Goal: Task Accomplishment & Management: Manage account settings

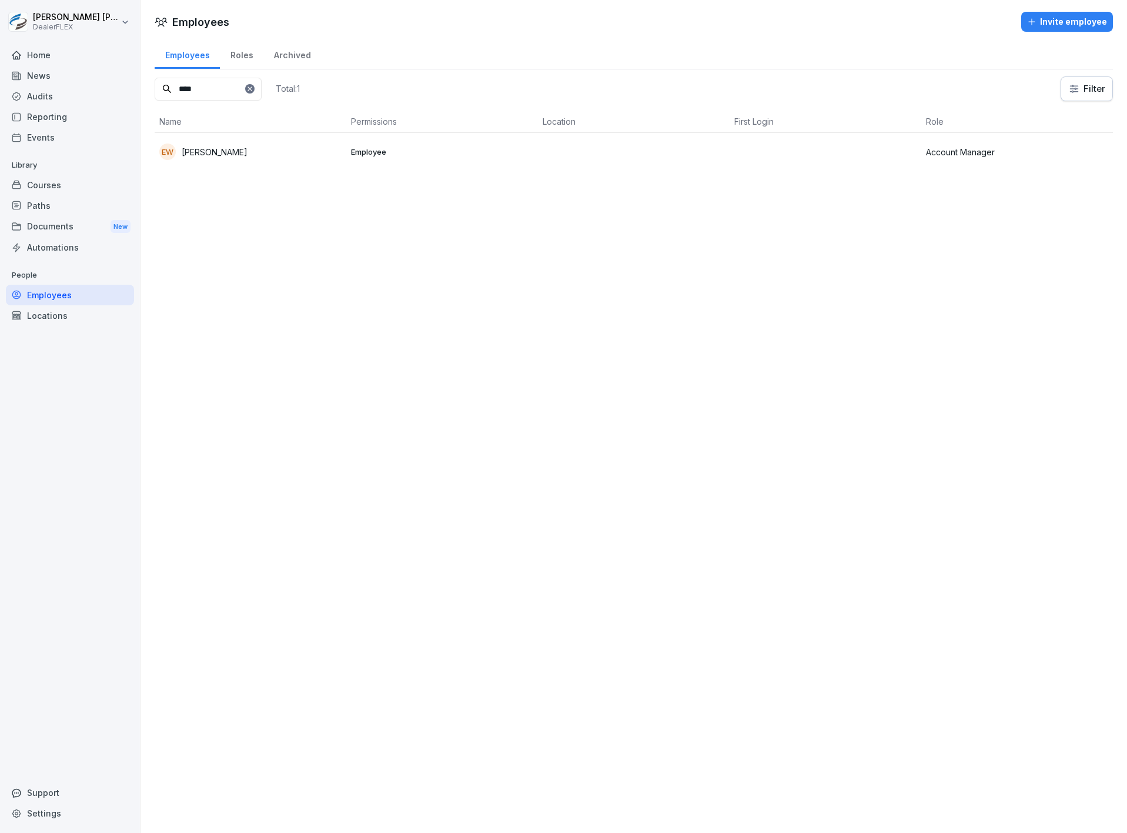
click at [96, 188] on div "Courses" at bounding box center [70, 185] width 128 height 21
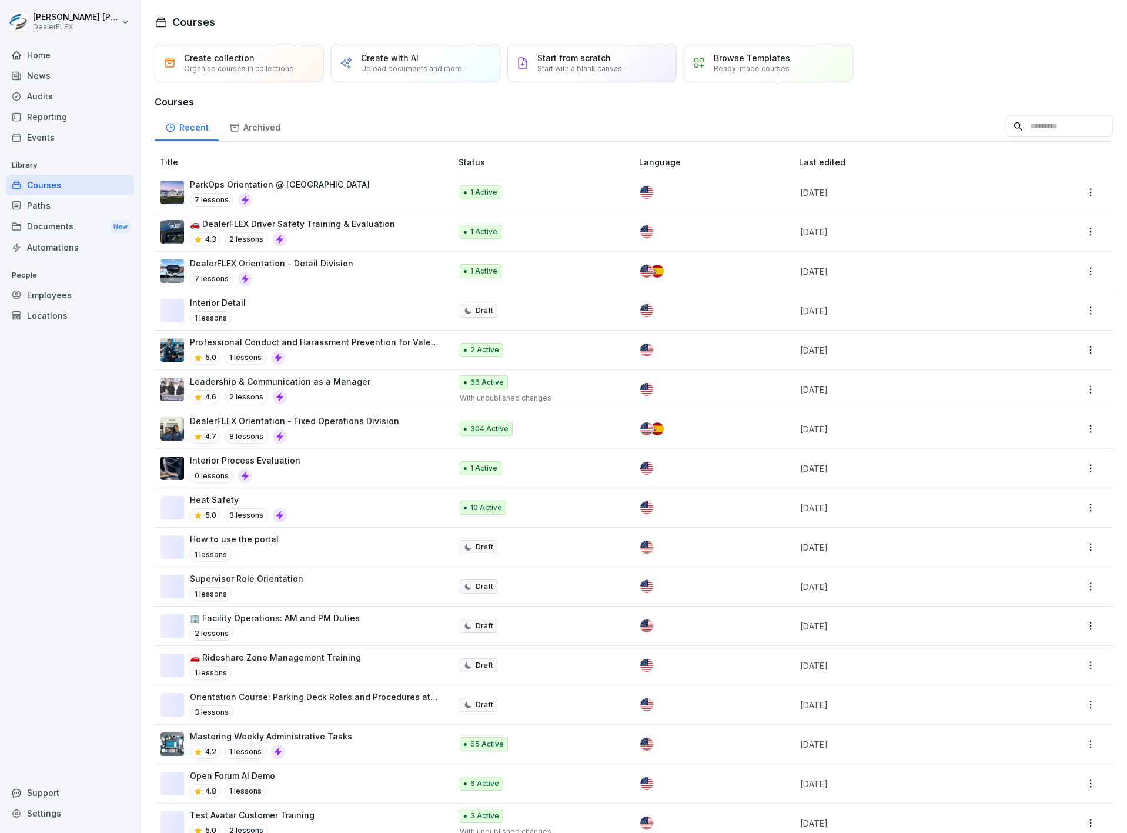
click at [334, 181] on p "ParkOps Orientation @ [GEOGRAPHIC_DATA]" at bounding box center [280, 184] width 180 height 12
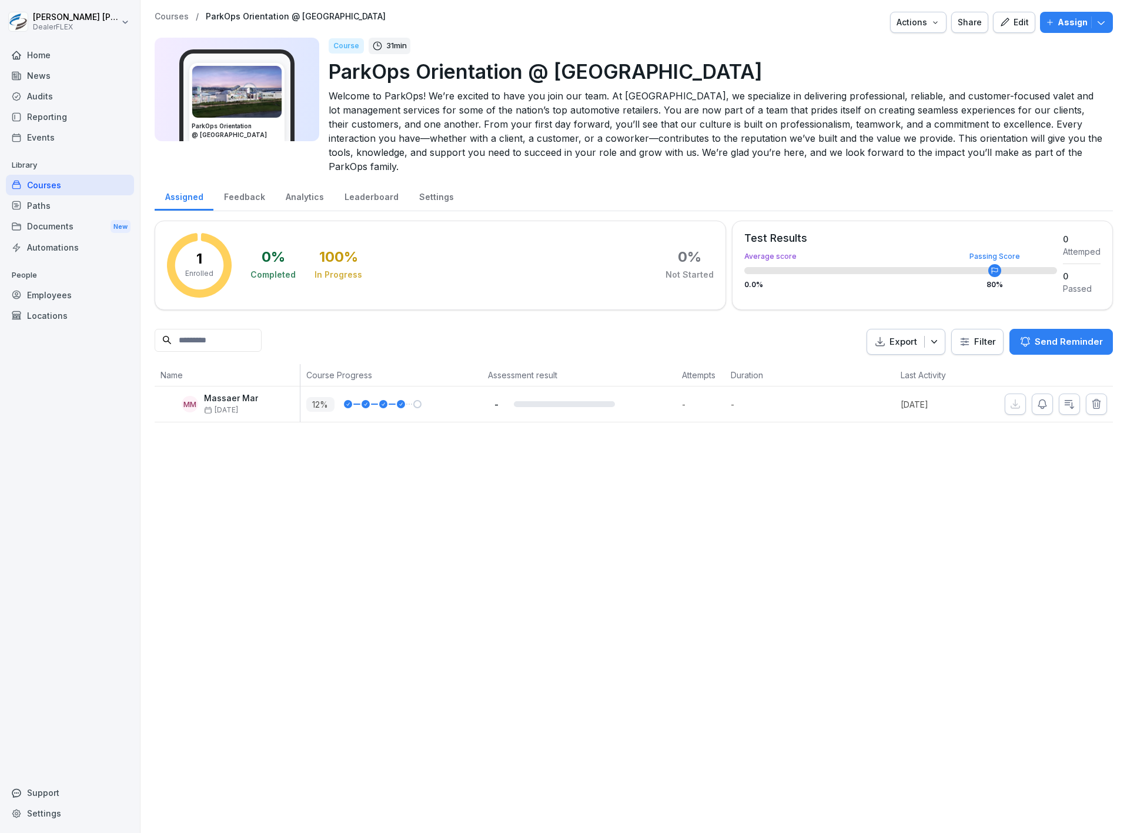
click at [1000, 21] on icon "button" at bounding box center [1005, 22] width 11 height 11
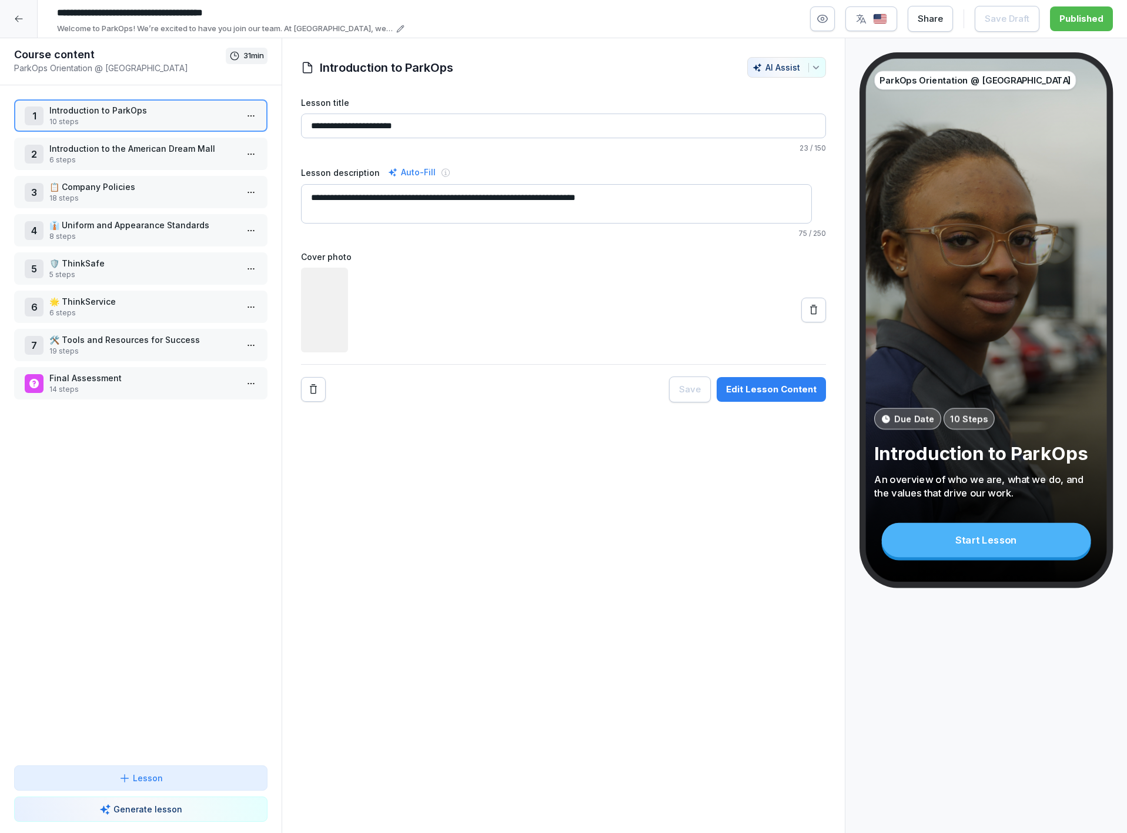
click at [161, 125] on p "10 steps" at bounding box center [143, 121] width 188 height 11
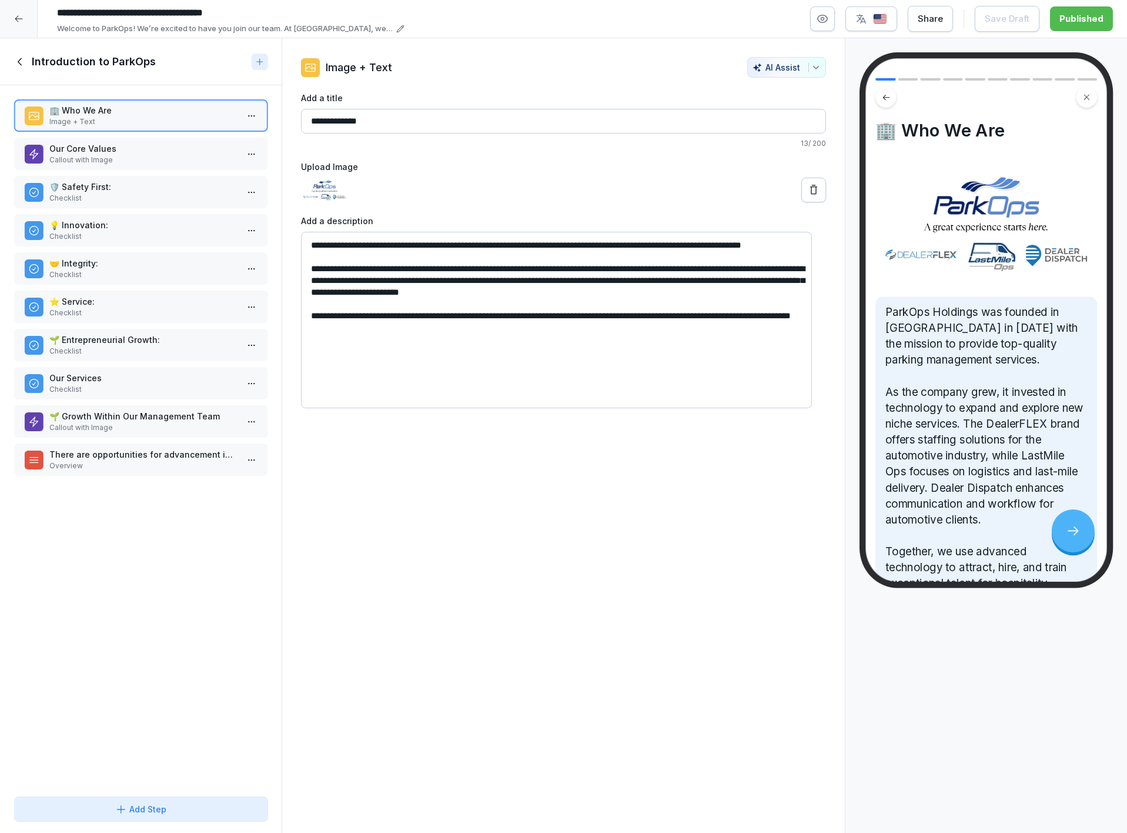
click at [153, 163] on p "Callout with Image" at bounding box center [143, 160] width 188 height 11
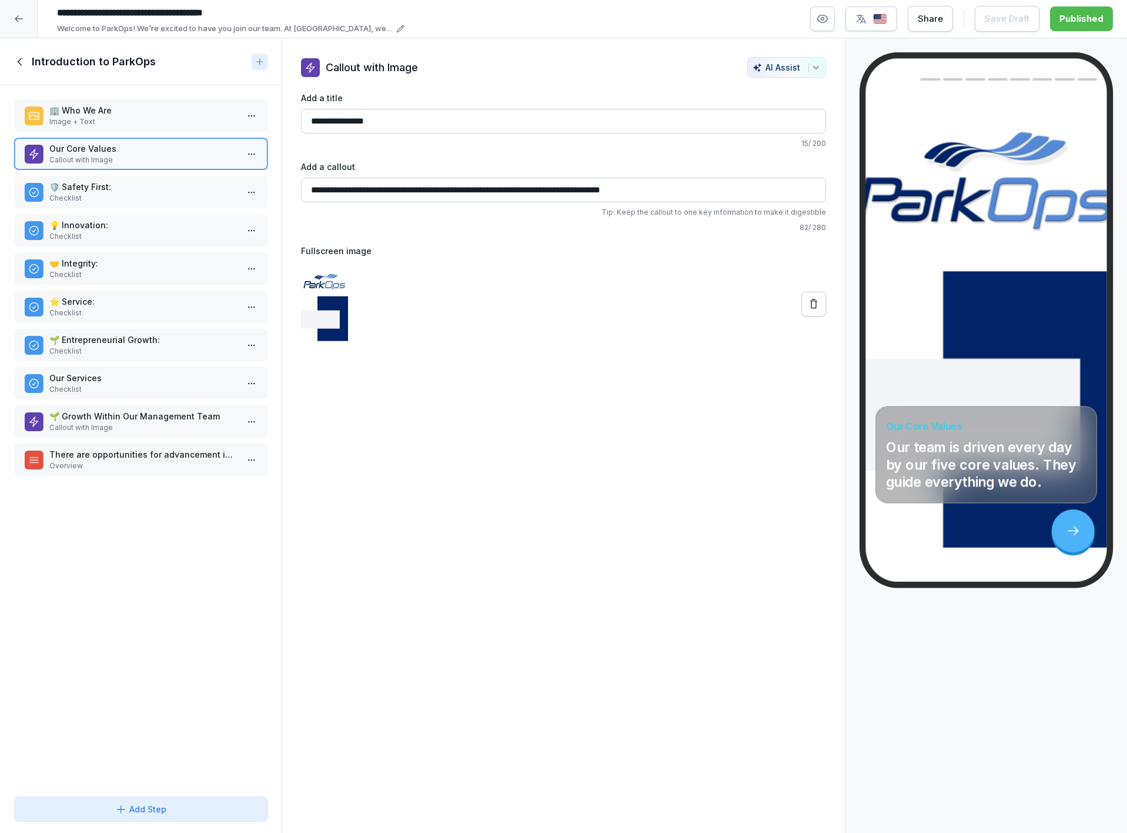
click at [162, 188] on p "🛡️ Safety First:" at bounding box center [143, 187] width 188 height 12
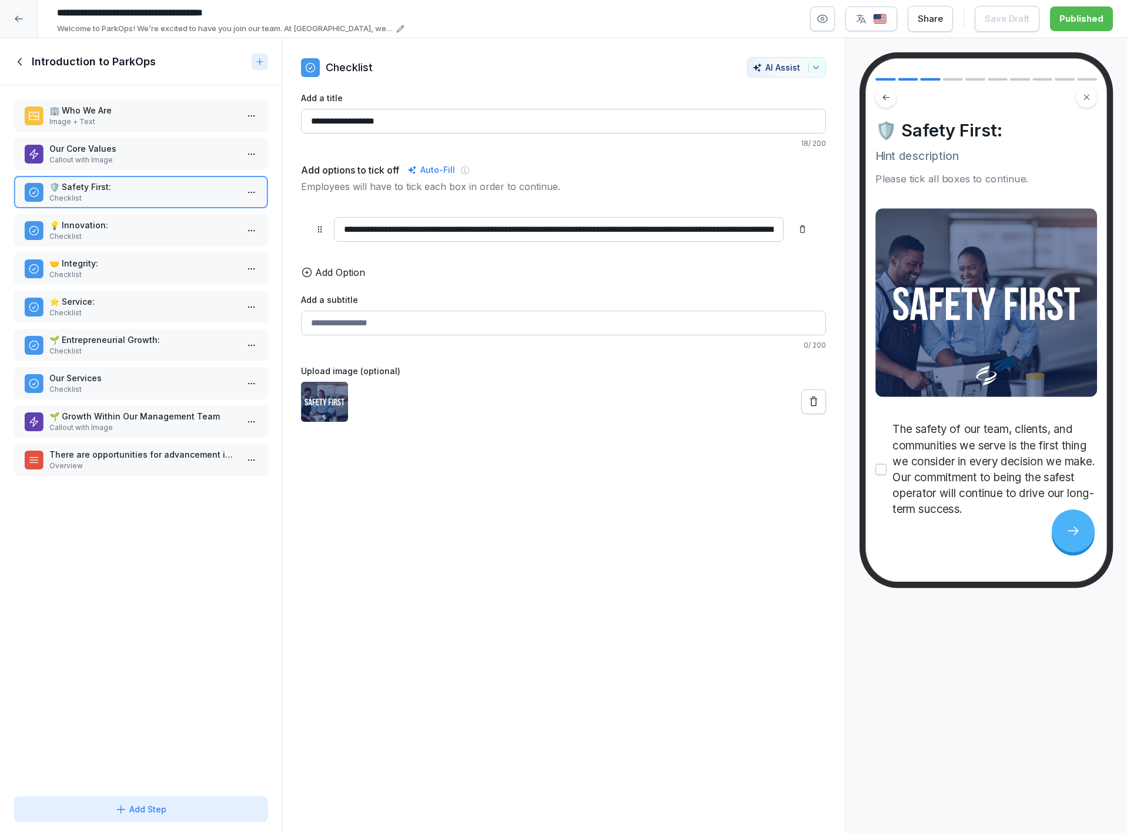
click at [165, 159] on p "Callout with Image" at bounding box center [143, 160] width 188 height 11
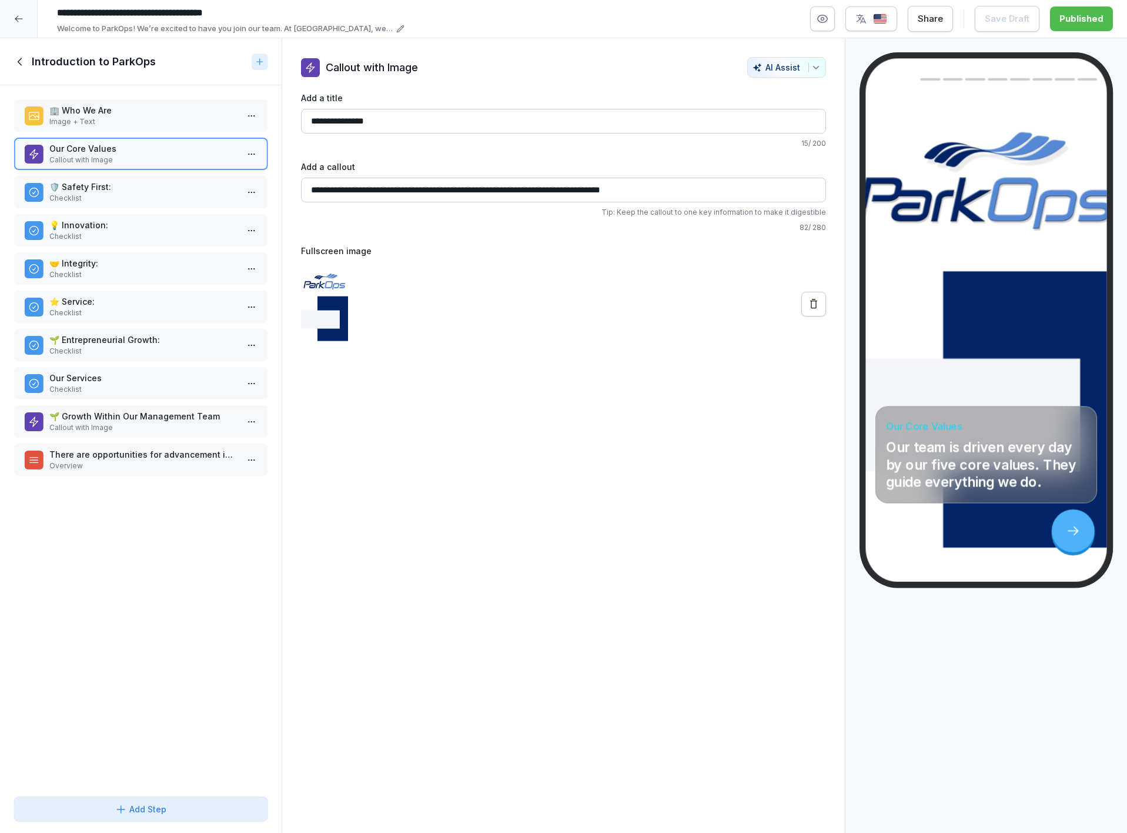
click at [152, 195] on p "Checklist" at bounding box center [143, 198] width 188 height 11
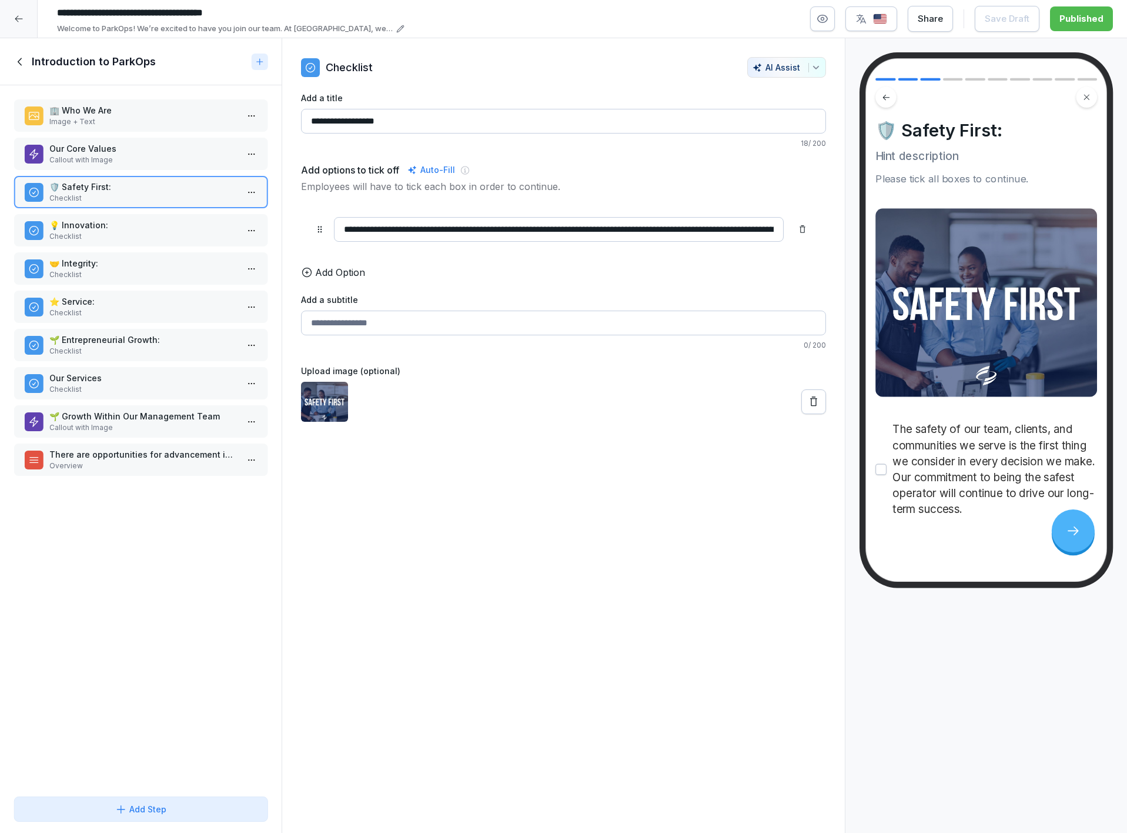
click at [158, 223] on p "💡 Innovation:" at bounding box center [143, 225] width 188 height 12
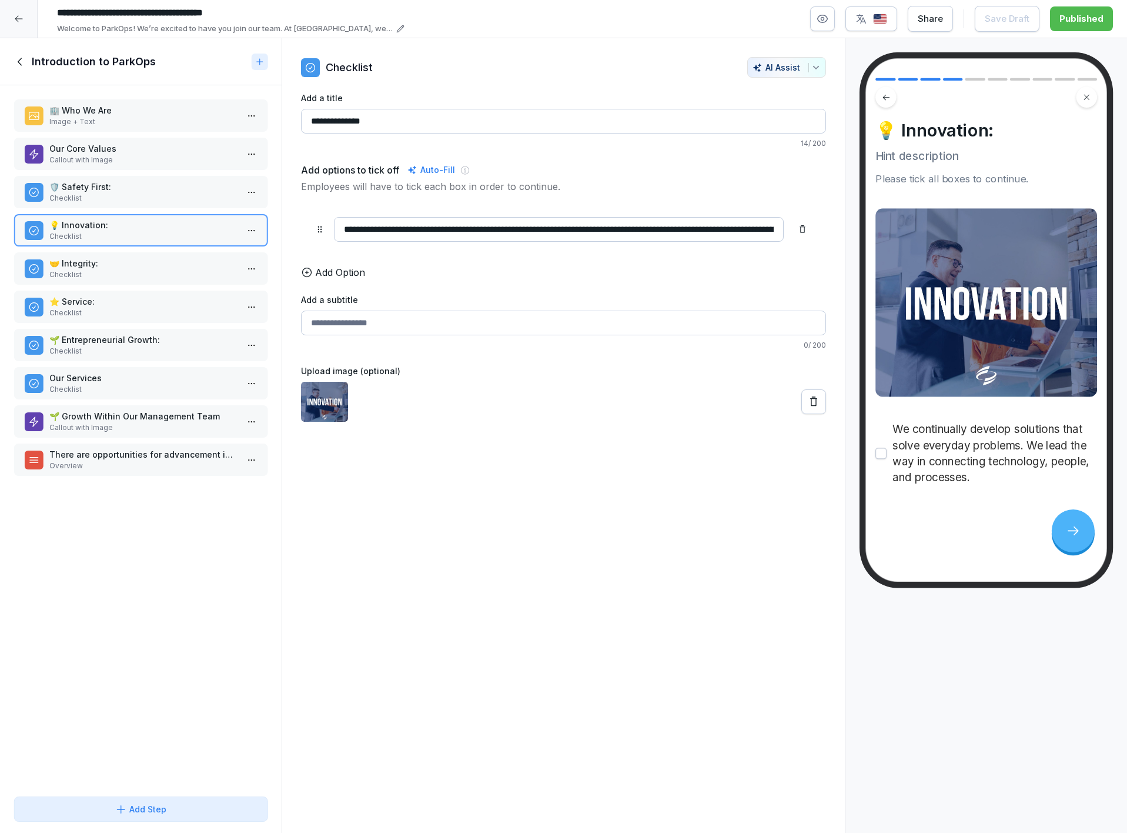
click at [147, 269] on p "Checklist" at bounding box center [143, 274] width 188 height 11
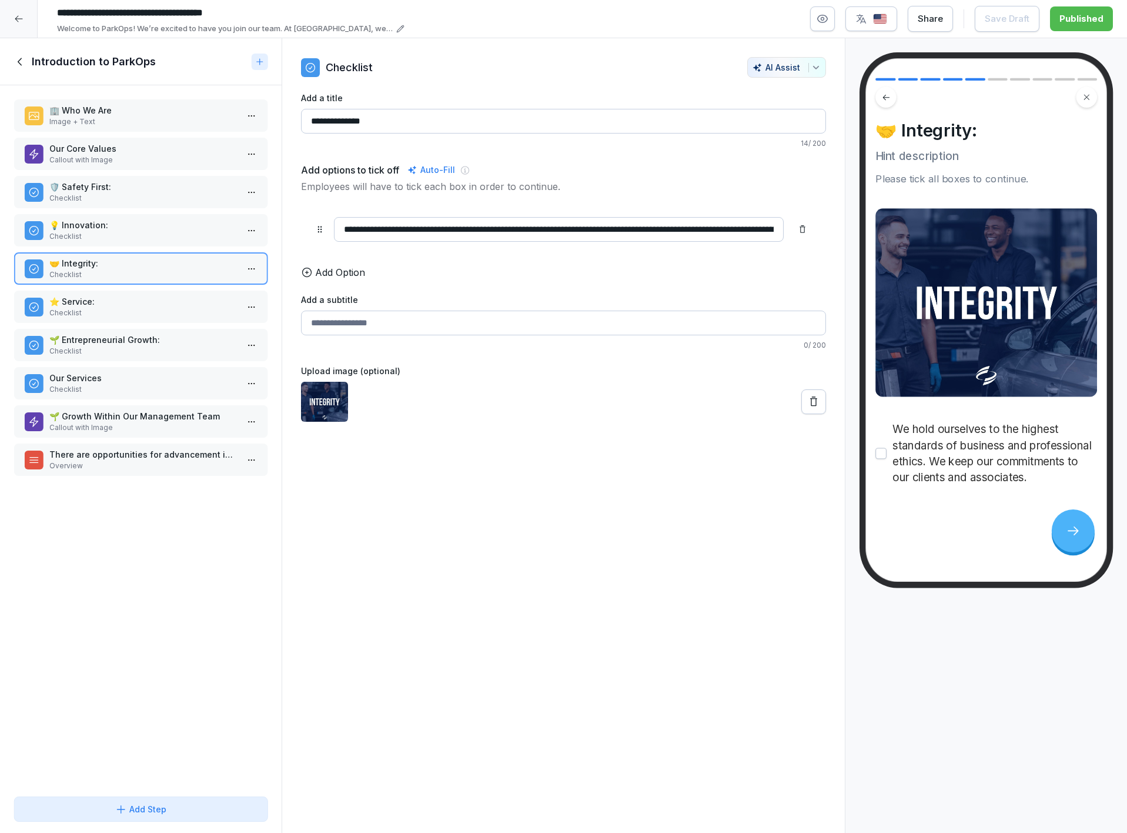
click at [147, 308] on p "Checklist" at bounding box center [143, 313] width 188 height 11
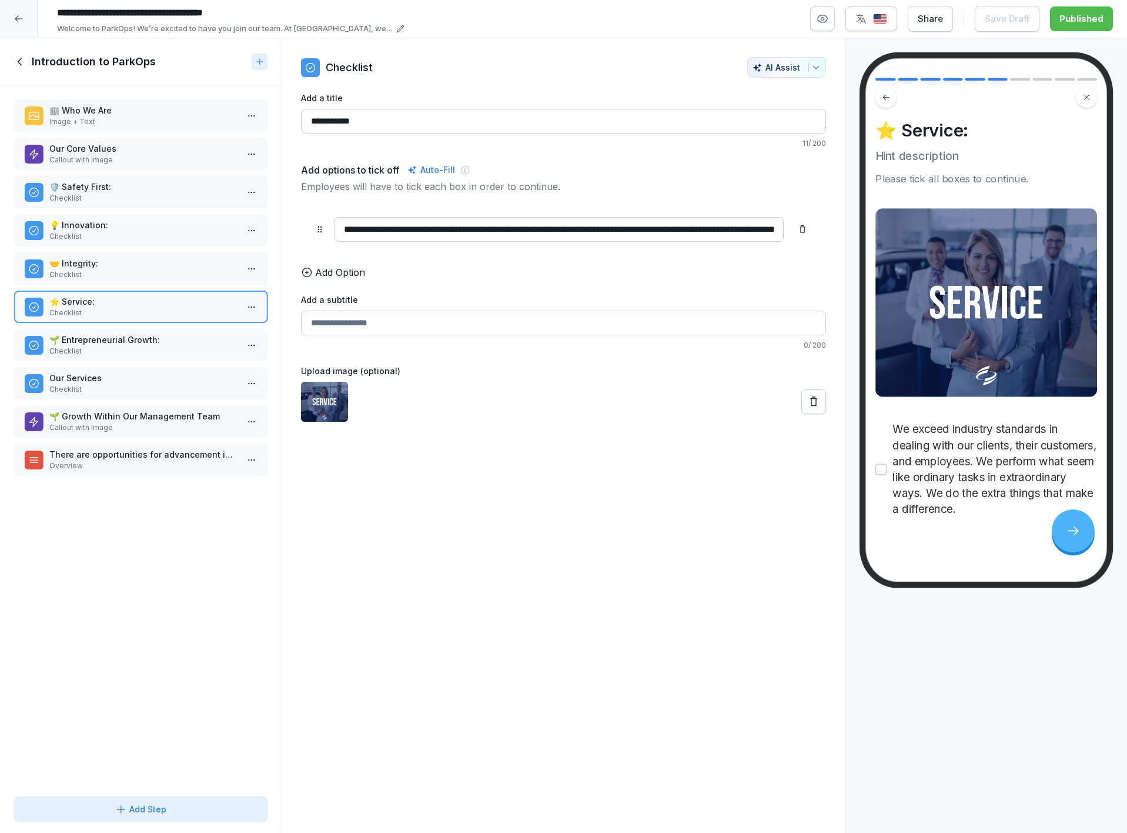
click at [152, 333] on p "🌱 Entrepreneurial Growth:" at bounding box center [143, 339] width 188 height 12
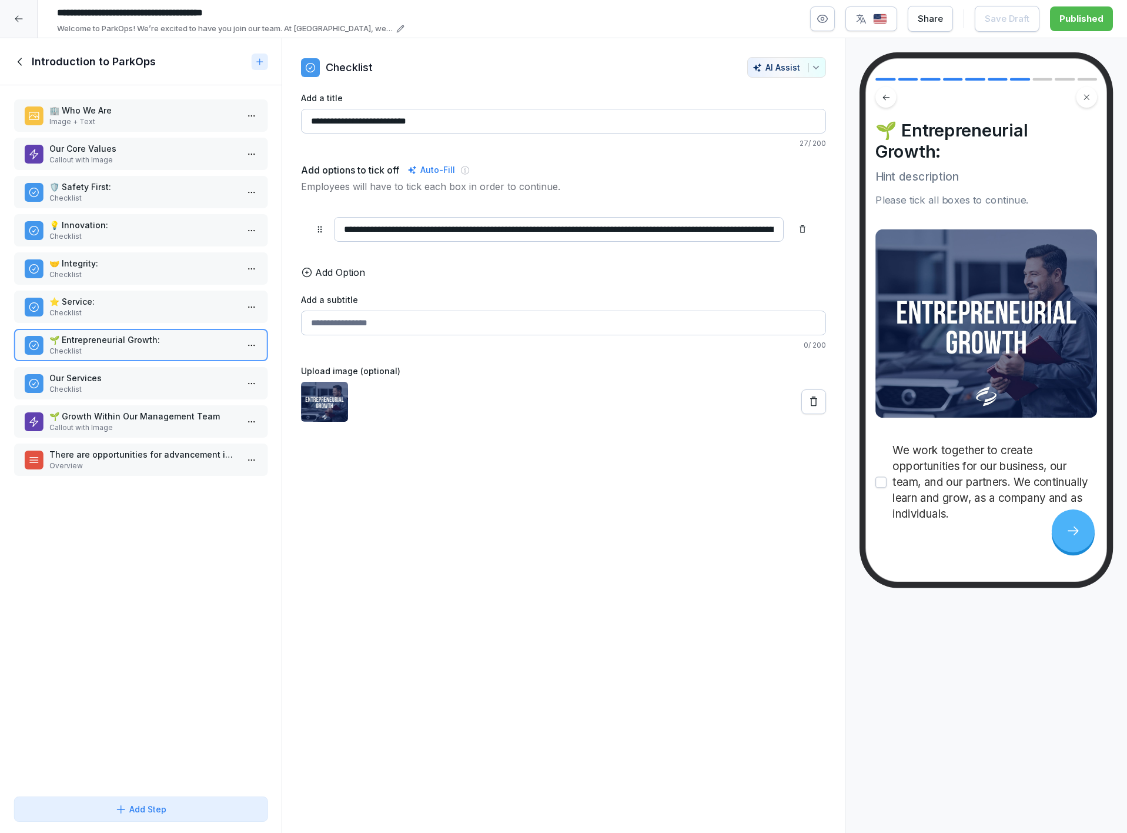
click at [944, 179] on p "Hint description" at bounding box center [987, 177] width 222 height 16
click at [944, 180] on p "Hint description" at bounding box center [987, 177] width 222 height 16
click at [829, 18] on icon "button" at bounding box center [823, 19] width 12 height 12
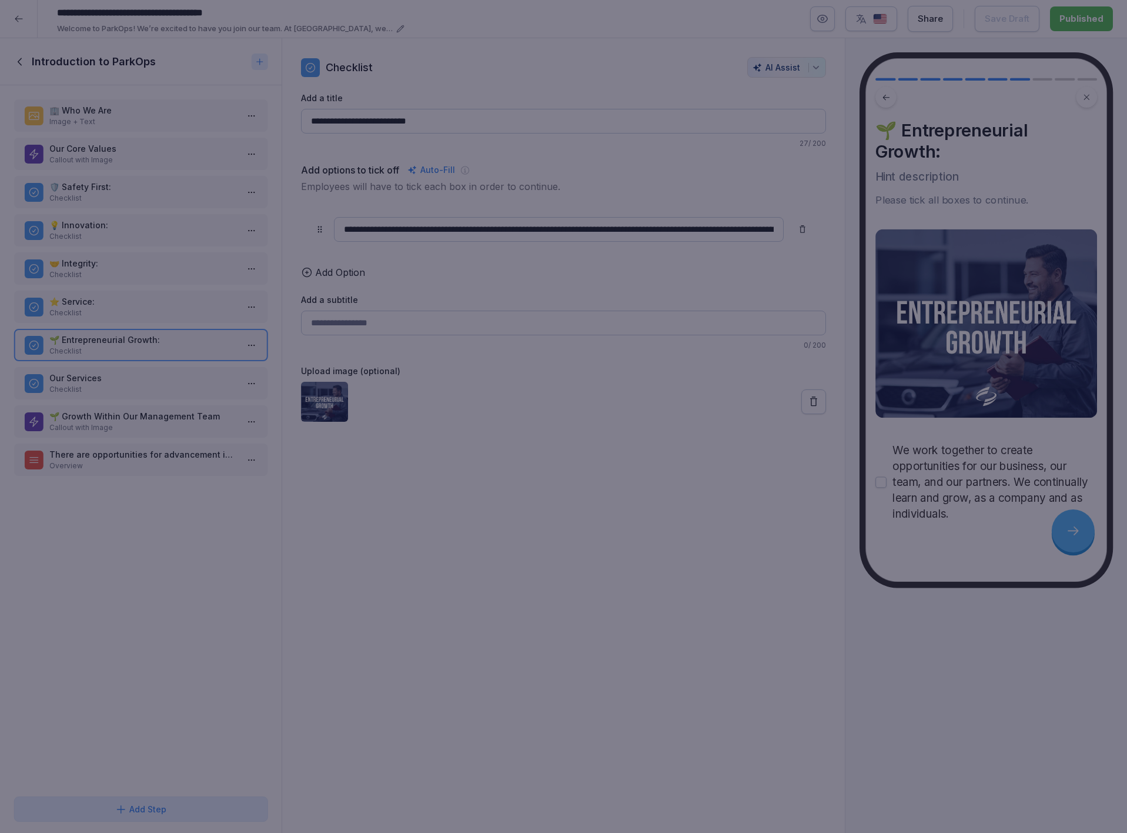
click at [743, 170] on div at bounding box center [563, 416] width 1127 height 833
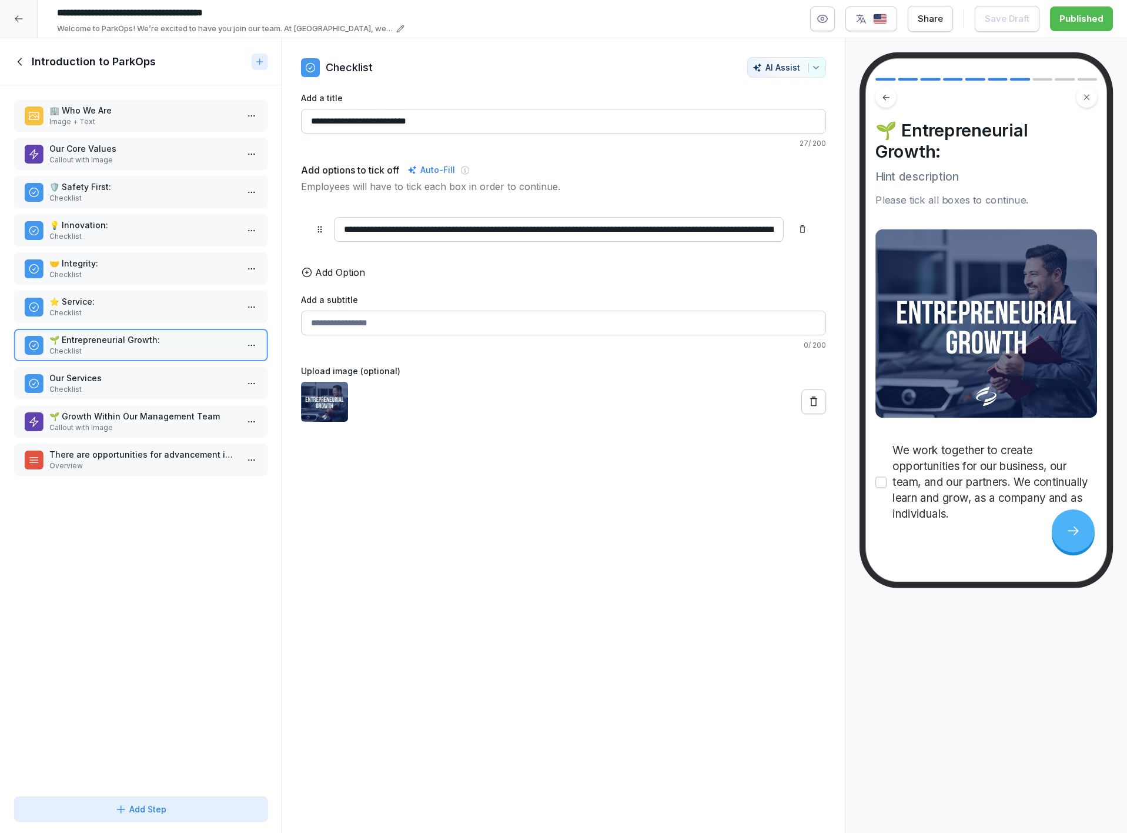
click at [156, 372] on p "Our Services" at bounding box center [143, 378] width 188 height 12
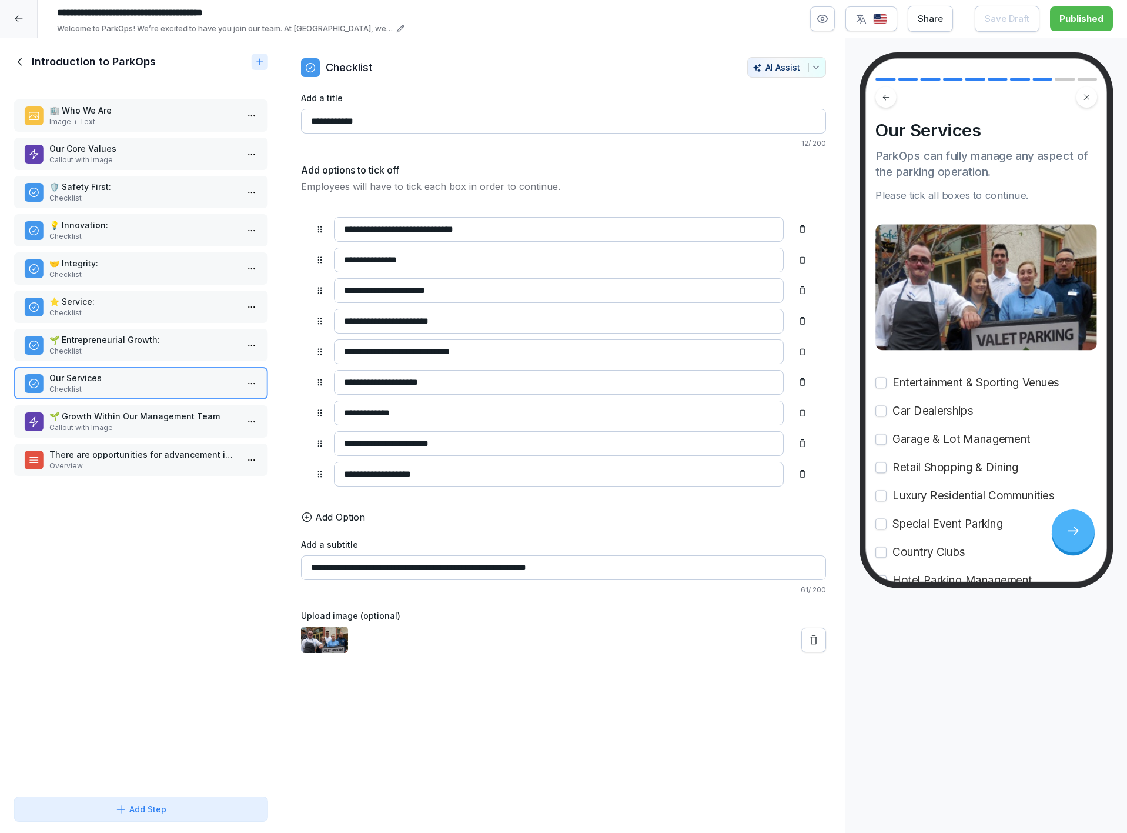
click at [168, 411] on p "🌱 Growth Within Our Management Team" at bounding box center [143, 416] width 188 height 12
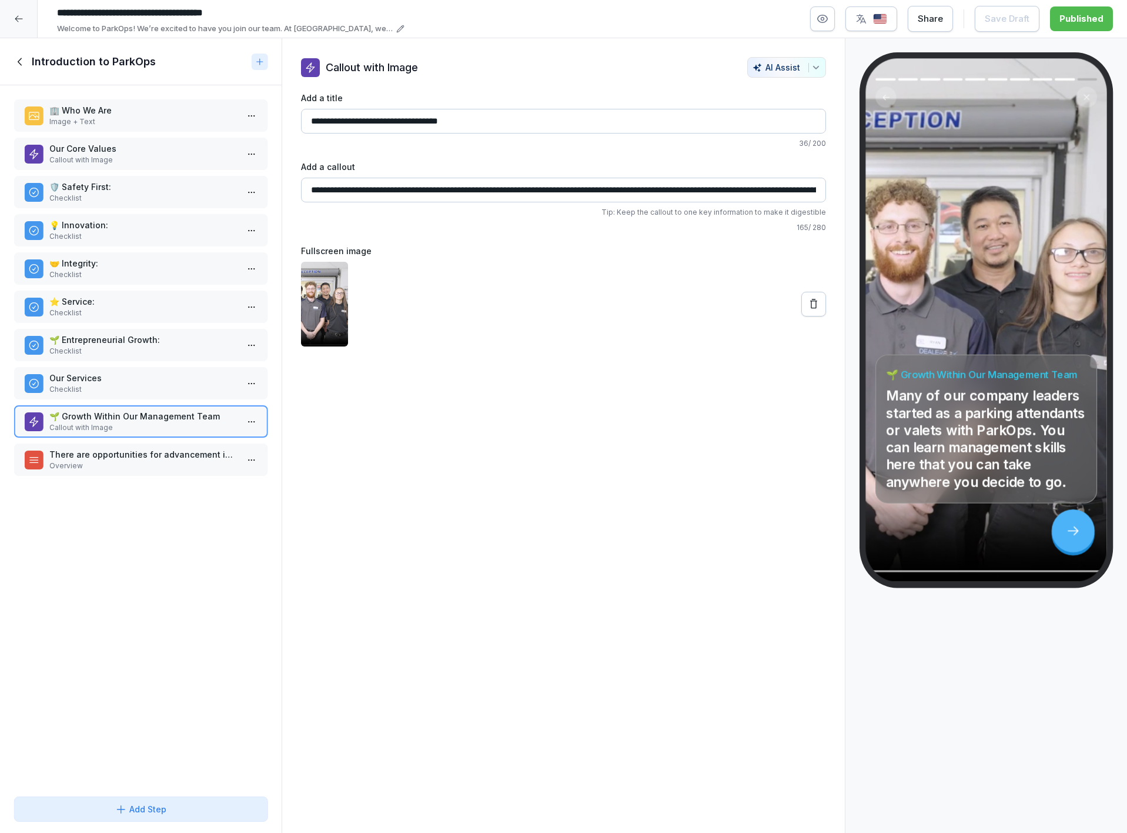
click at [150, 450] on p "There are opportunities for advancement in the following roles:" at bounding box center [143, 454] width 188 height 12
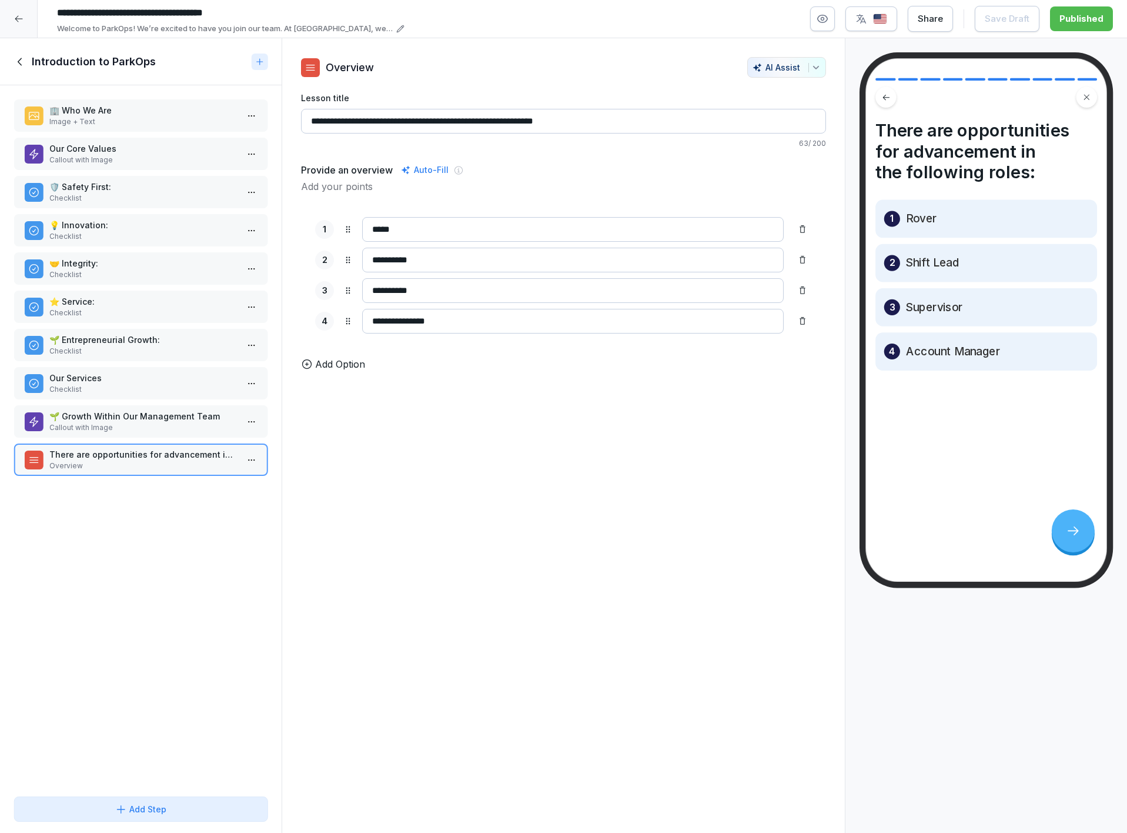
click at [16, 64] on icon at bounding box center [20, 61] width 13 height 13
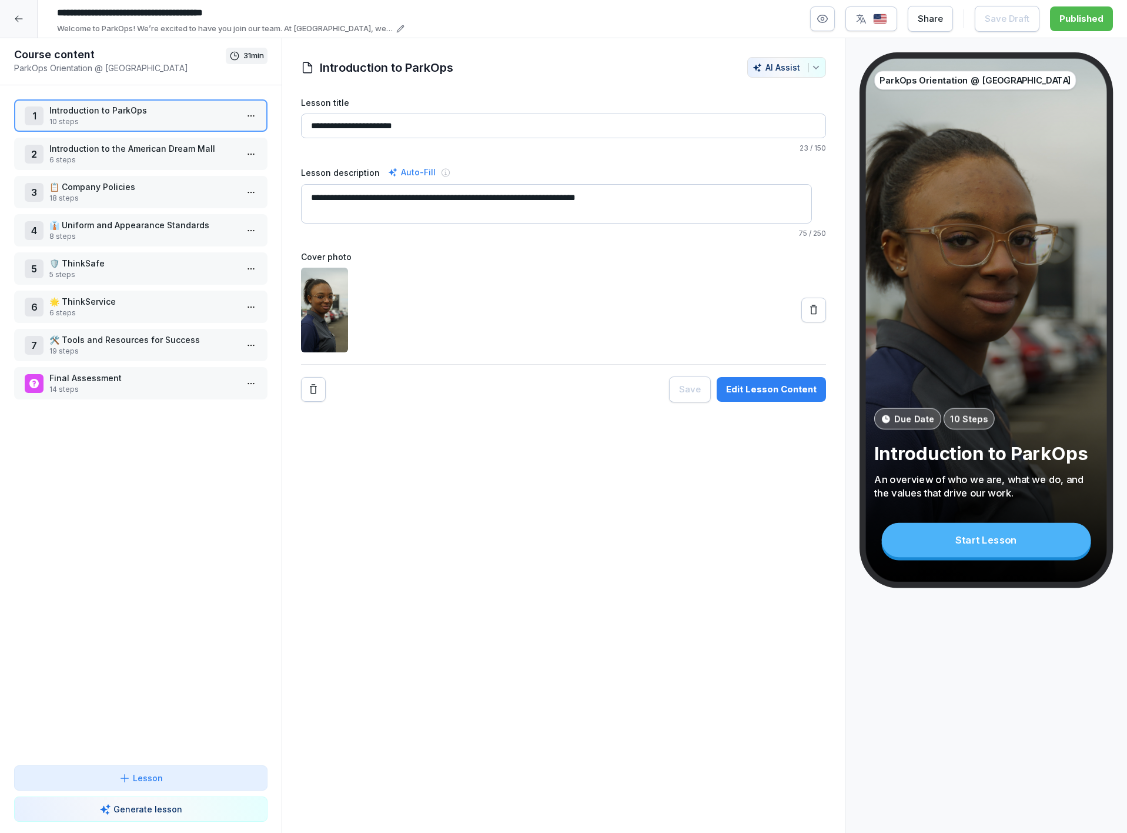
click at [140, 161] on p "6 steps" at bounding box center [143, 160] width 188 height 11
click at [141, 161] on p "6 steps" at bounding box center [143, 160] width 188 height 11
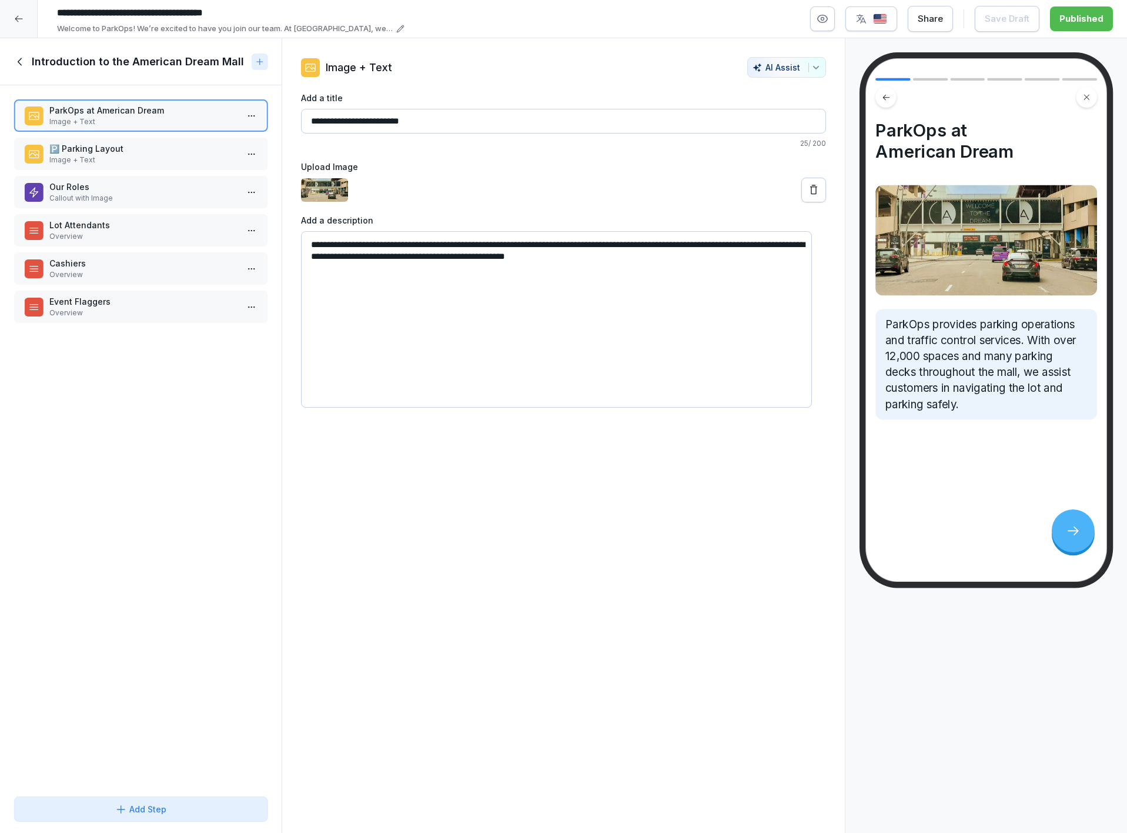
click at [192, 155] on p "Image + Text" at bounding box center [143, 160] width 188 height 11
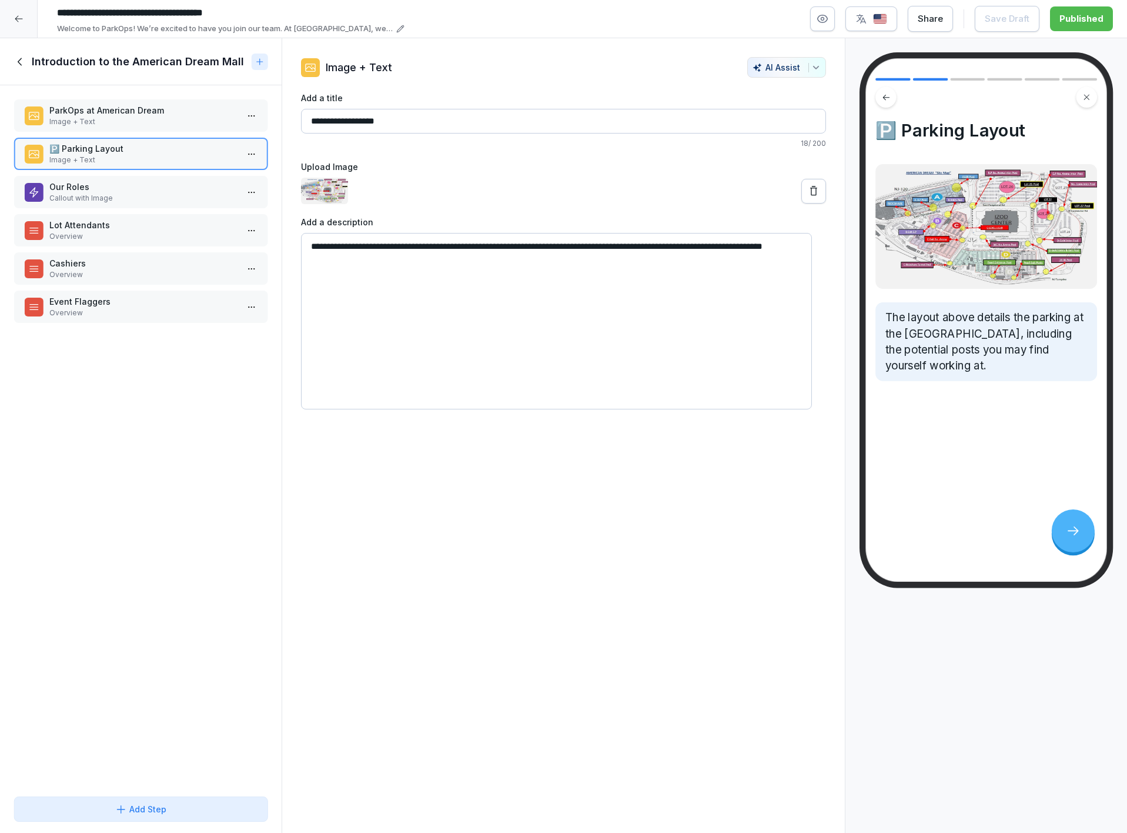
click at [180, 191] on p "Our Roles" at bounding box center [143, 187] width 188 height 12
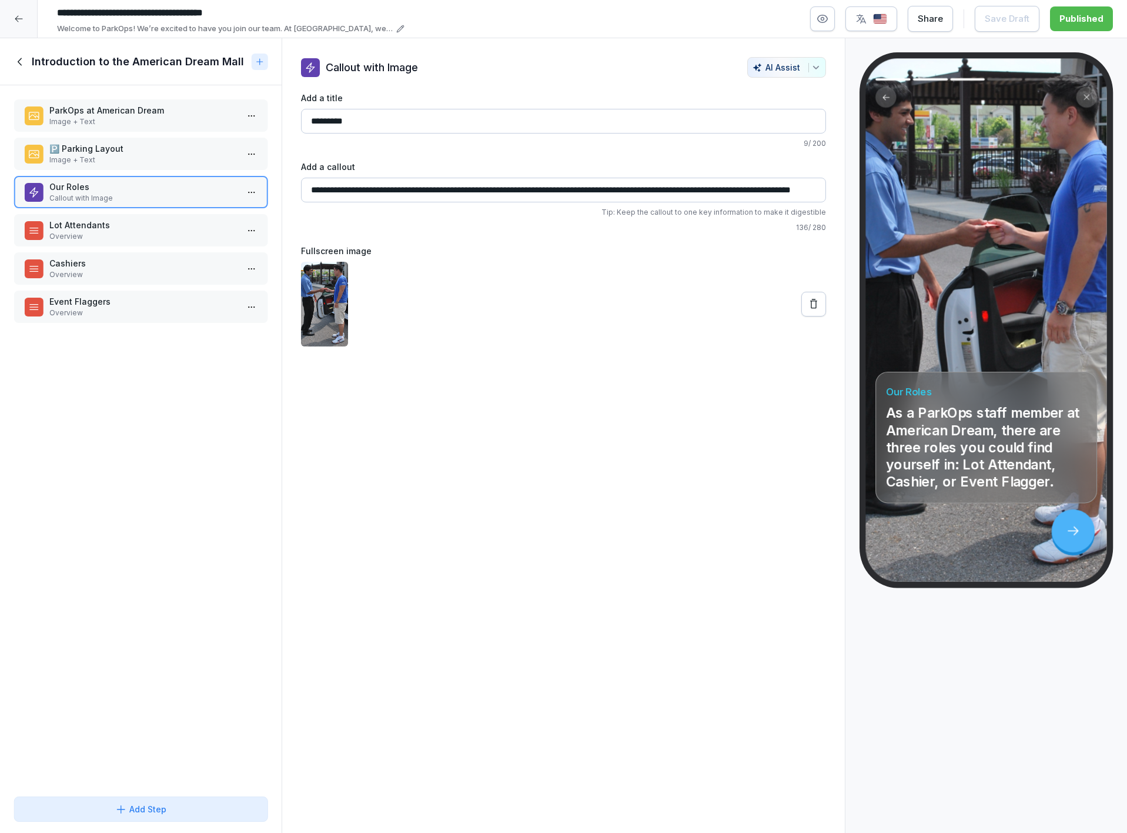
click at [138, 219] on p "Lot Attendants" at bounding box center [143, 225] width 188 height 12
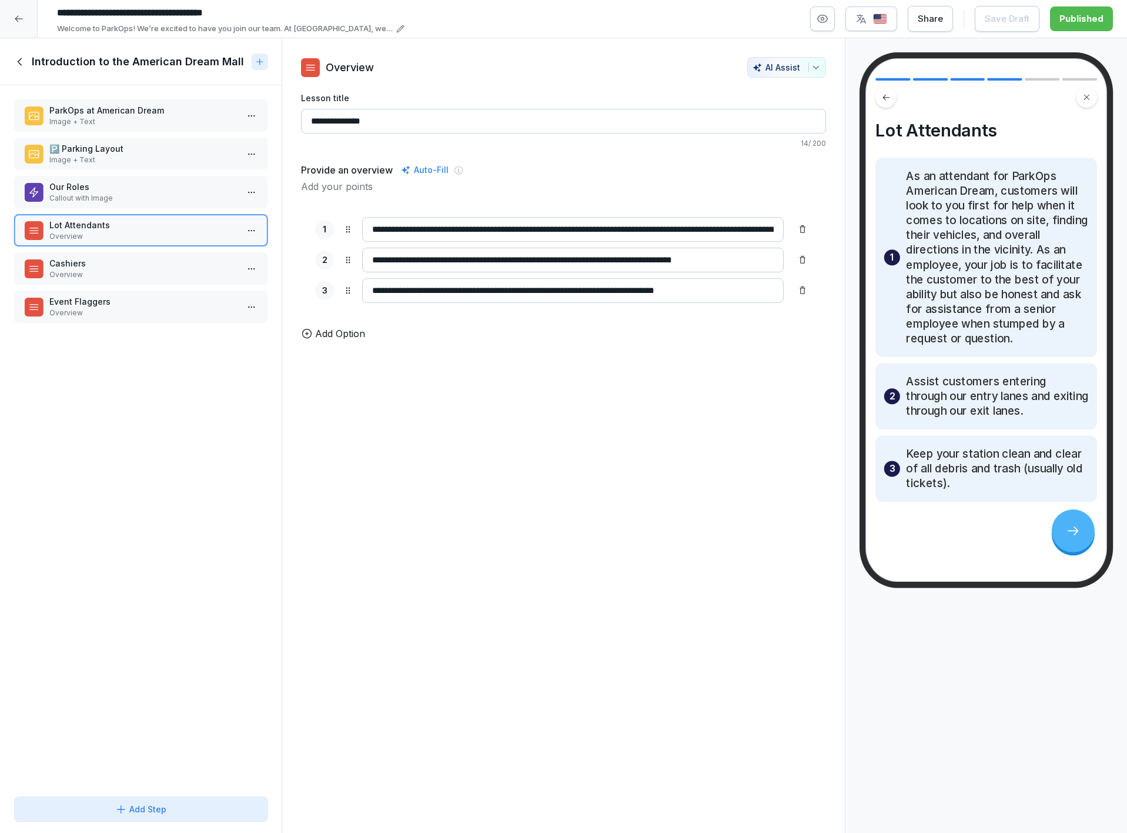
click at [146, 257] on p "Cashiers" at bounding box center [143, 263] width 188 height 12
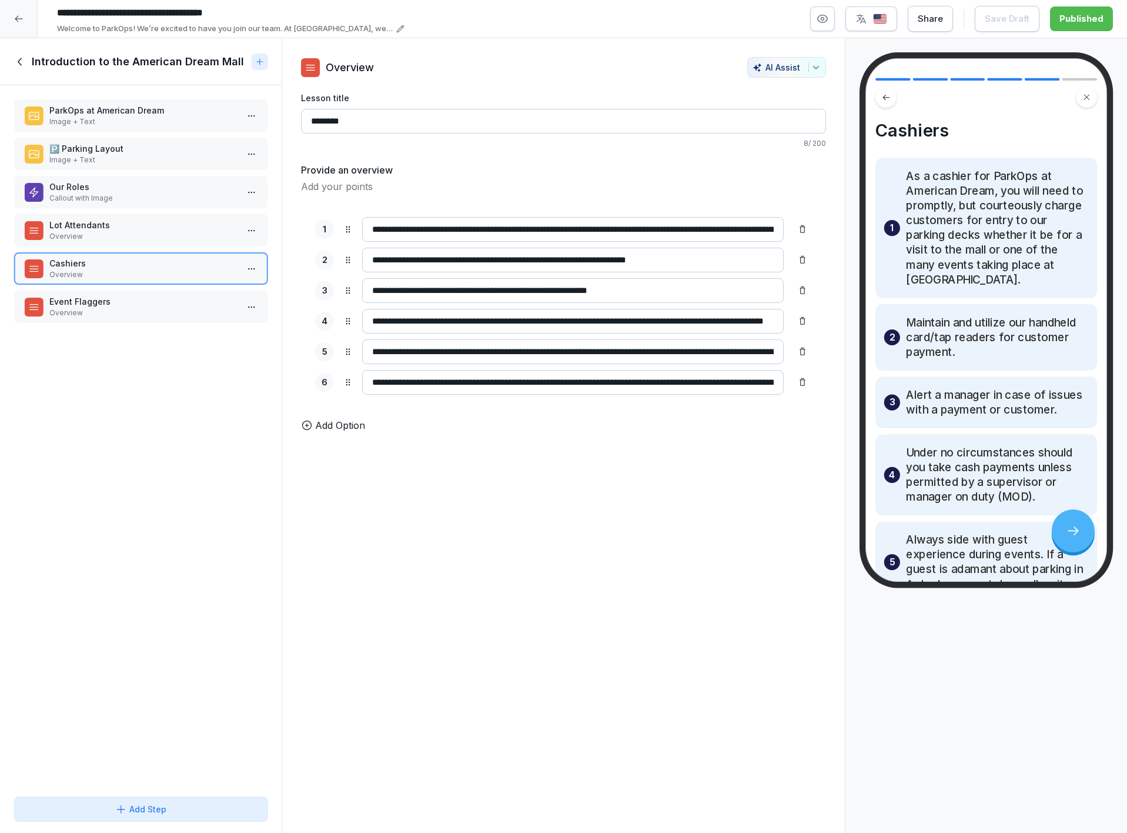
click at [158, 302] on p "Event Flaggers" at bounding box center [143, 301] width 188 height 12
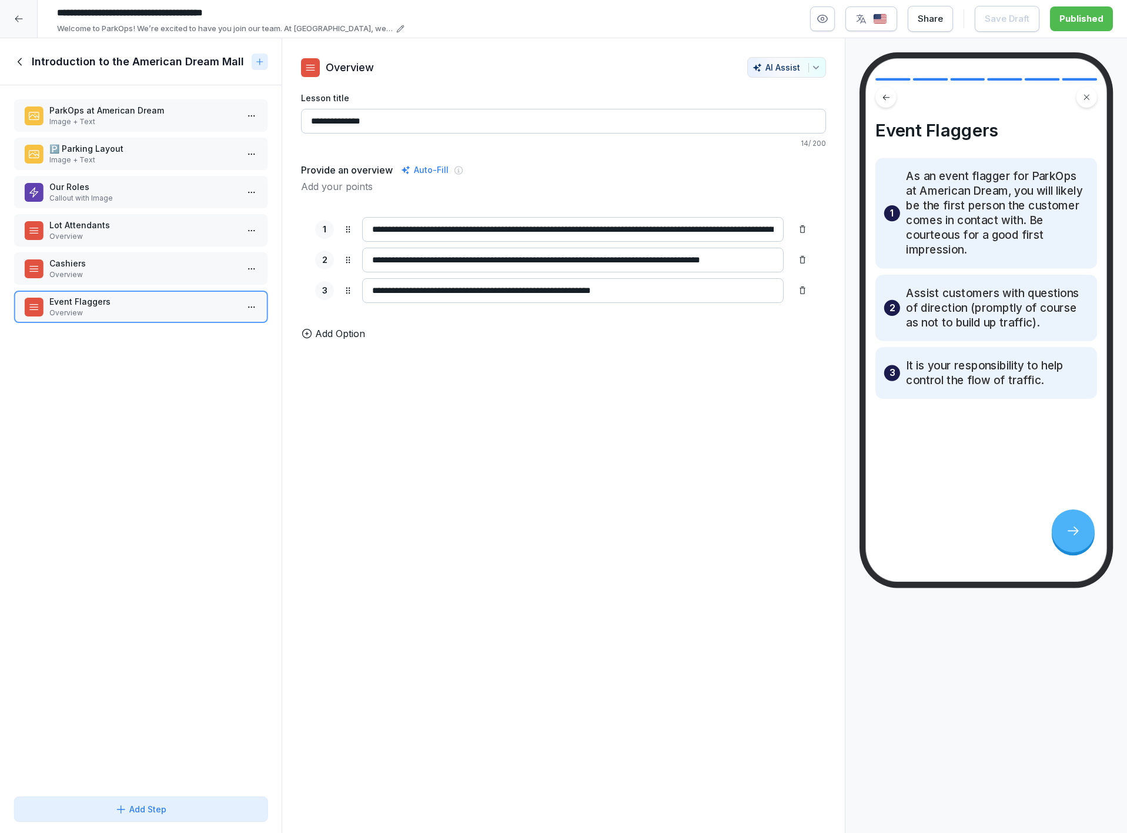
click at [81, 195] on p "Callout with Image" at bounding box center [143, 198] width 188 height 11
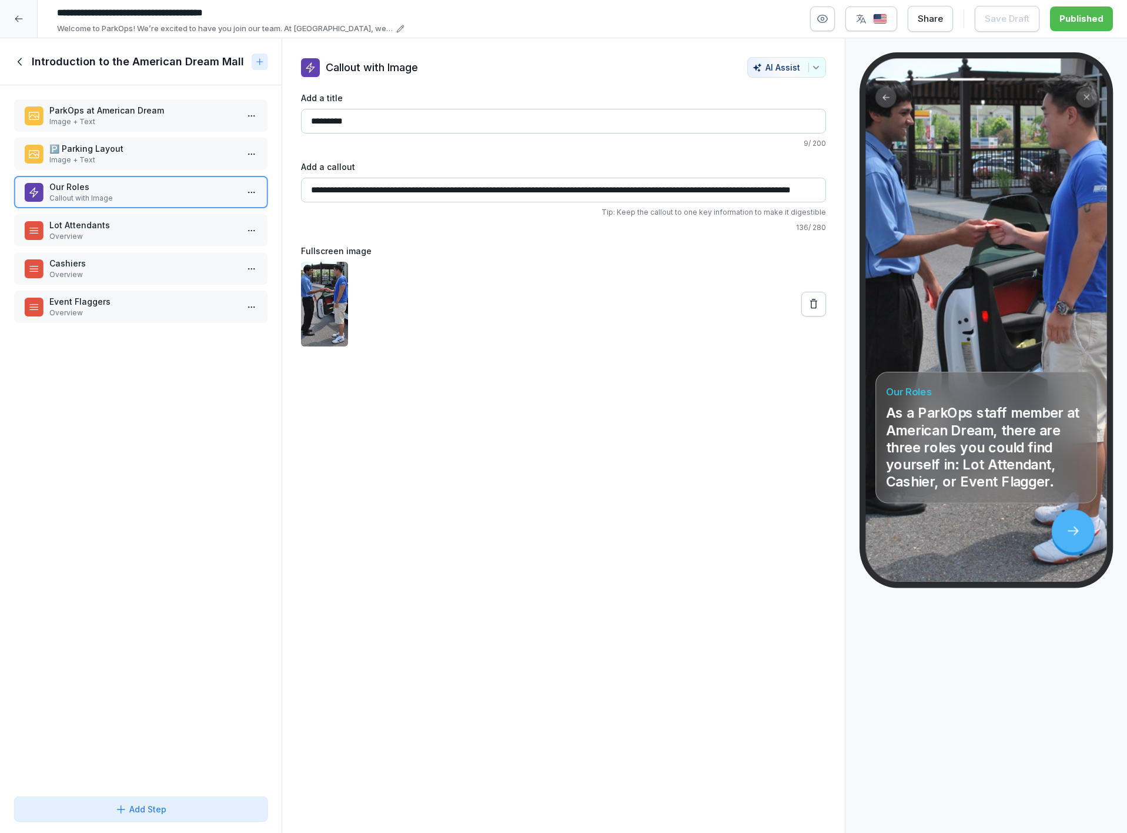
click at [24, 65] on icon at bounding box center [20, 61] width 13 height 13
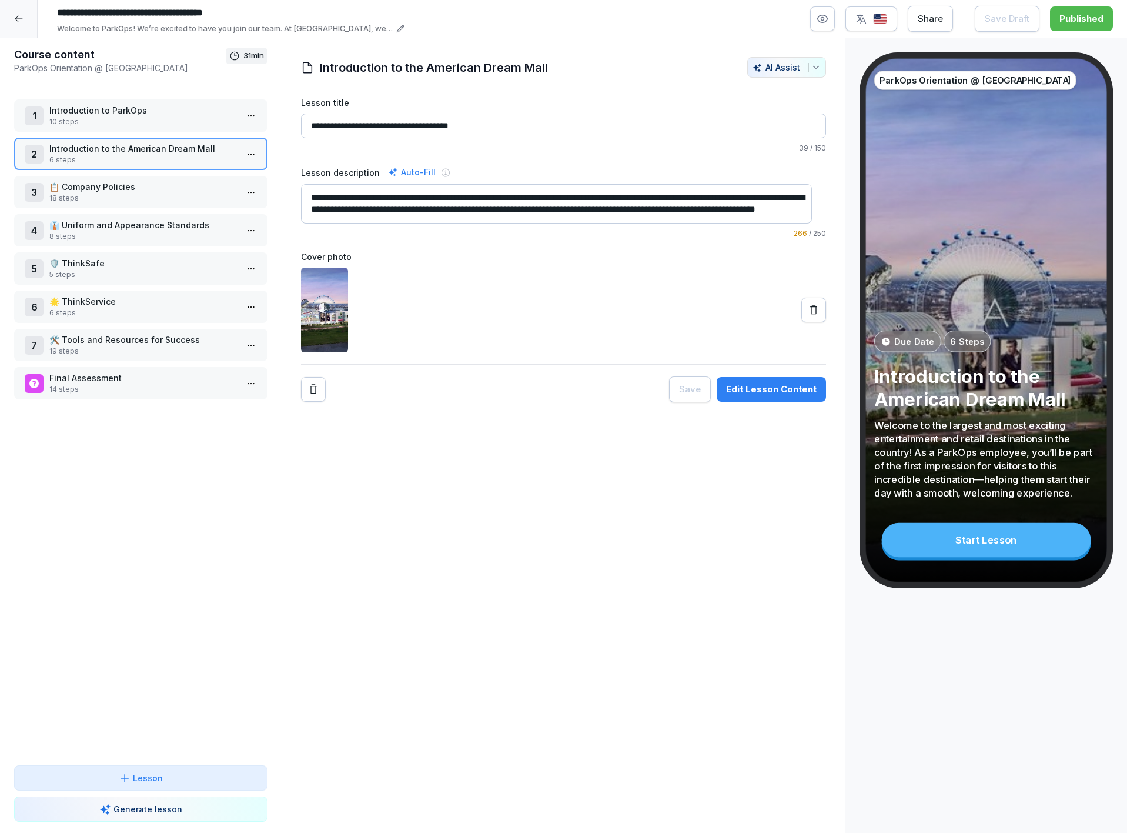
click at [83, 183] on p "📋 Company Policies" at bounding box center [143, 187] width 188 height 12
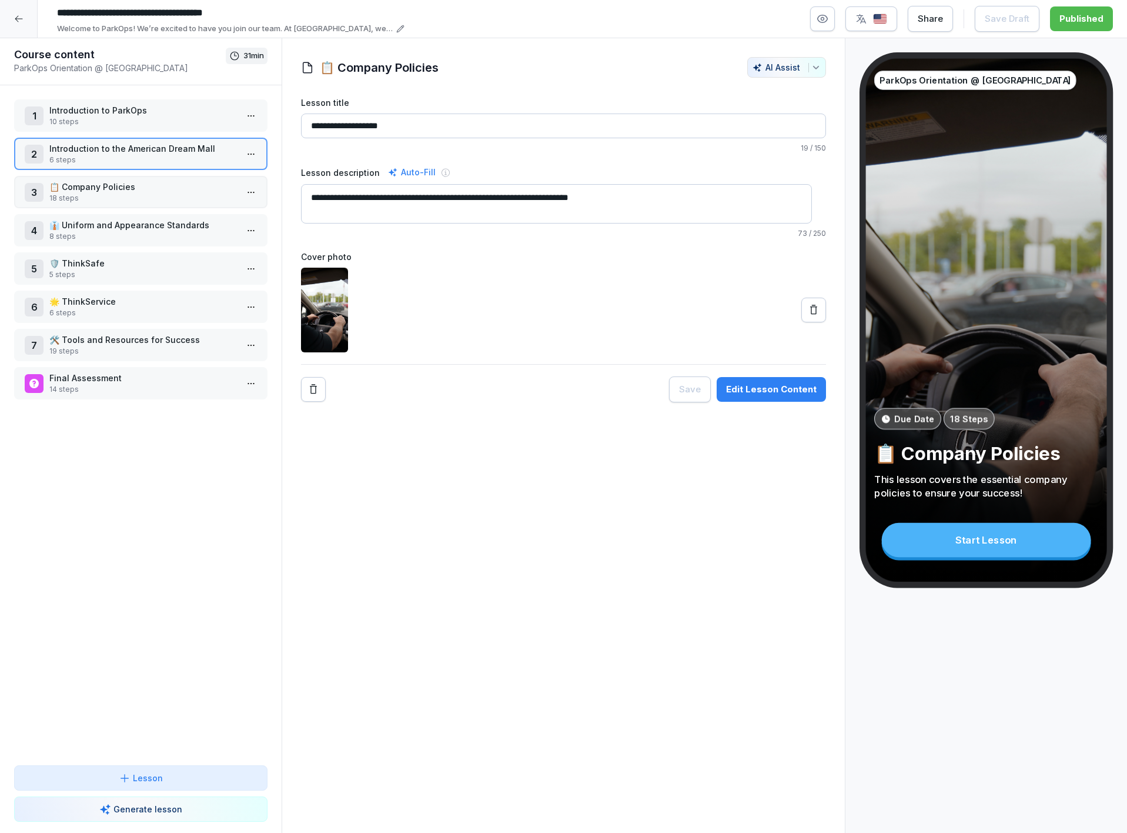
click at [83, 183] on p "📋 Company Policies" at bounding box center [143, 187] width 188 height 12
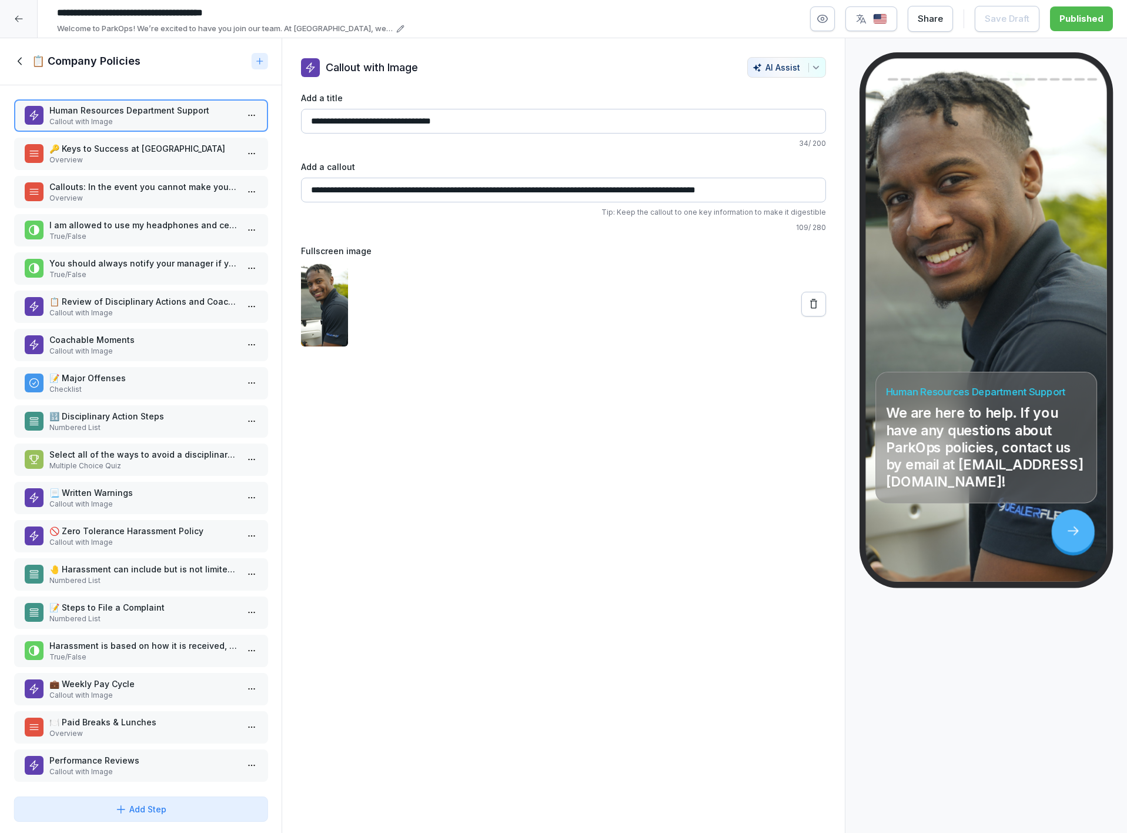
click at [128, 158] on p "Overview" at bounding box center [143, 160] width 188 height 11
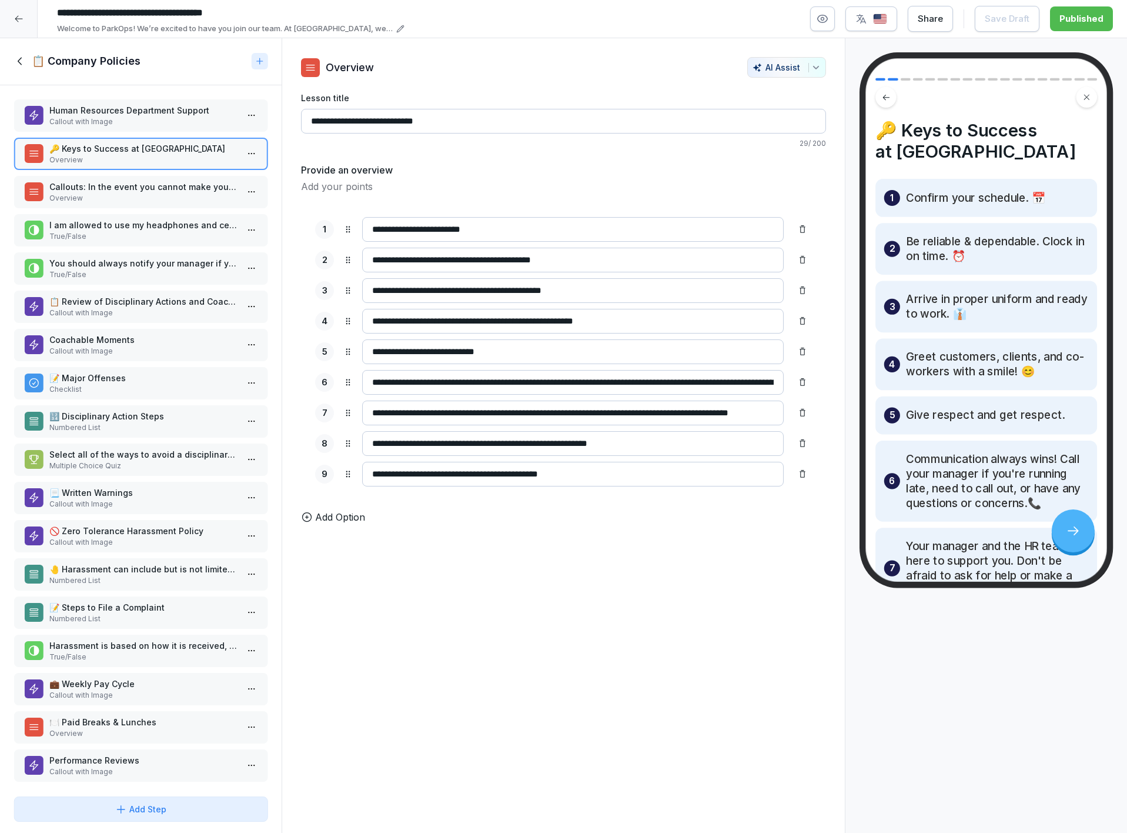
click at [128, 129] on div "Human Resources Department Support Callout with Image" at bounding box center [140, 115] width 253 height 32
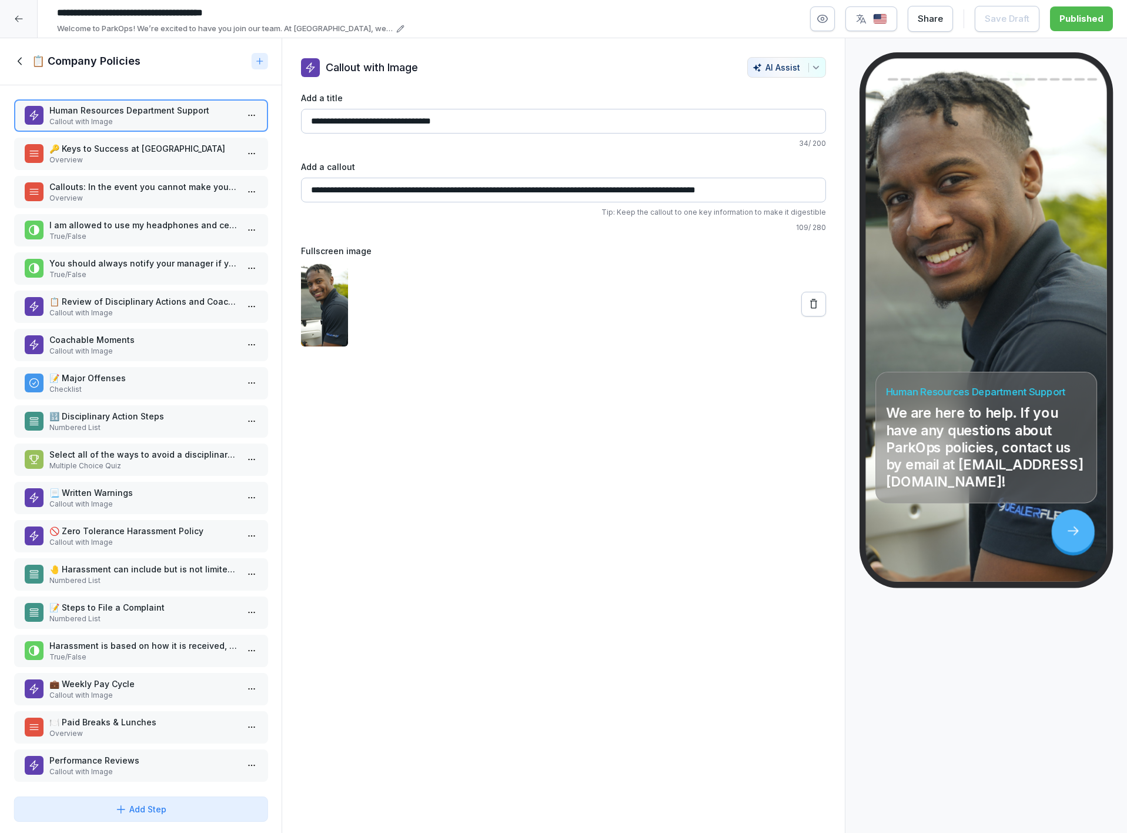
click at [131, 153] on p "🔑 Keys to Success at ParkOps" at bounding box center [143, 148] width 188 height 12
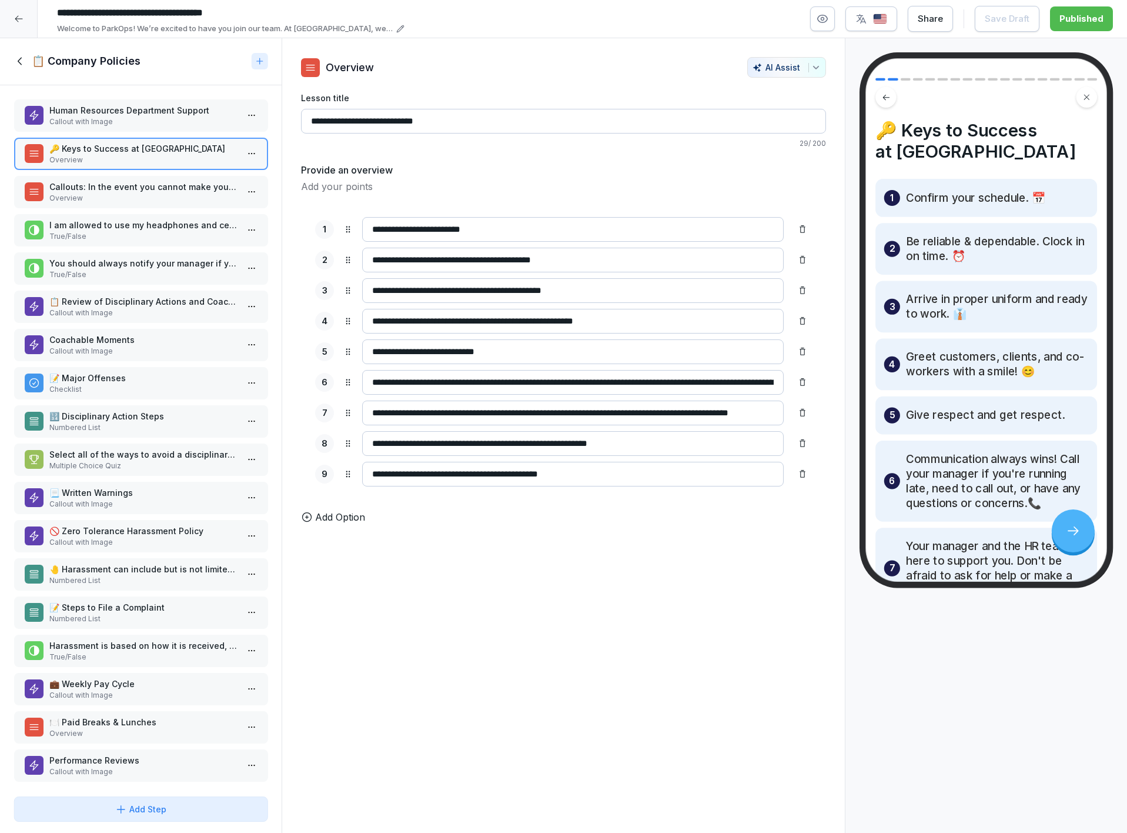
click at [166, 196] on p "Overview" at bounding box center [143, 198] width 188 height 11
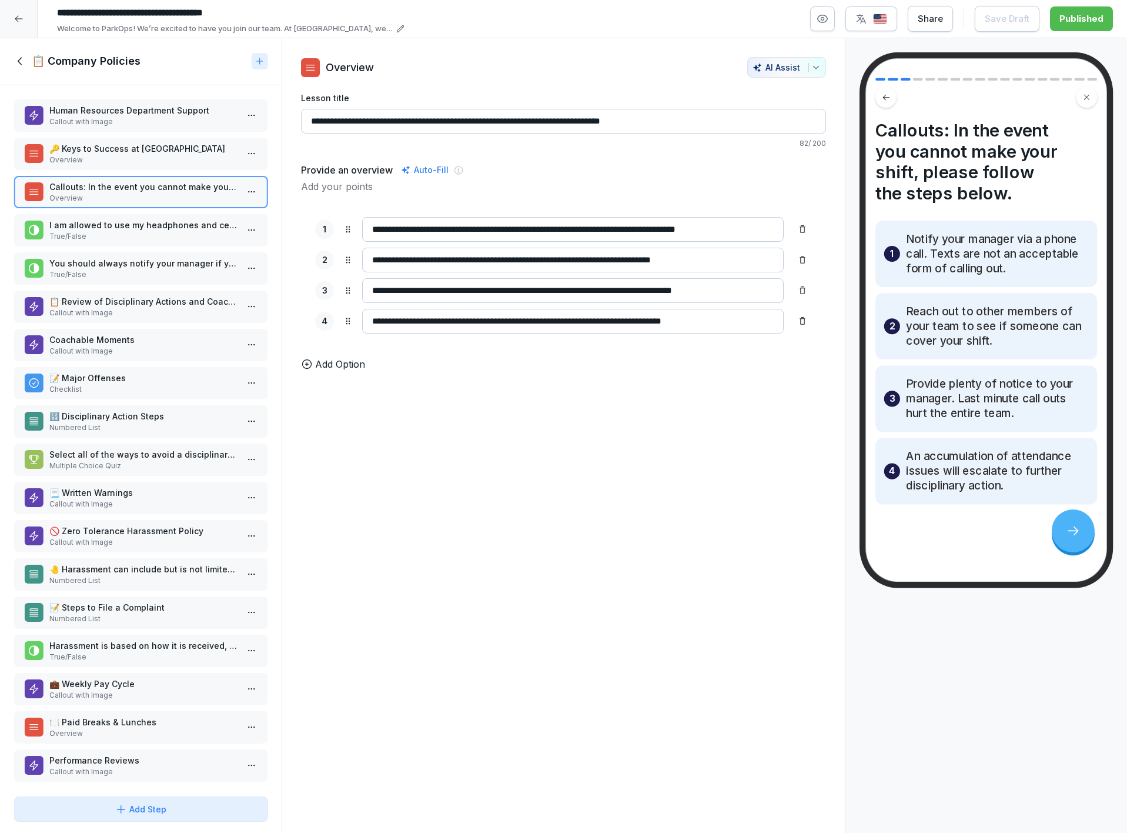
click at [155, 231] on p "True/False" at bounding box center [143, 236] width 188 height 11
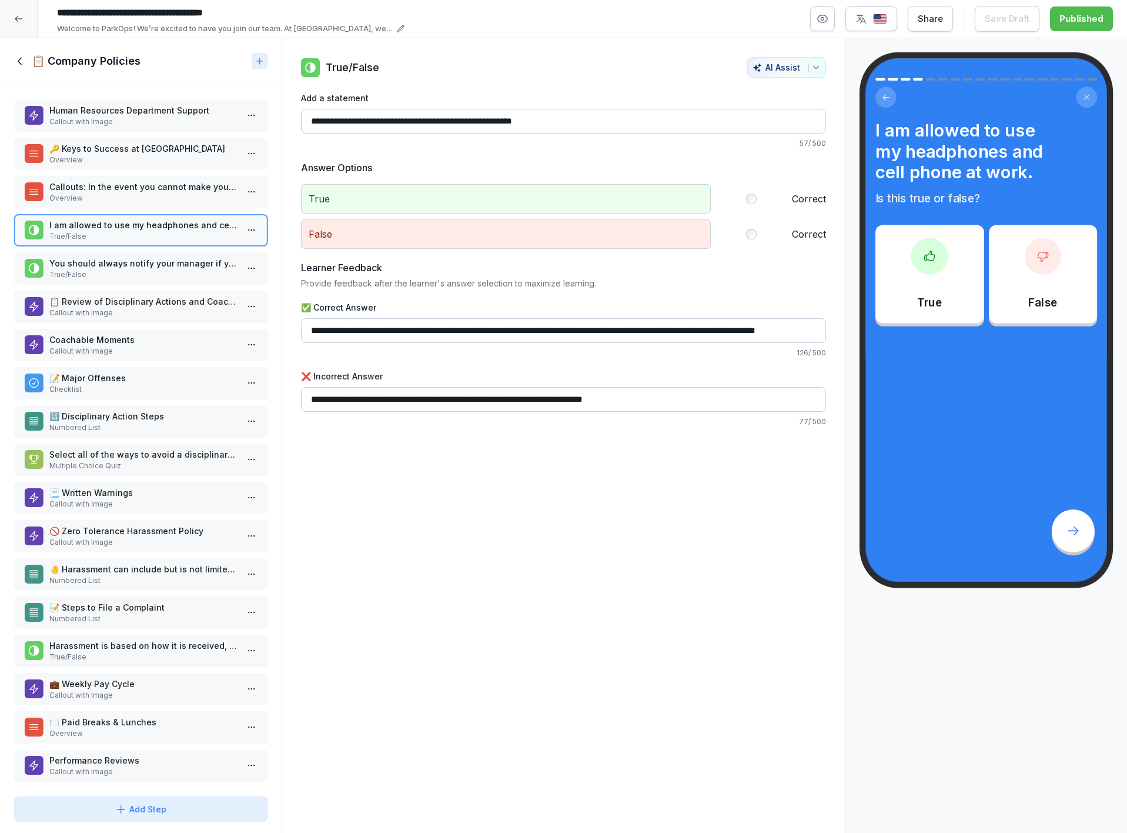
click at [134, 270] on p "True/False" at bounding box center [143, 274] width 188 height 11
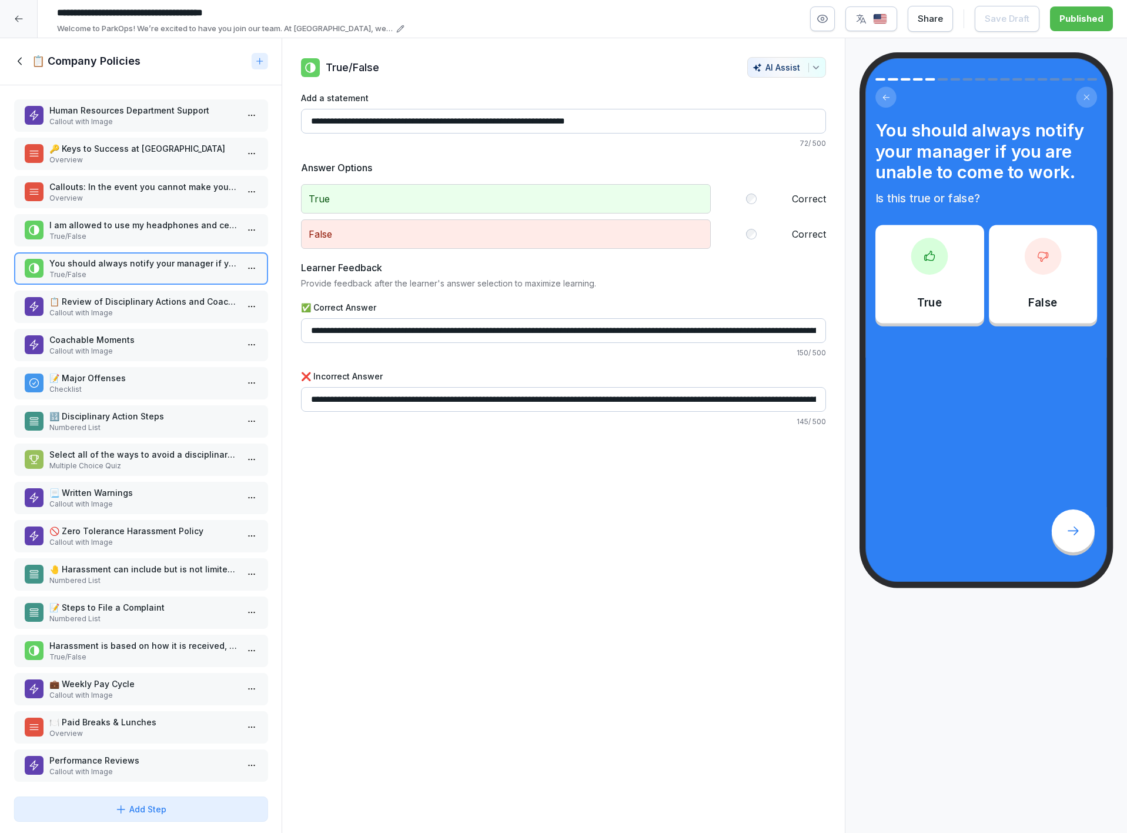
click at [106, 311] on p "Callout with Image" at bounding box center [143, 313] width 188 height 11
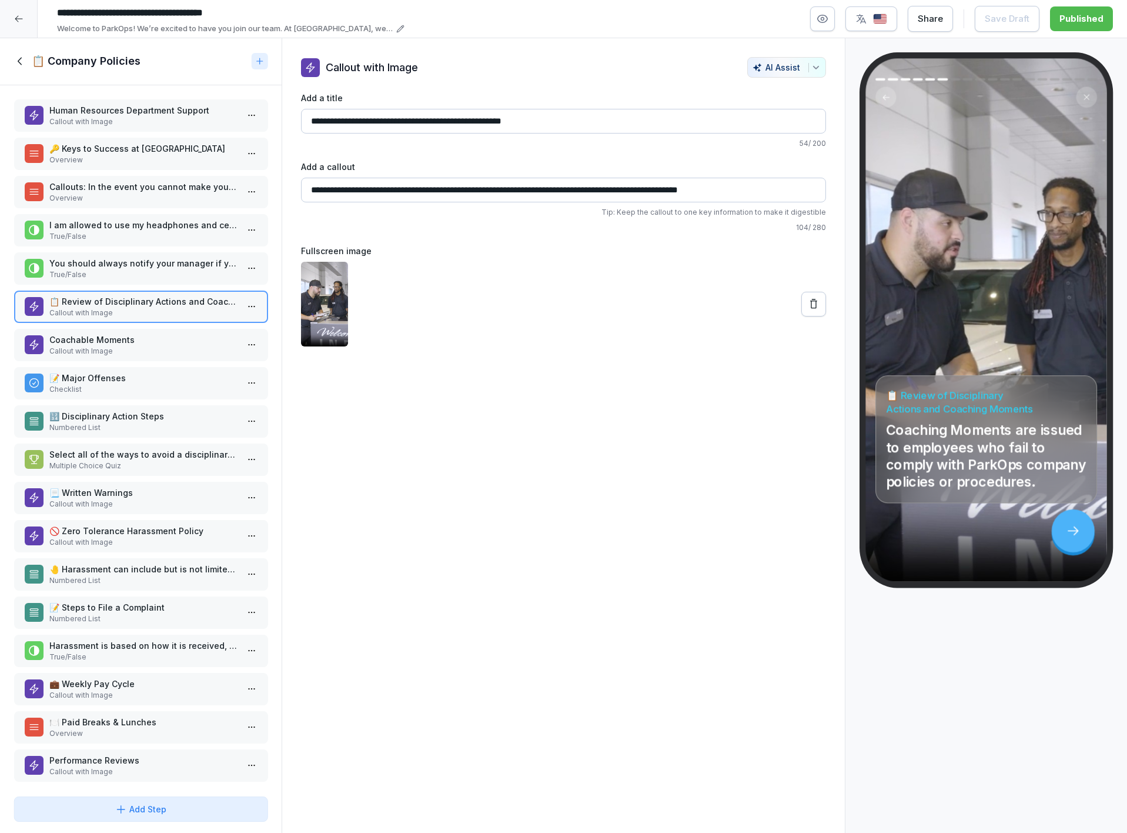
click at [81, 339] on p "Coachable Moments" at bounding box center [143, 339] width 188 height 12
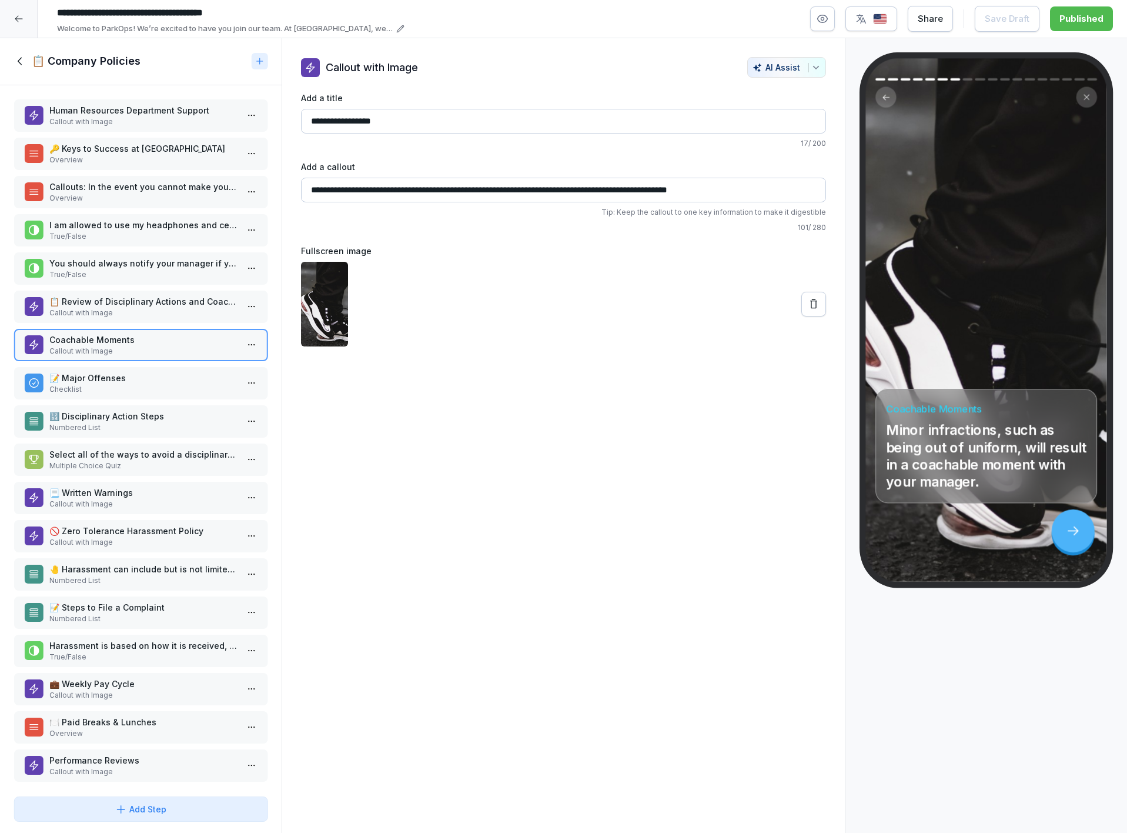
scroll to position [7, 0]
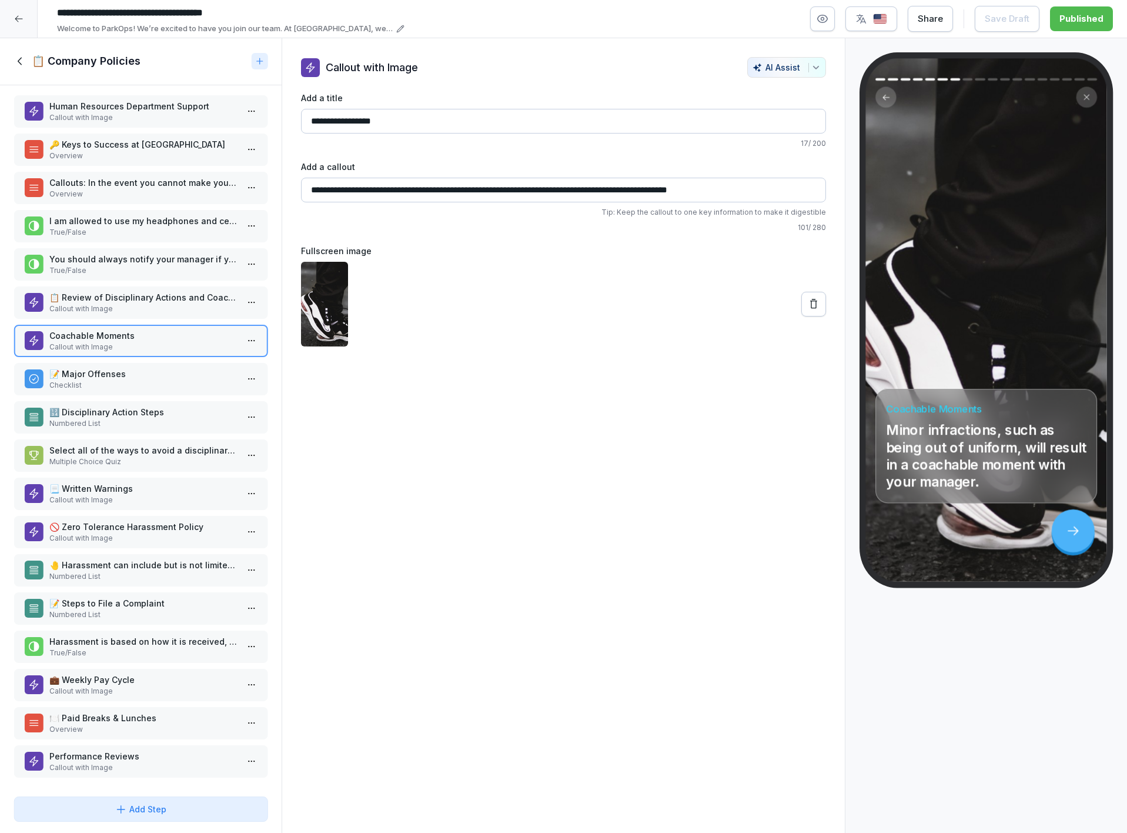
click at [106, 380] on p "Checklist" at bounding box center [143, 385] width 188 height 11
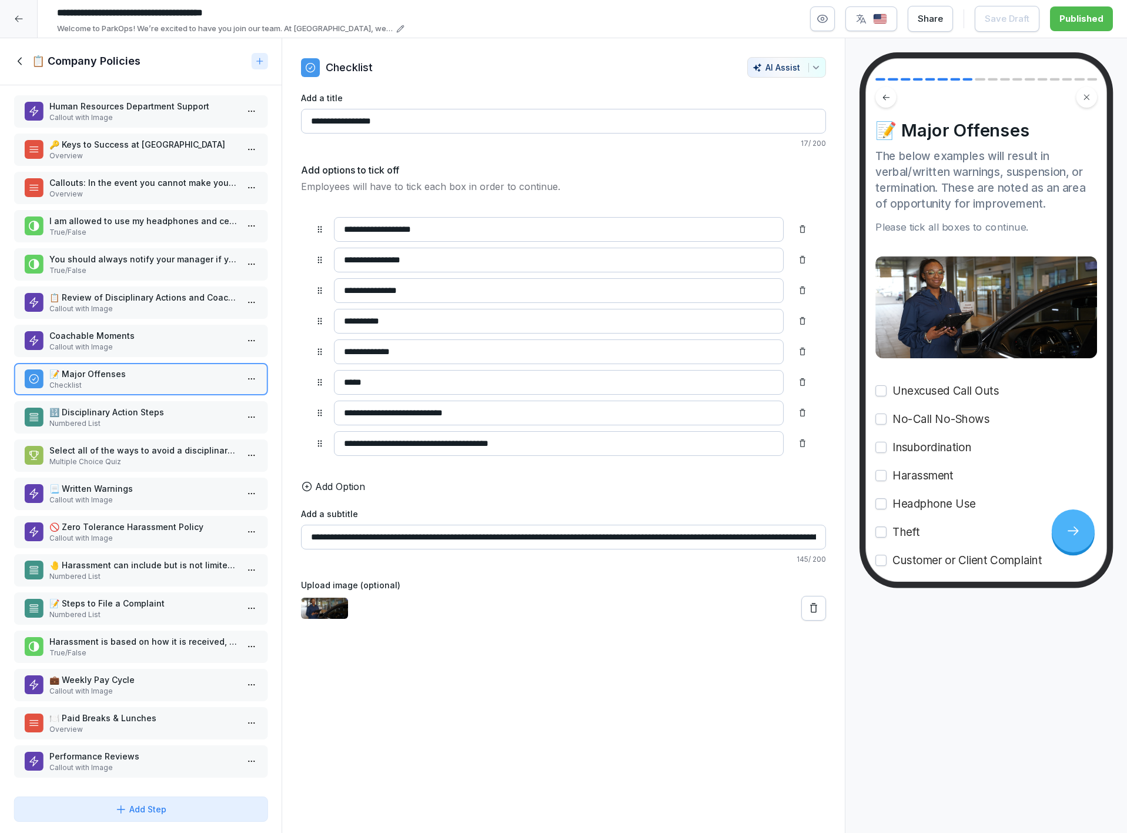
click at [113, 406] on p "🔢 Disciplinary Action Steps" at bounding box center [143, 412] width 188 height 12
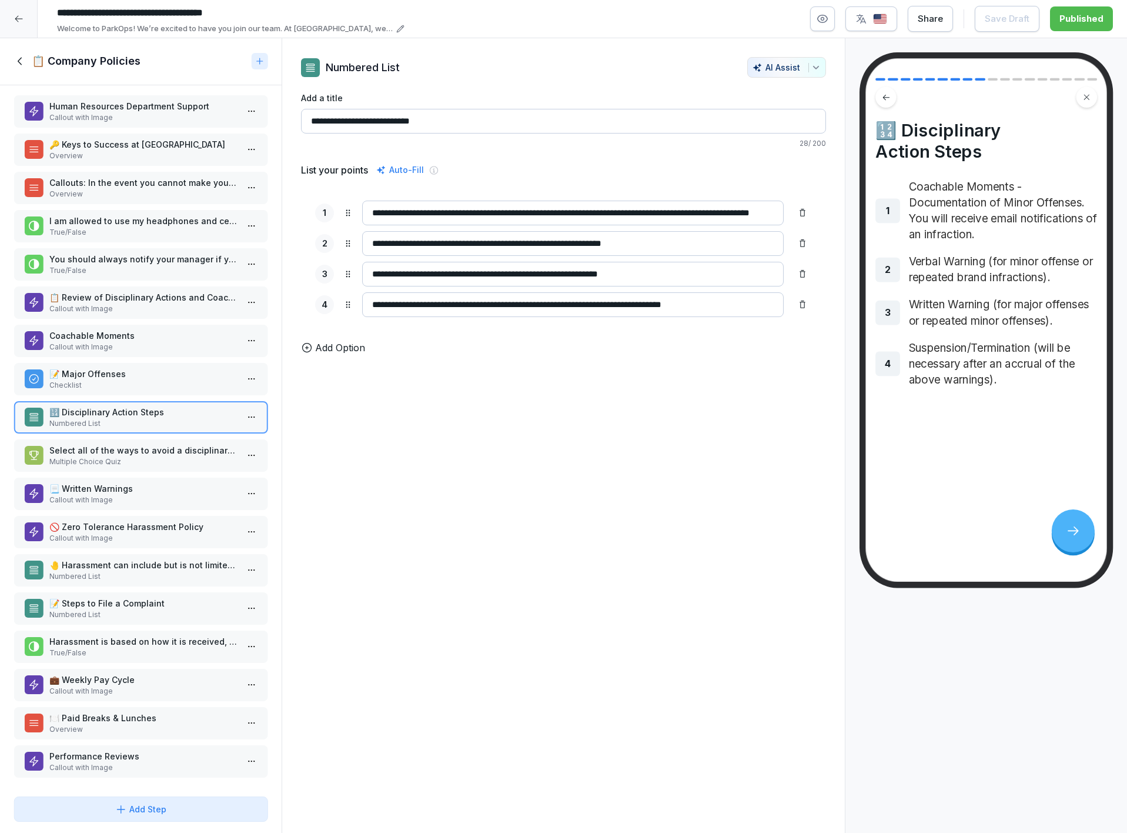
click at [108, 380] on p "Checklist" at bounding box center [143, 385] width 188 height 11
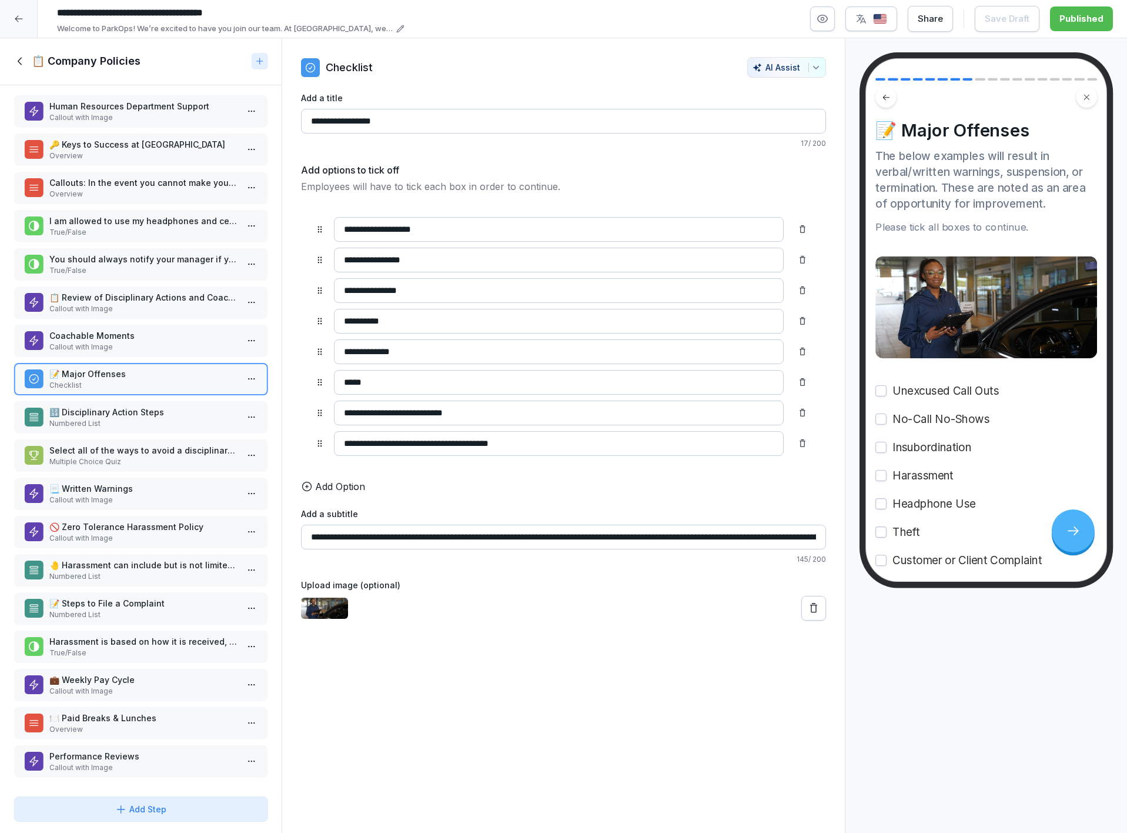
click at [118, 456] on p "Multiple Choice Quiz" at bounding box center [143, 461] width 188 height 11
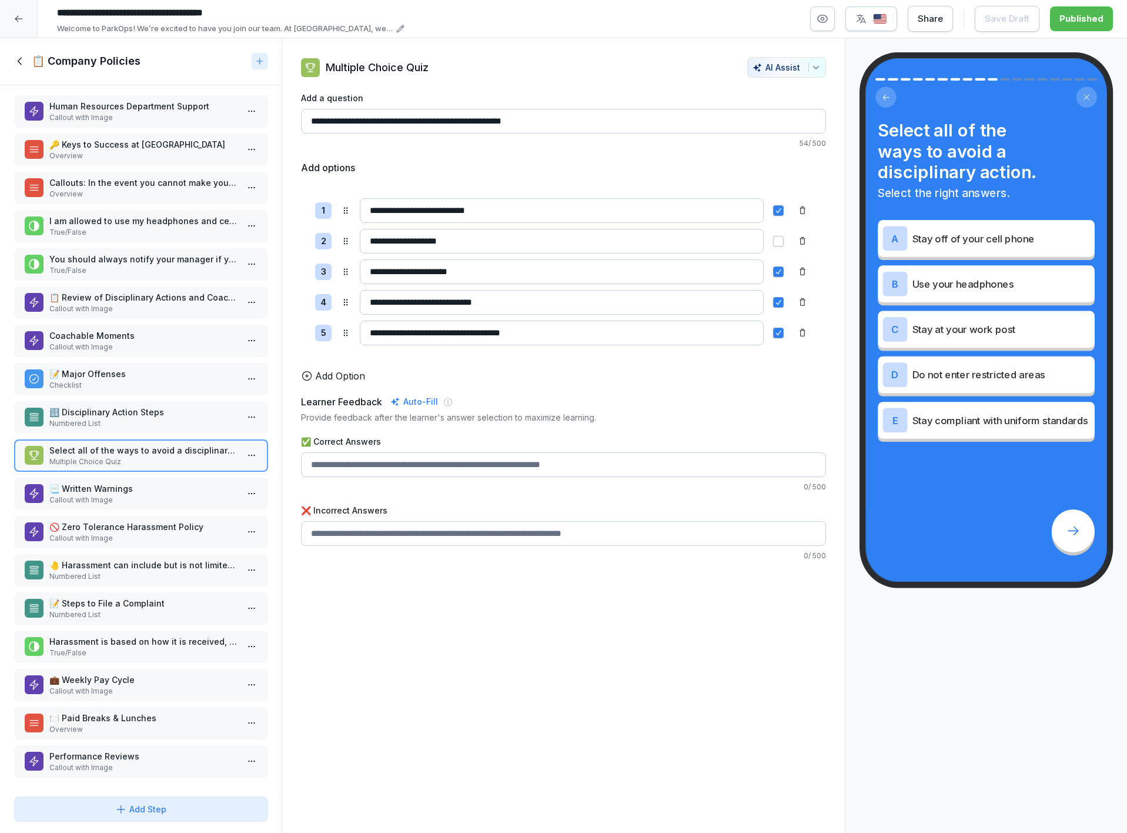
click at [132, 495] on p "Callout with Image" at bounding box center [143, 500] width 188 height 11
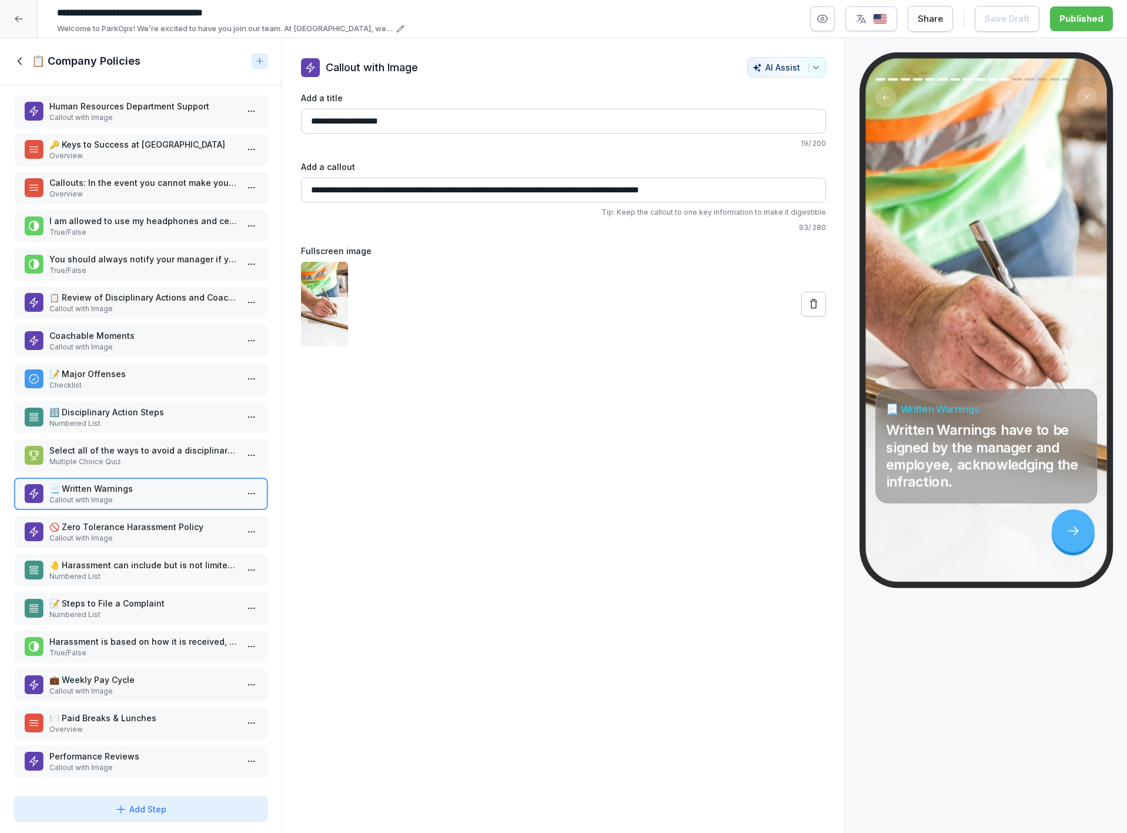
click at [162, 533] on p "Callout with Image" at bounding box center [143, 538] width 188 height 11
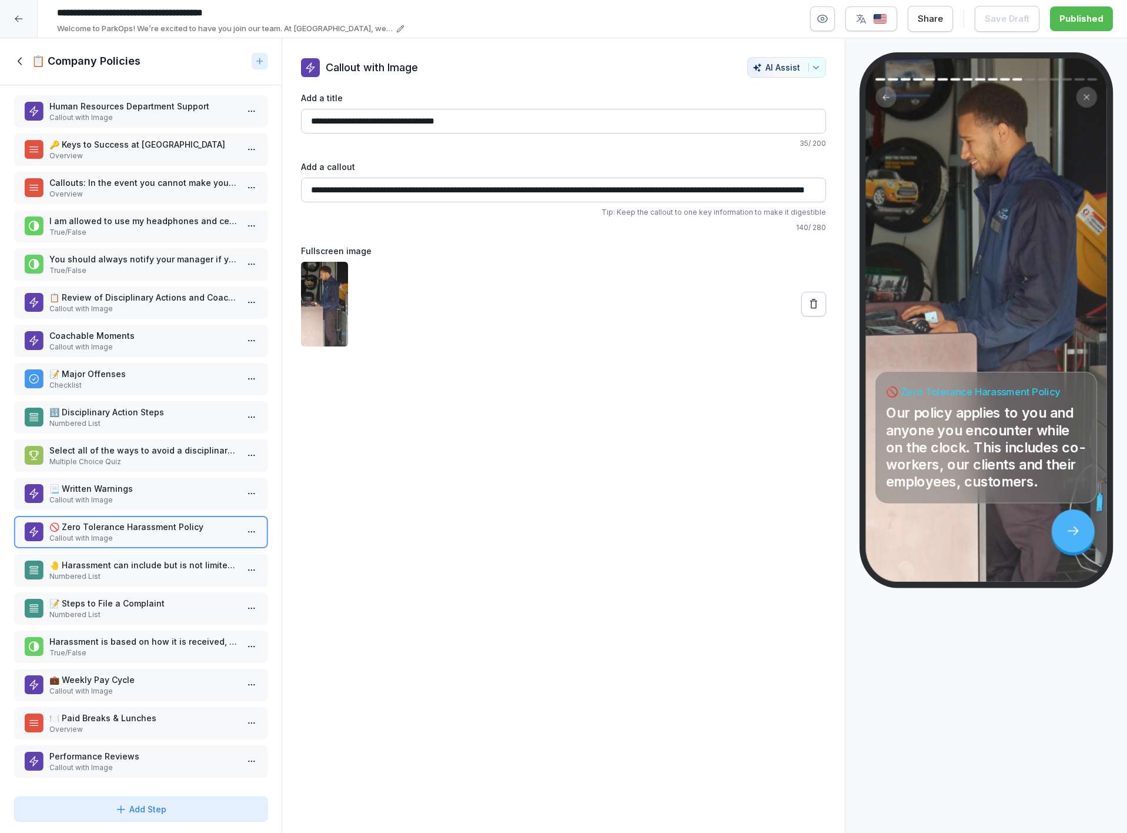
click at [176, 571] on p "Numbered List" at bounding box center [143, 576] width 188 height 11
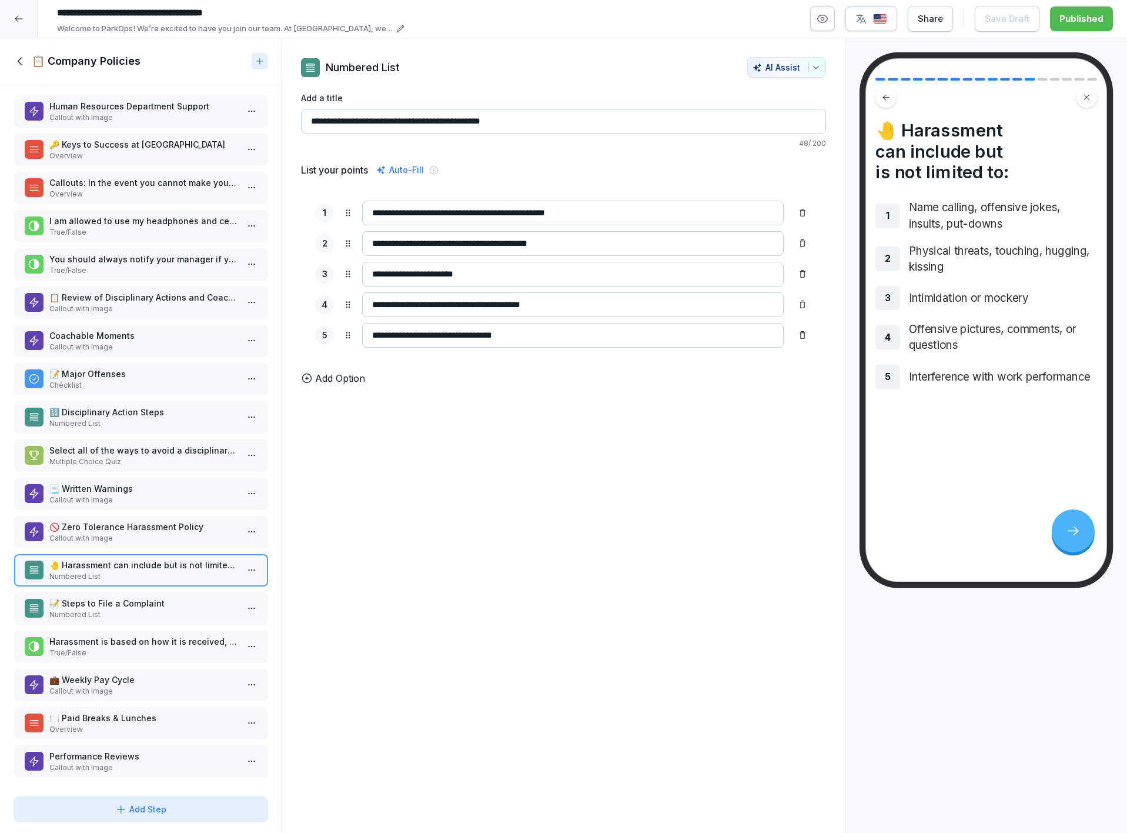
click at [168, 597] on p "📝 Steps to File a Complaint" at bounding box center [143, 603] width 188 height 12
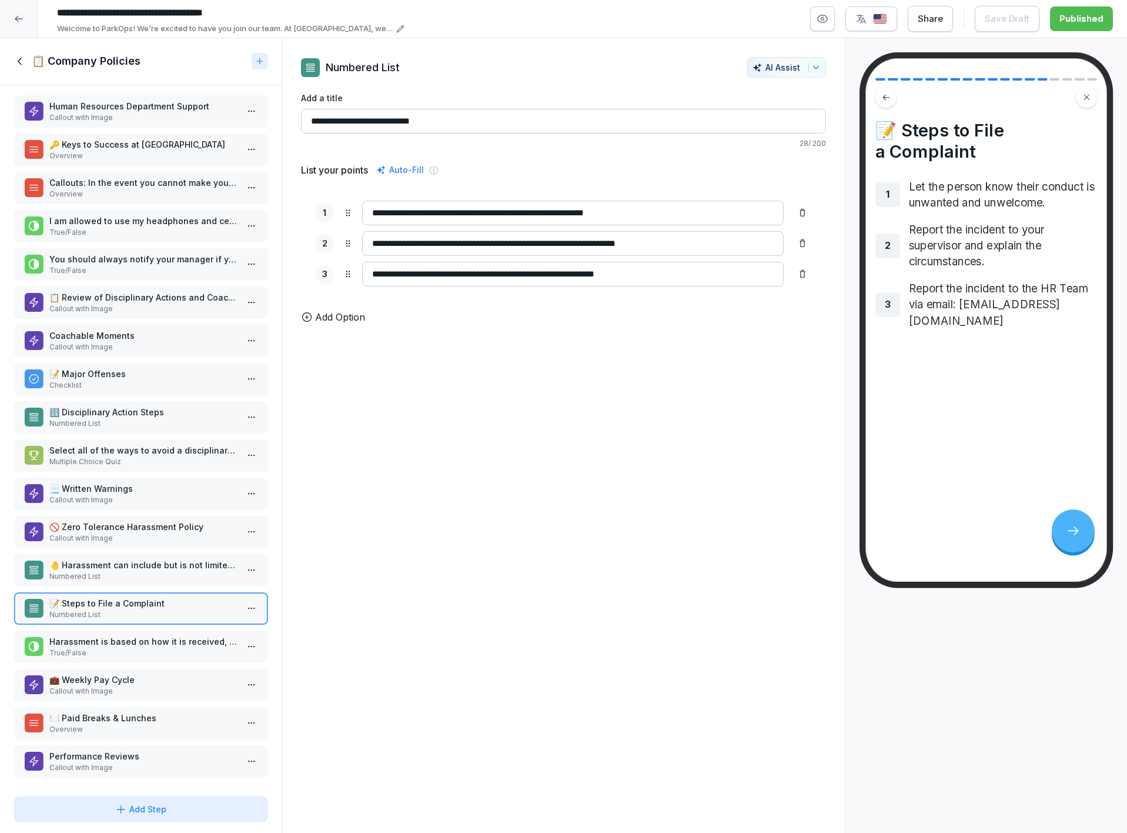
click at [163, 635] on p "Harassment is based on how it is received, not just how it is intended." at bounding box center [143, 641] width 188 height 12
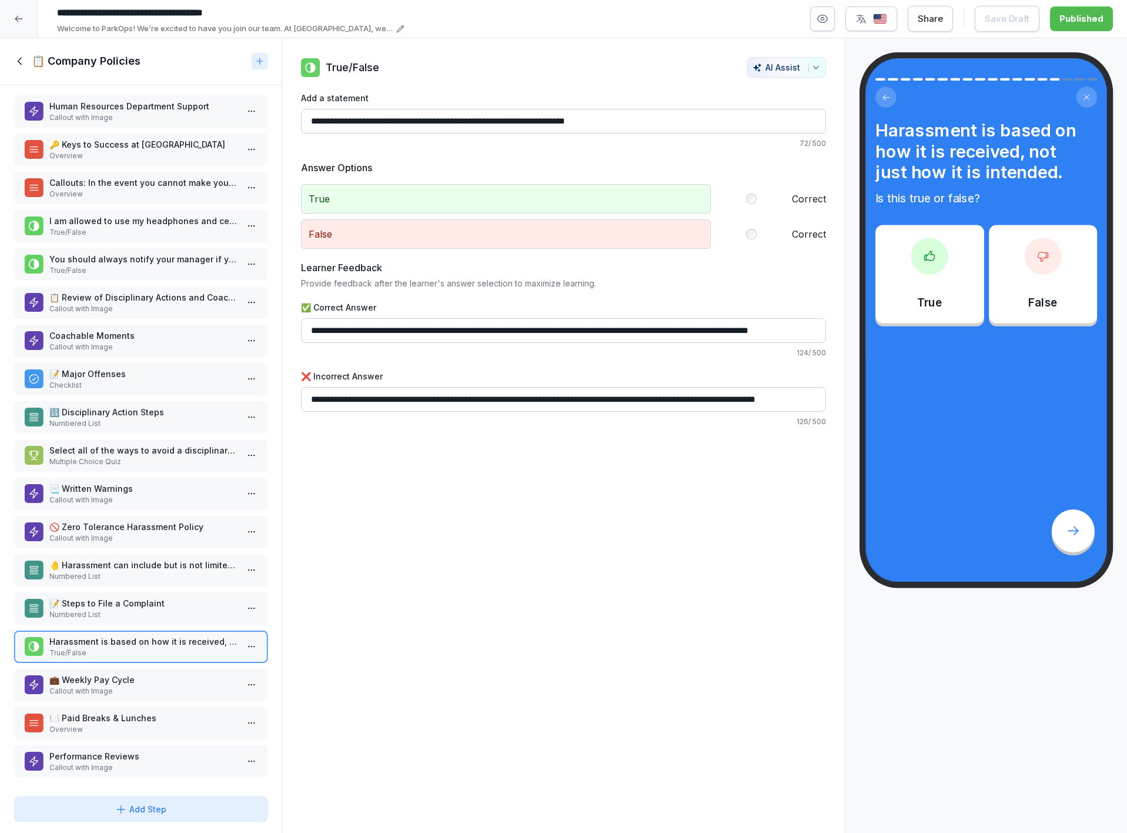
click at [148, 673] on p "💼 Weekly Pay Cycle" at bounding box center [143, 679] width 188 height 12
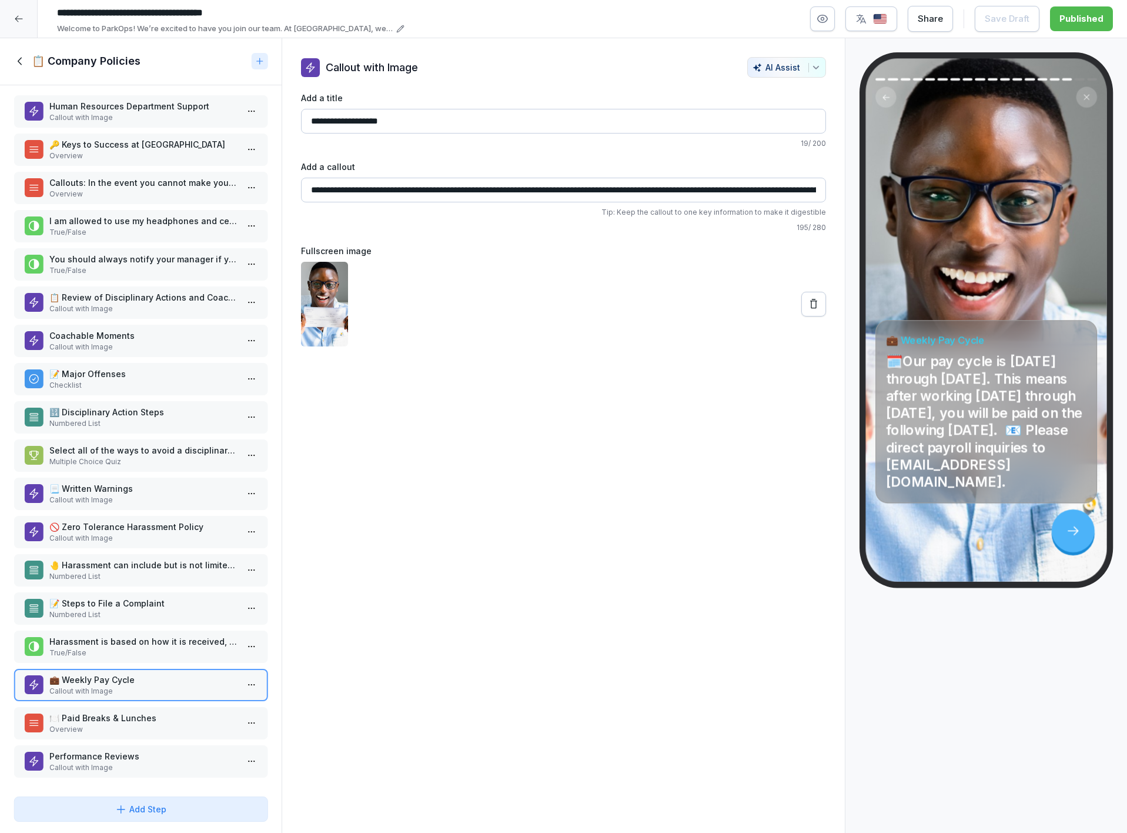
click at [179, 724] on p "Overview" at bounding box center [143, 729] width 188 height 11
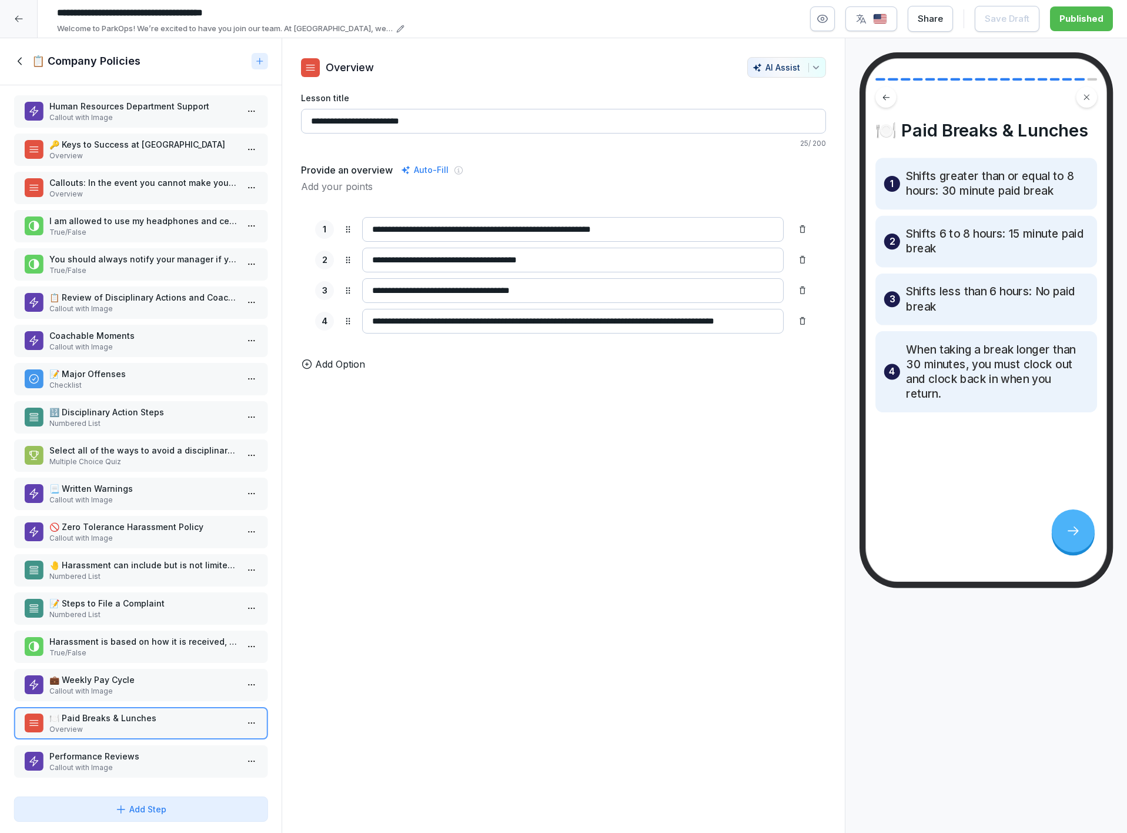
click at [164, 750] on p "Performance Reviews" at bounding box center [143, 756] width 188 height 12
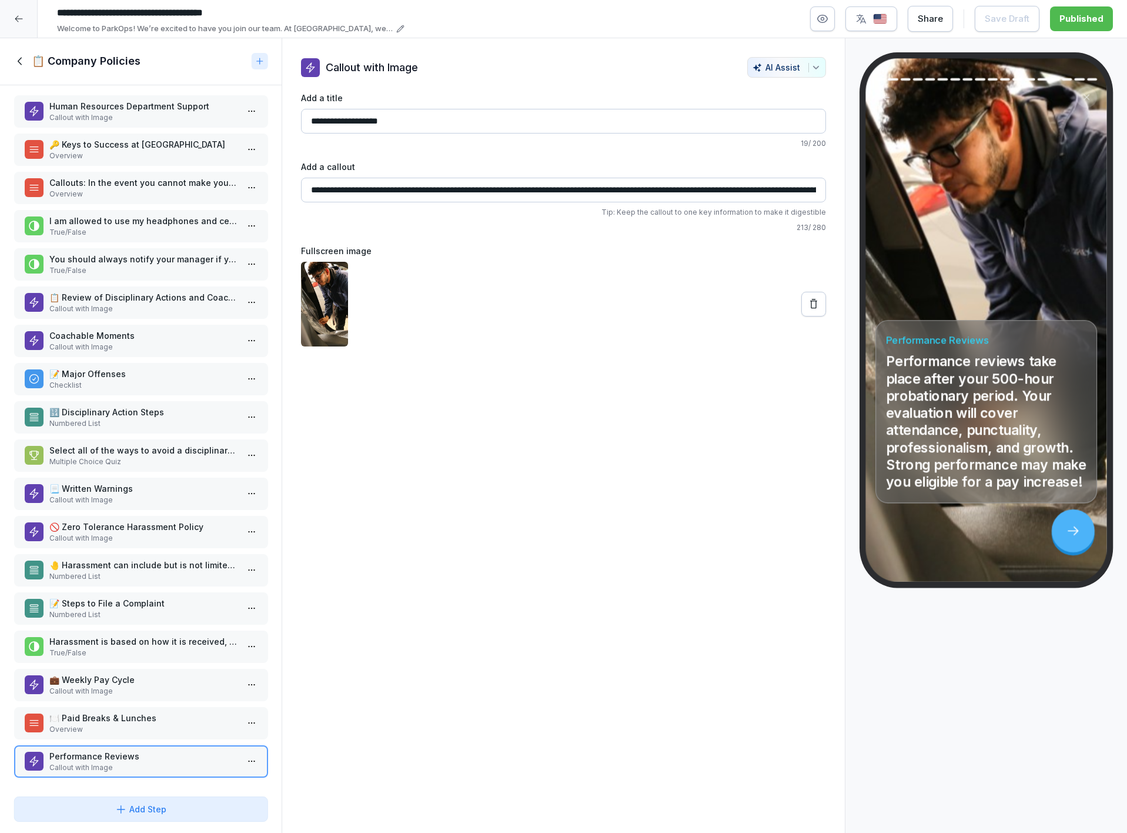
click at [155, 724] on p "Overview" at bounding box center [143, 729] width 188 height 11
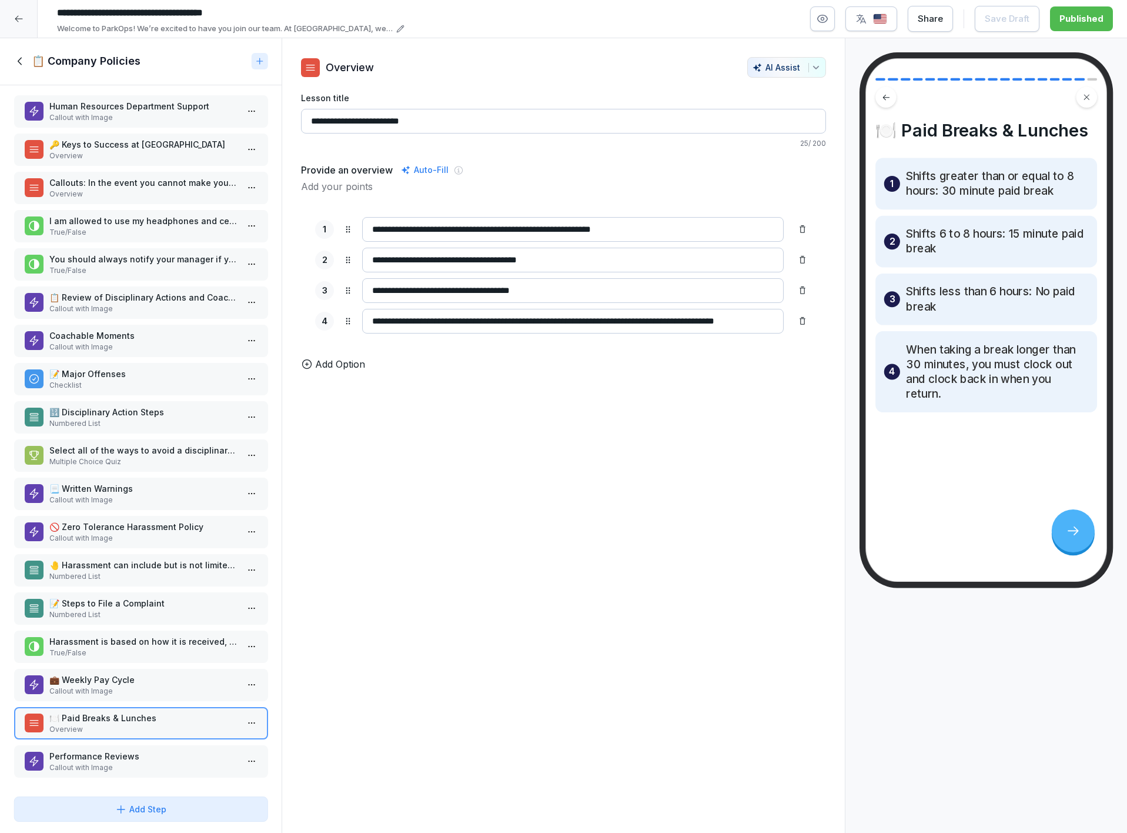
click at [164, 673] on p "💼 Weekly Pay Cycle" at bounding box center [143, 679] width 188 height 12
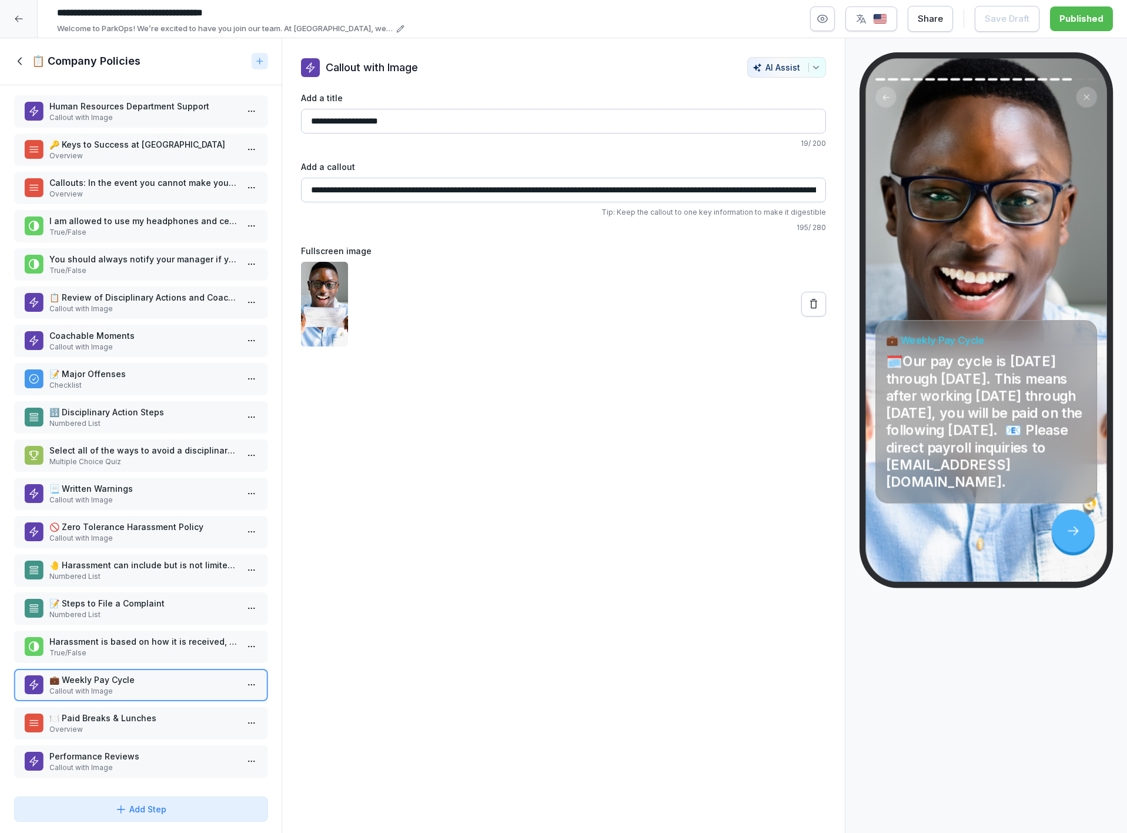
click at [18, 55] on icon at bounding box center [20, 61] width 13 height 13
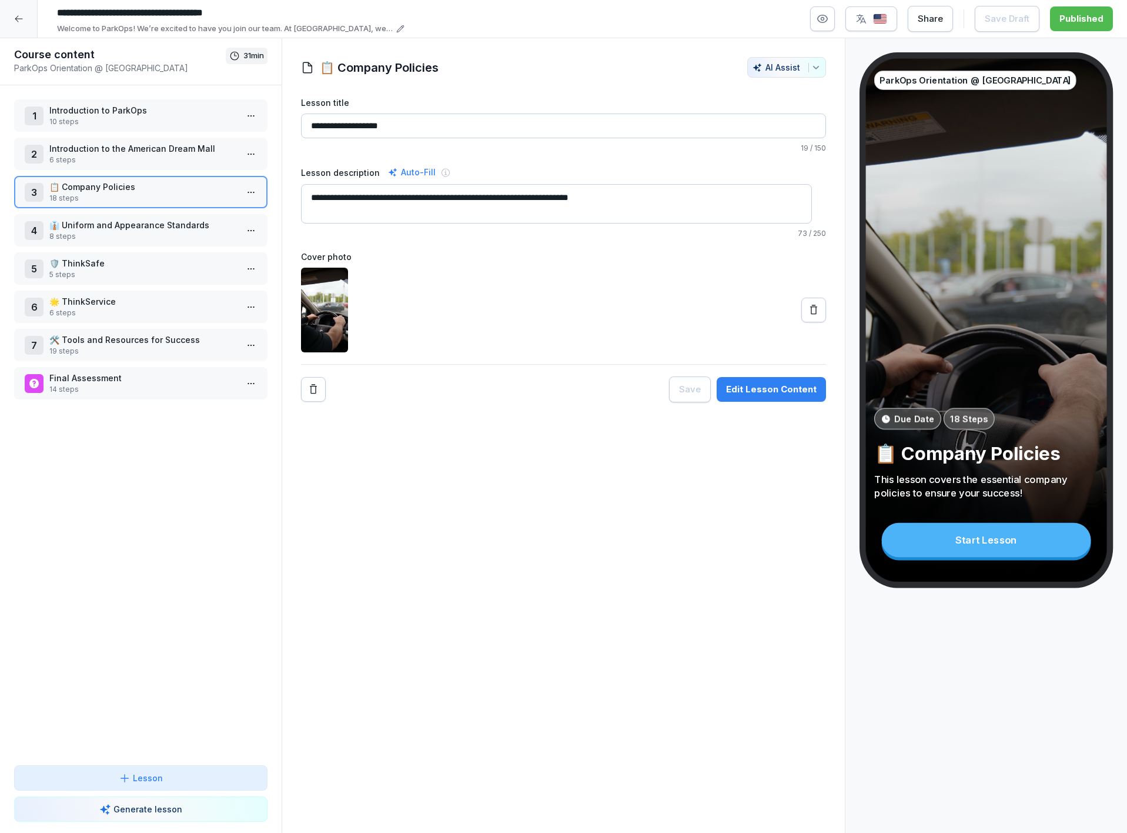
click at [181, 231] on p "8 steps" at bounding box center [143, 236] width 188 height 11
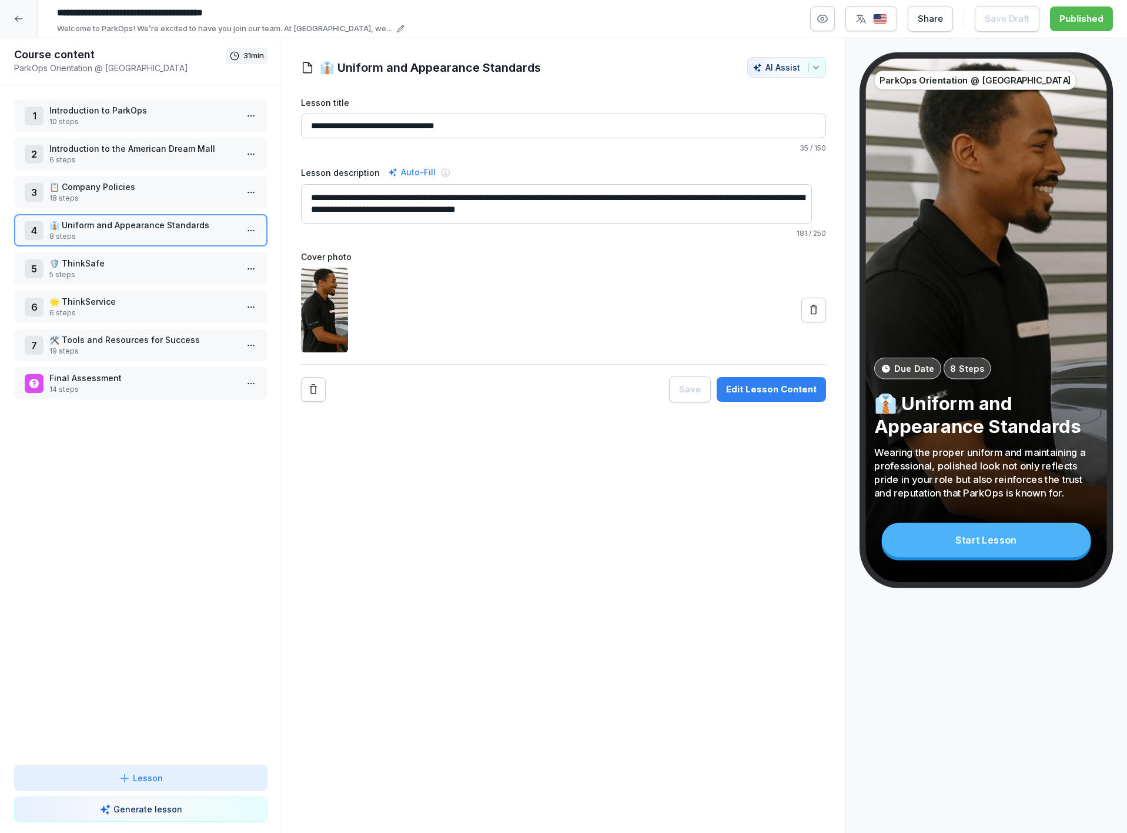
click at [181, 231] on p "8 steps" at bounding box center [143, 236] width 188 height 11
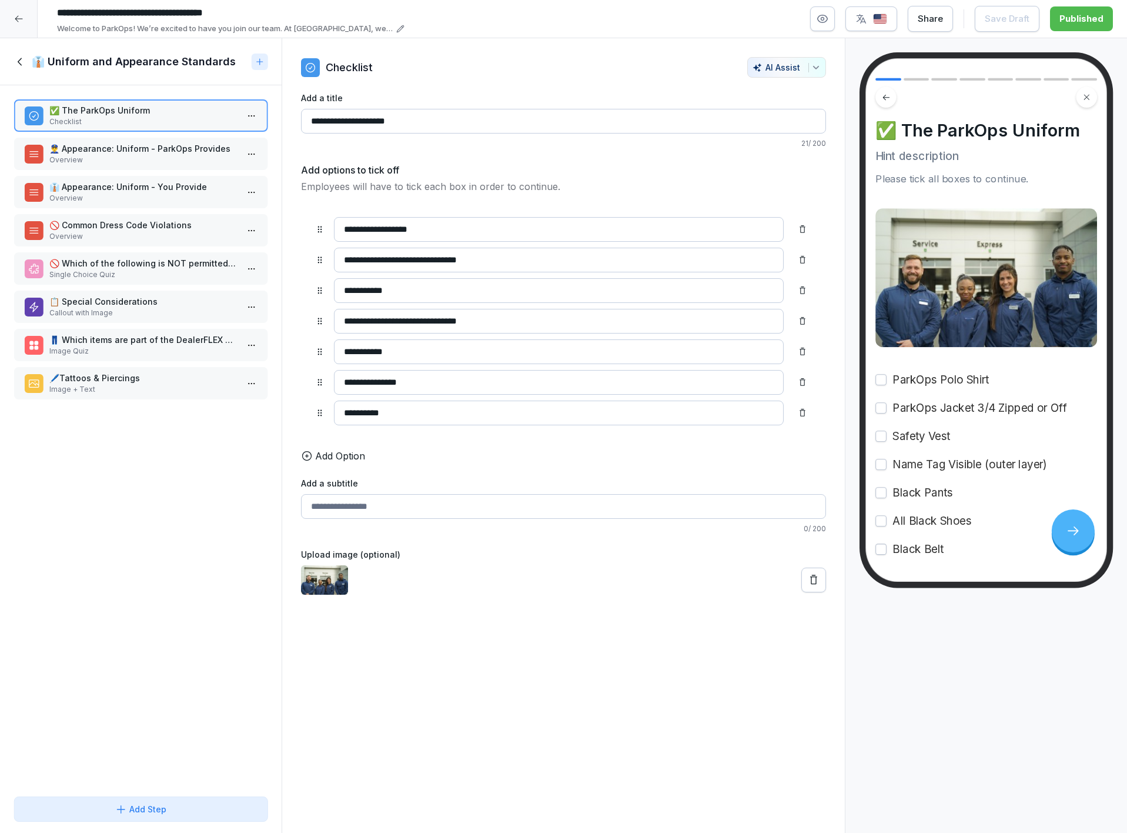
click at [177, 150] on p "👮‍♂️ Appearance: Uniform - ParkOps Provides" at bounding box center [143, 148] width 188 height 12
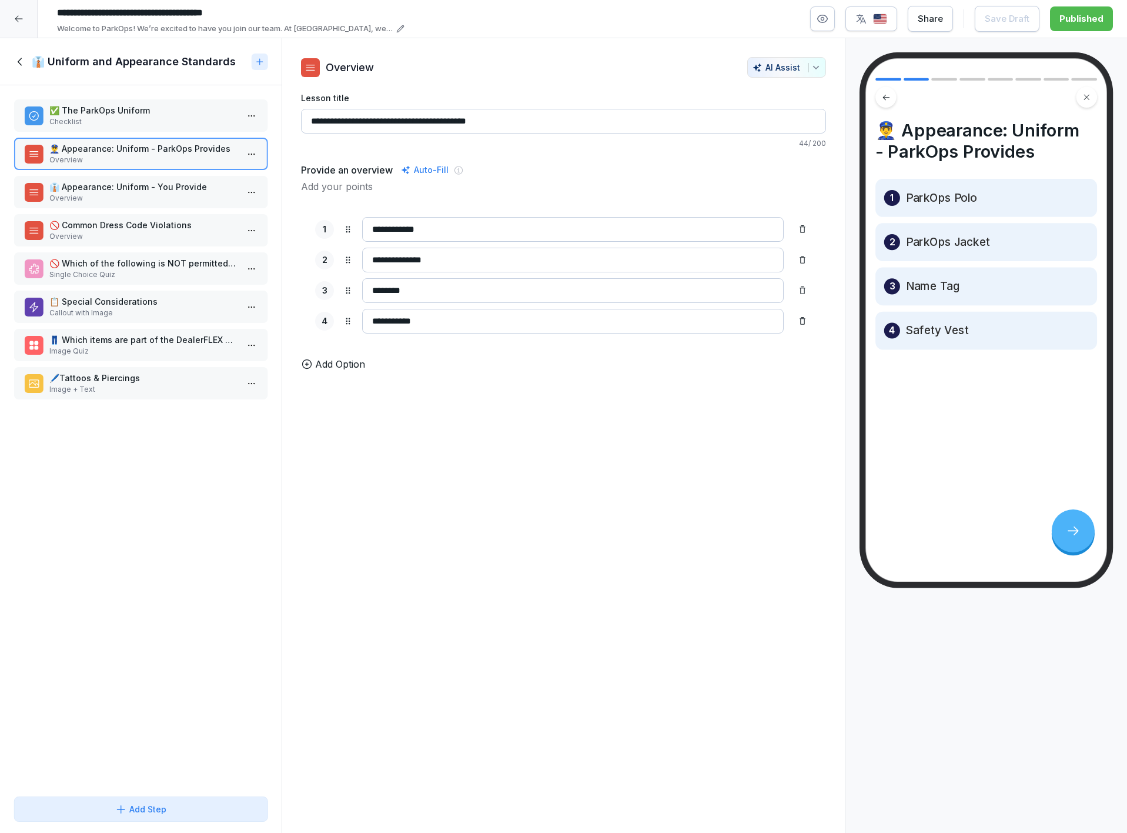
click at [169, 108] on p "✅ The ParkOps Uniform" at bounding box center [143, 110] width 188 height 12
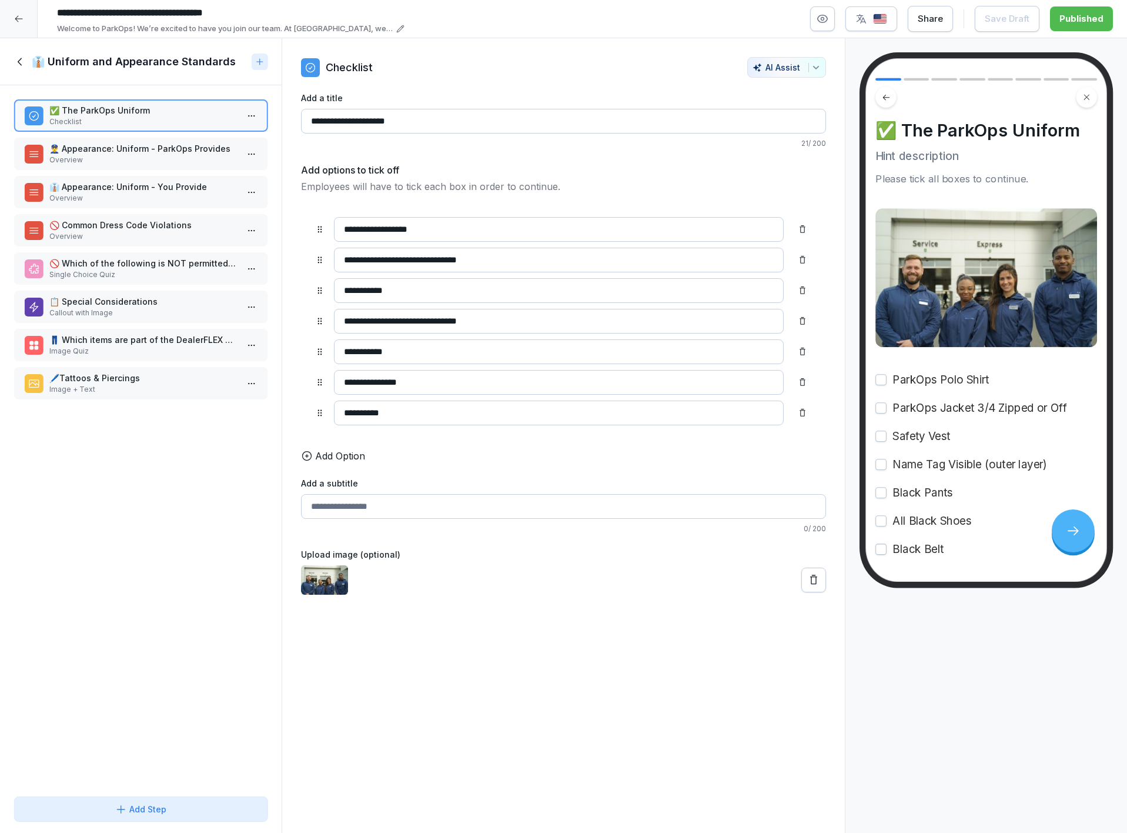
click at [156, 186] on p "👔 Appearance: Uniform - You Provide" at bounding box center [143, 187] width 188 height 12
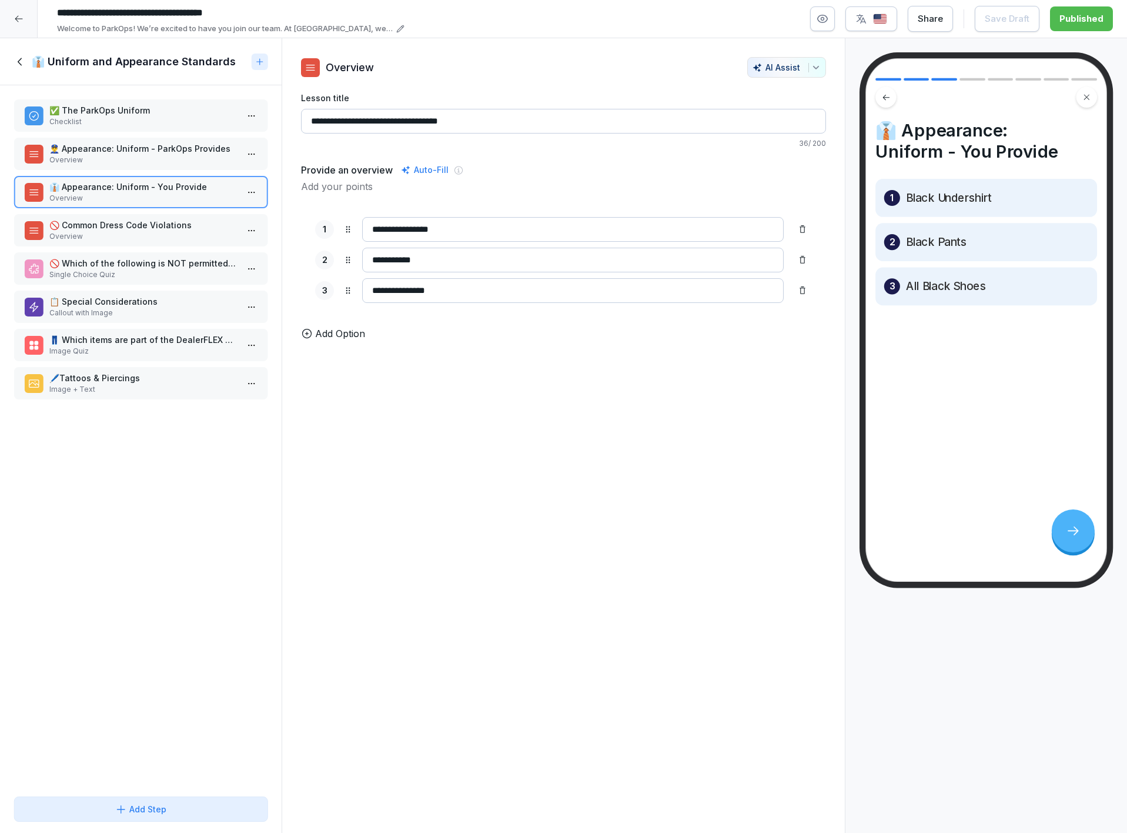
click at [146, 231] on p "Overview" at bounding box center [143, 236] width 188 height 11
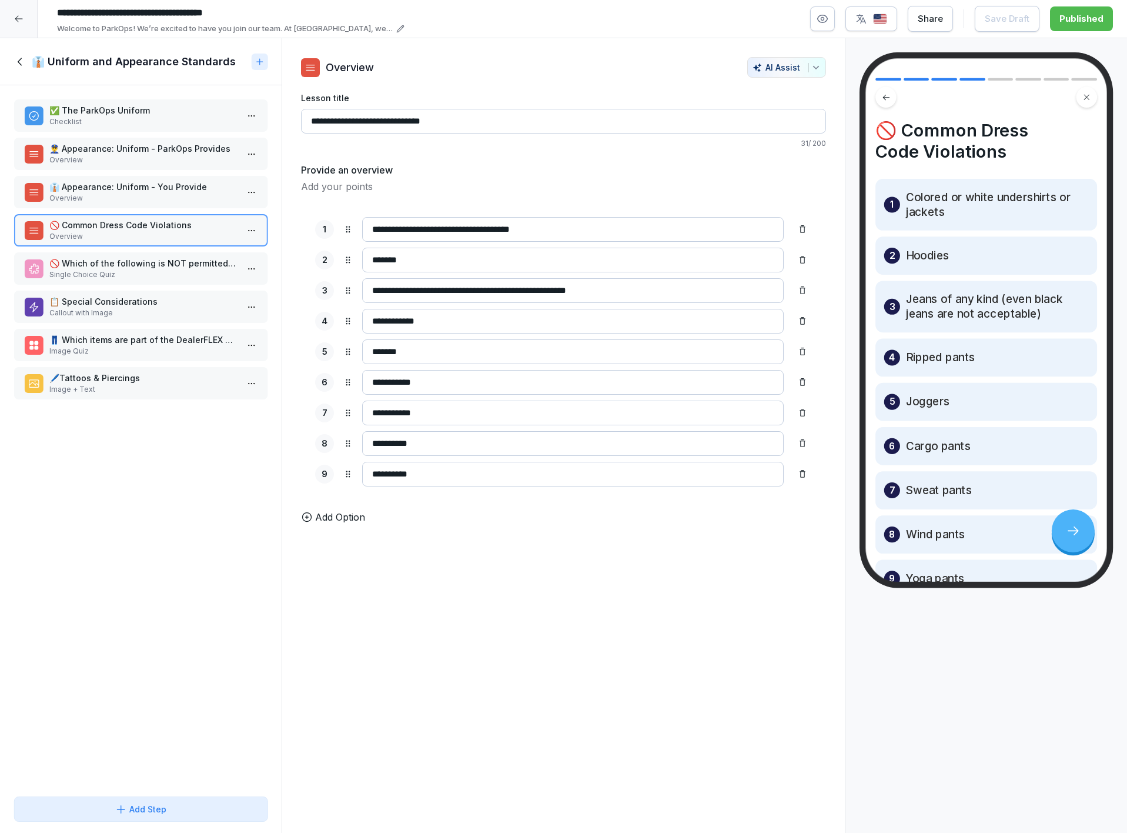
click at [151, 258] on p "🚫 Which of the following is NOT permitted as part of the ParkOps uniform?" at bounding box center [143, 263] width 188 height 12
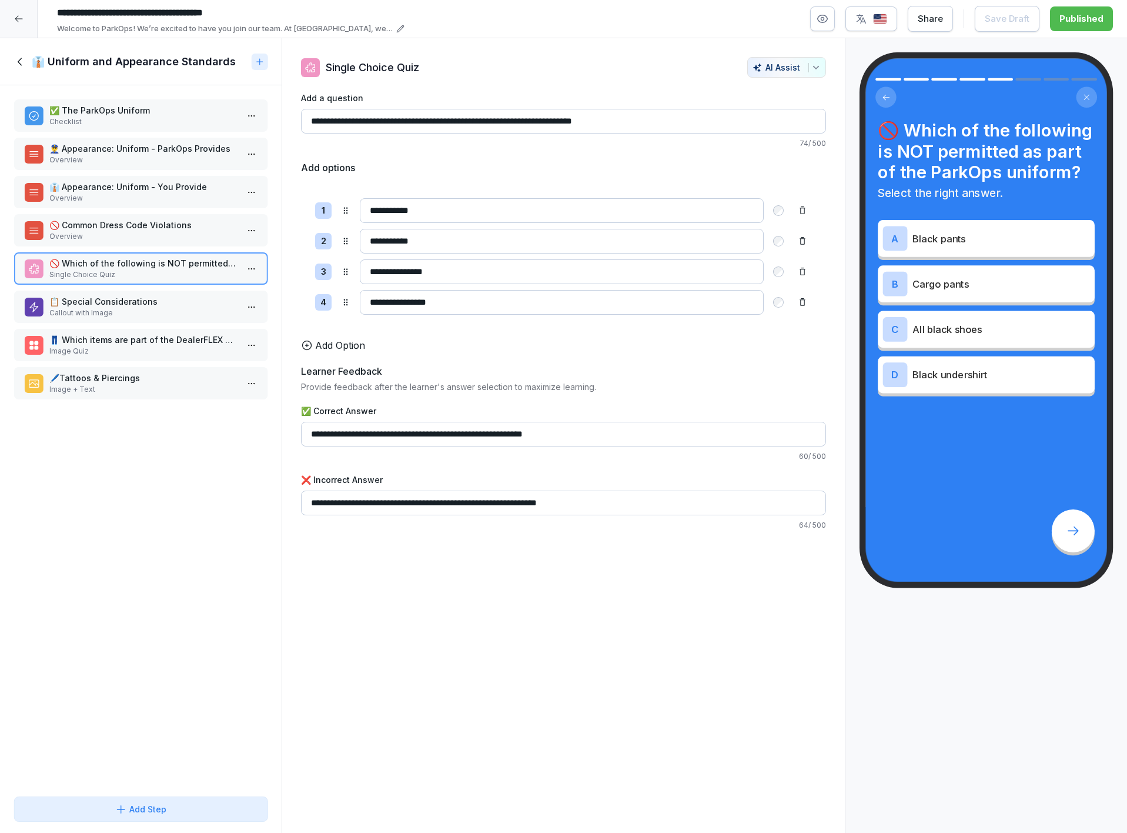
click at [131, 313] on p "Callout with Image" at bounding box center [143, 313] width 188 height 11
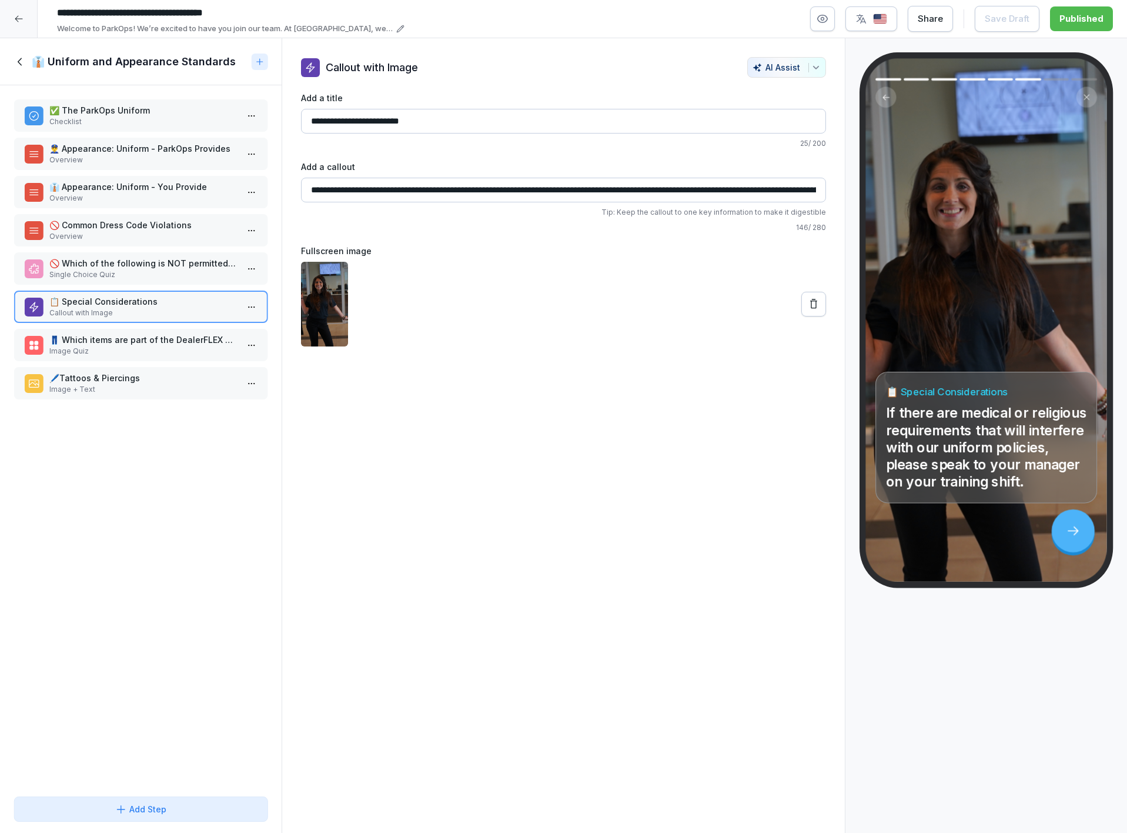
click at [113, 339] on p "👖 Which items are part of the DealerFLEX uniform?" at bounding box center [143, 339] width 188 height 12
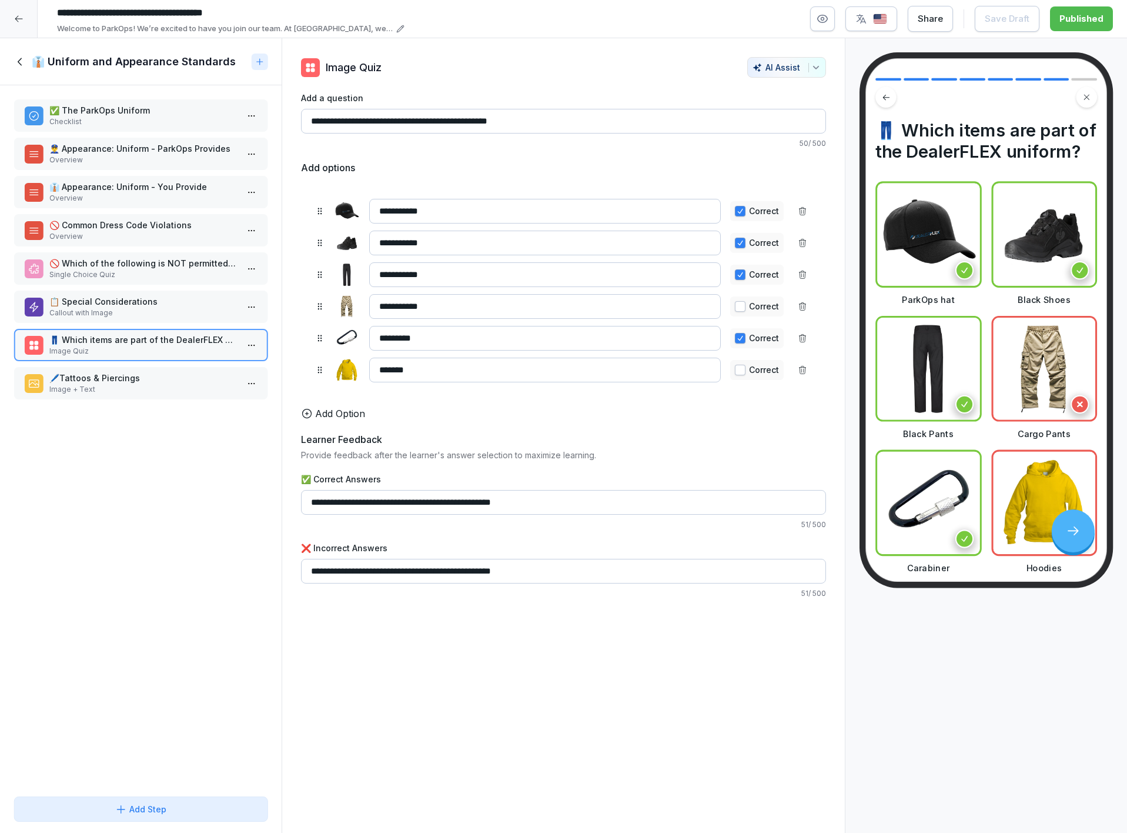
click at [119, 368] on div "🖊️Tattoos & Piercings Image + Text" at bounding box center [140, 383] width 253 height 32
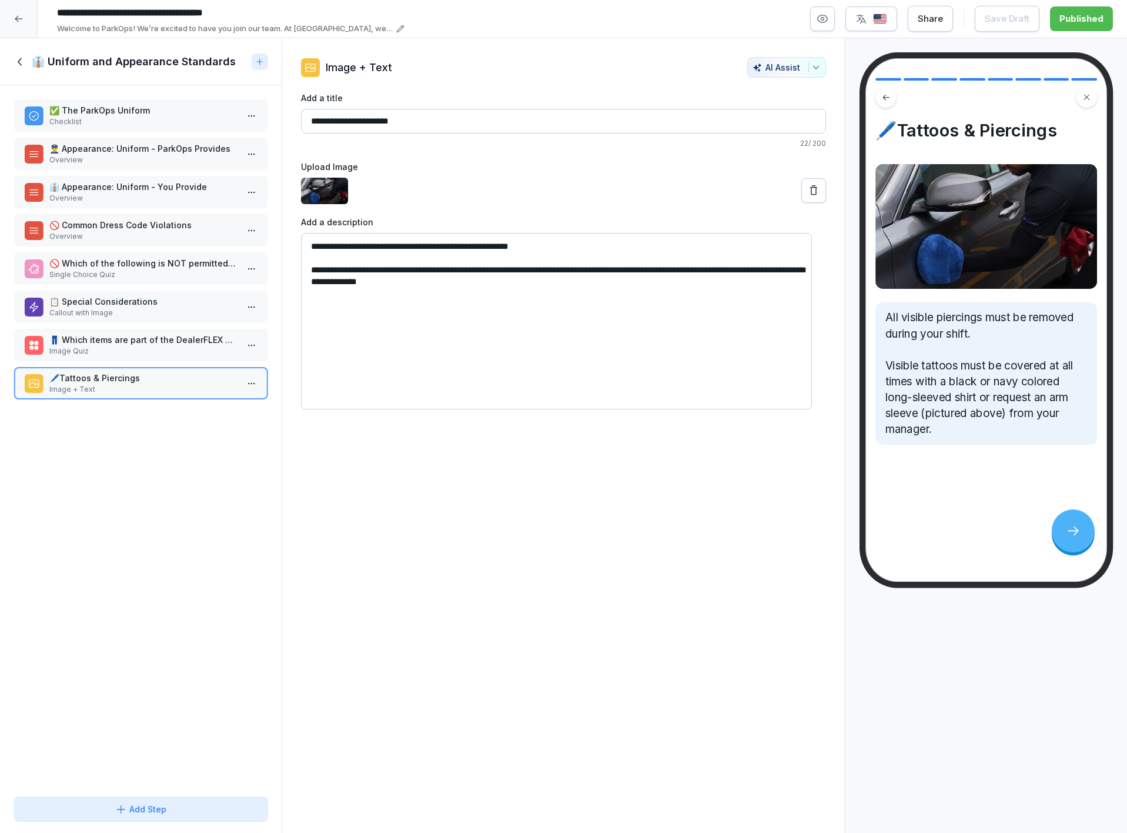
click at [19, 58] on icon at bounding box center [20, 61] width 13 height 13
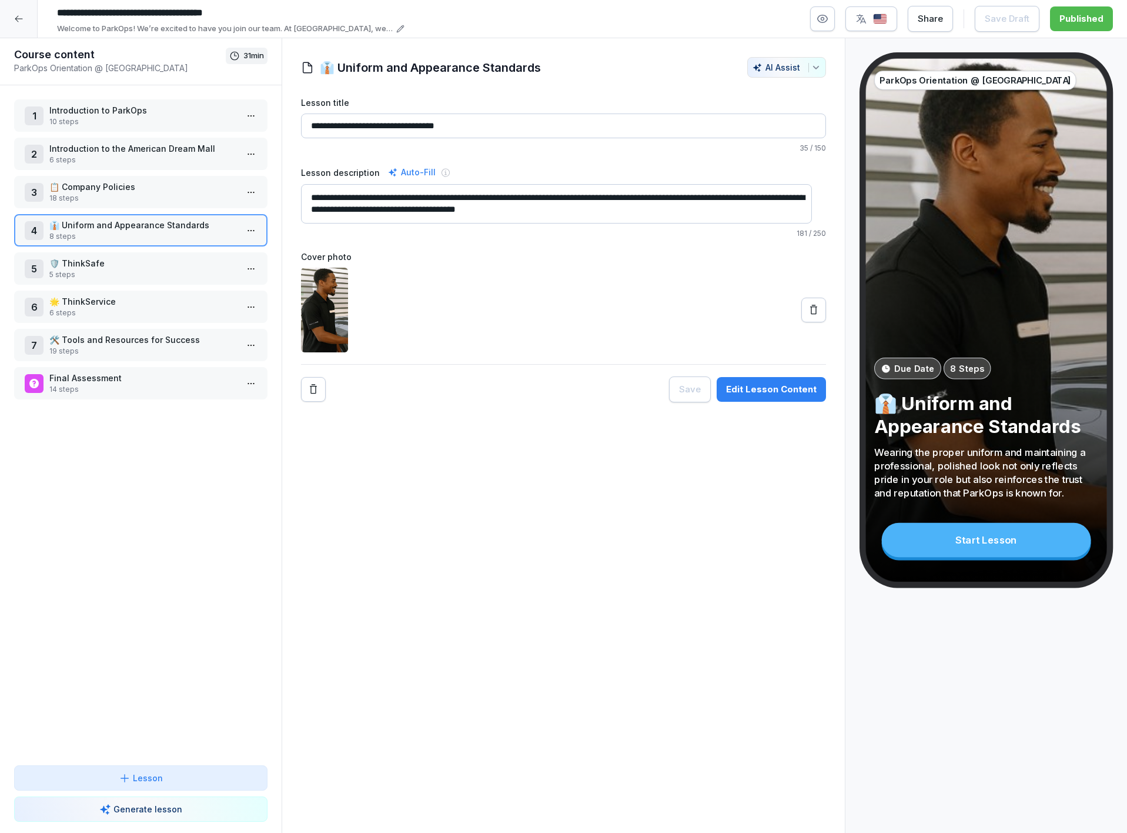
click at [212, 263] on p "🛡️ ThinkSafe" at bounding box center [143, 263] width 188 height 12
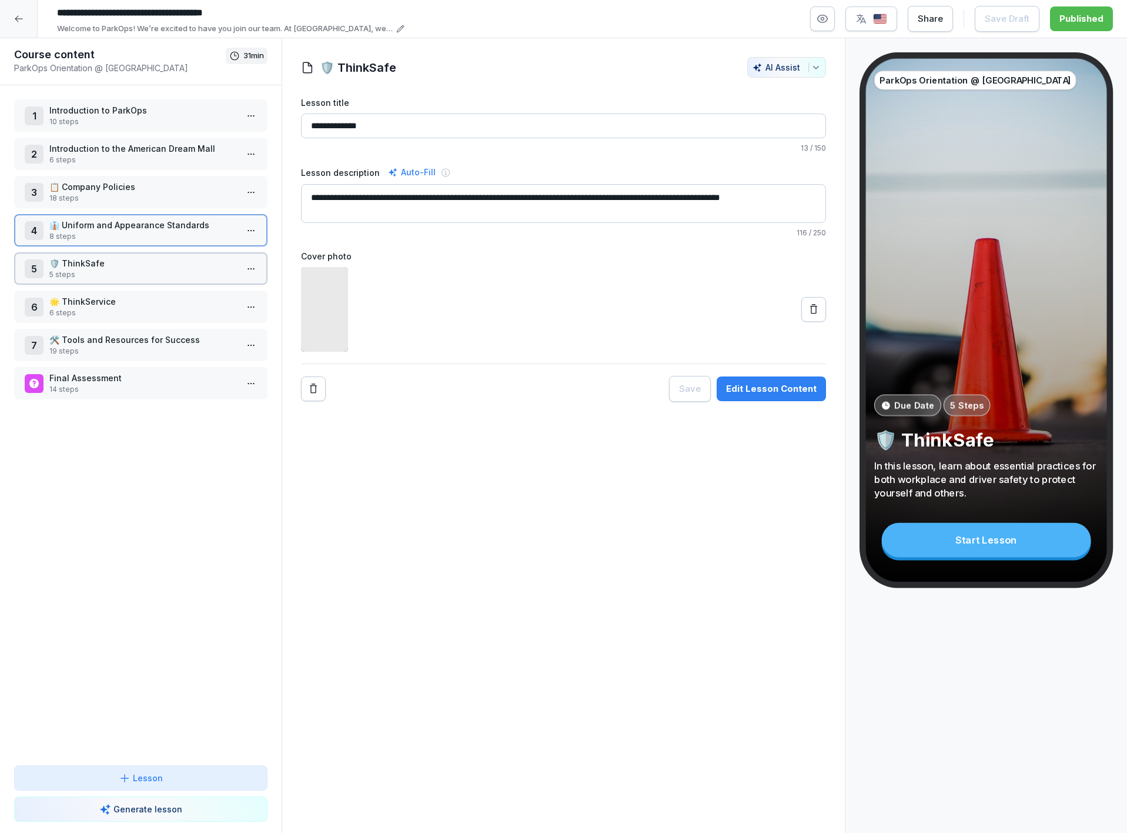
click at [212, 263] on p "🛡️ ThinkSafe" at bounding box center [143, 263] width 188 height 12
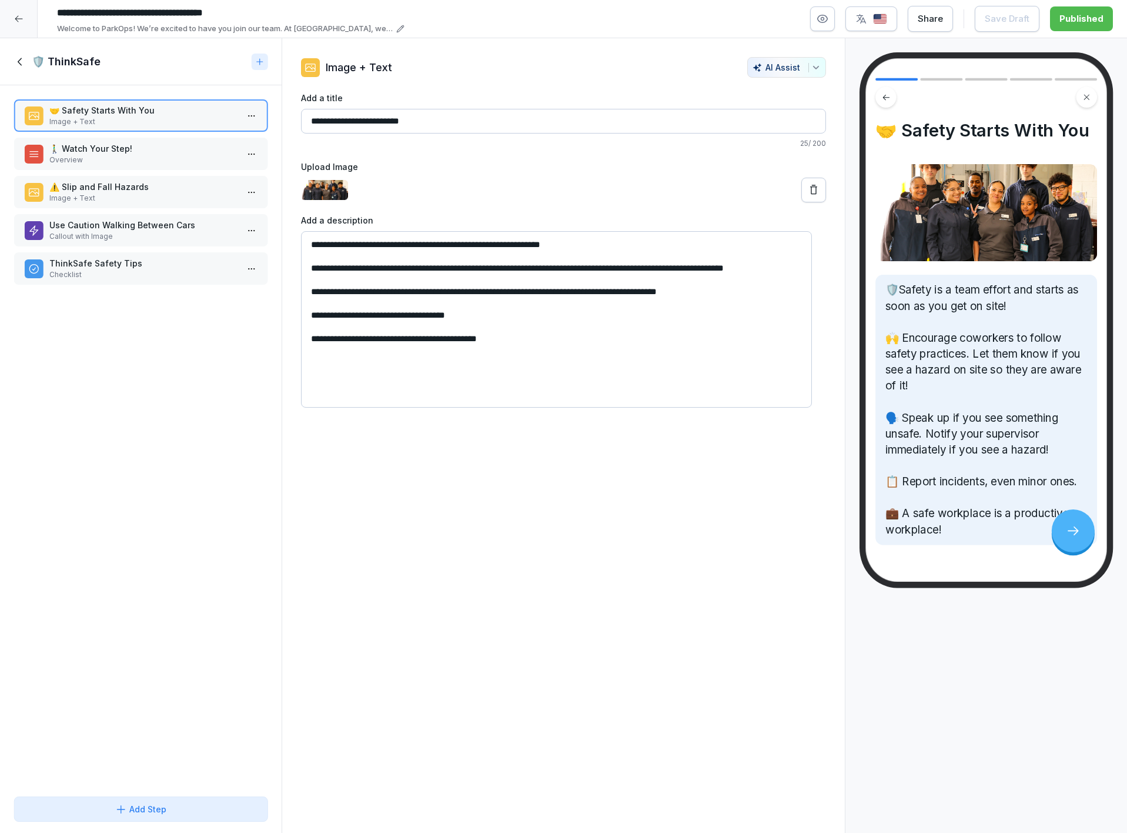
click at [106, 150] on p "🚶‍♂️ Watch Your Step!" at bounding box center [143, 148] width 188 height 12
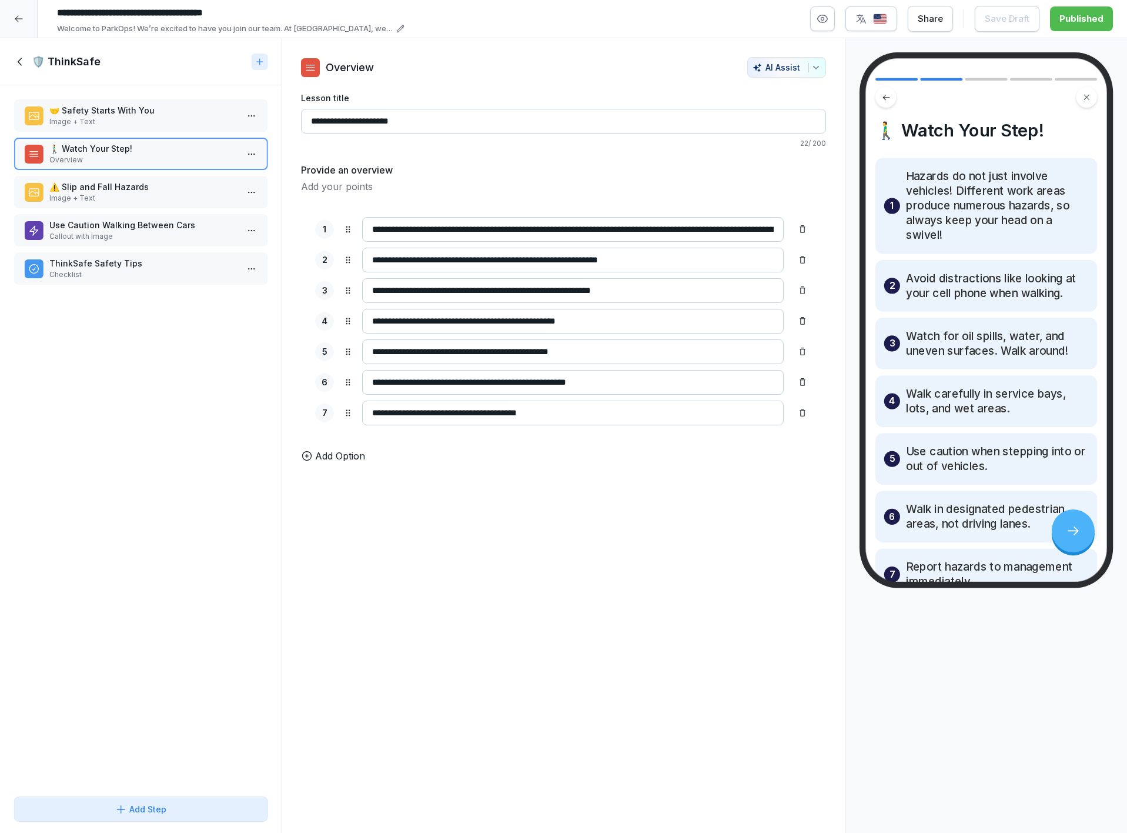
click at [134, 183] on p "⚠️ Slip and Fall Hazards" at bounding box center [143, 187] width 188 height 12
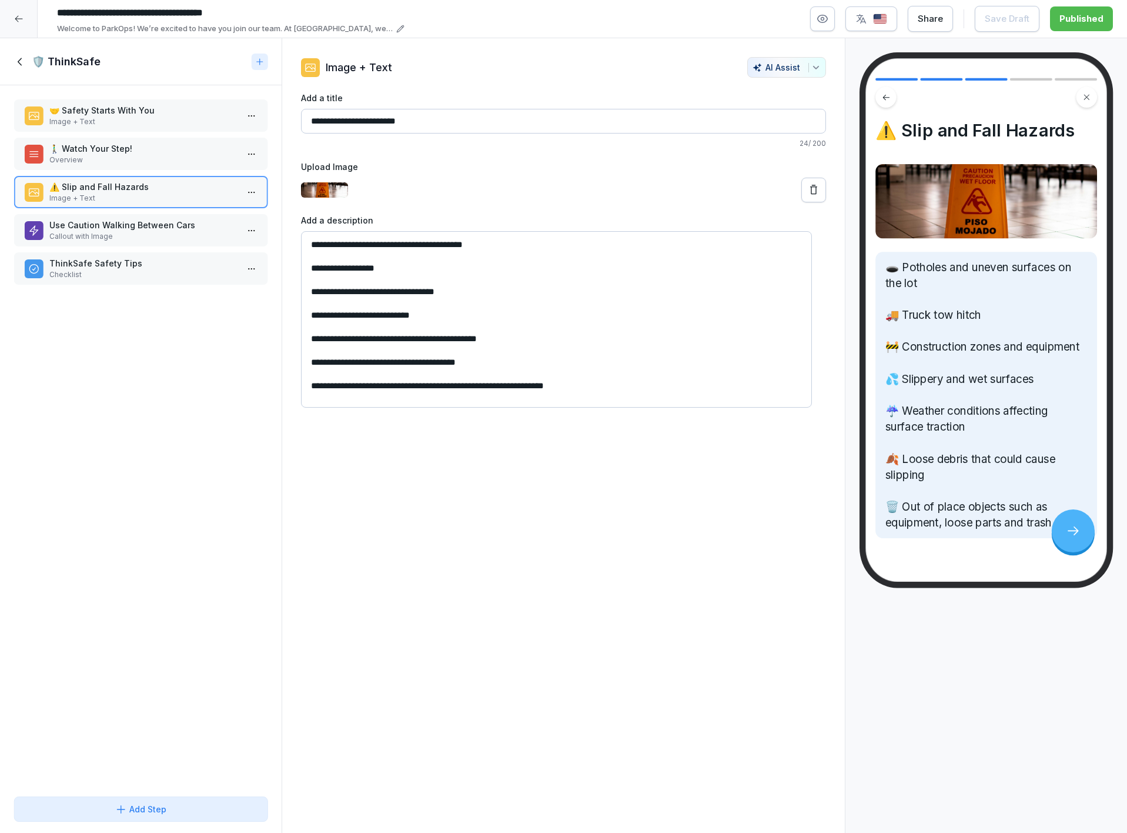
click at [147, 221] on p "Use Caution Walking Between Cars" at bounding box center [143, 225] width 188 height 12
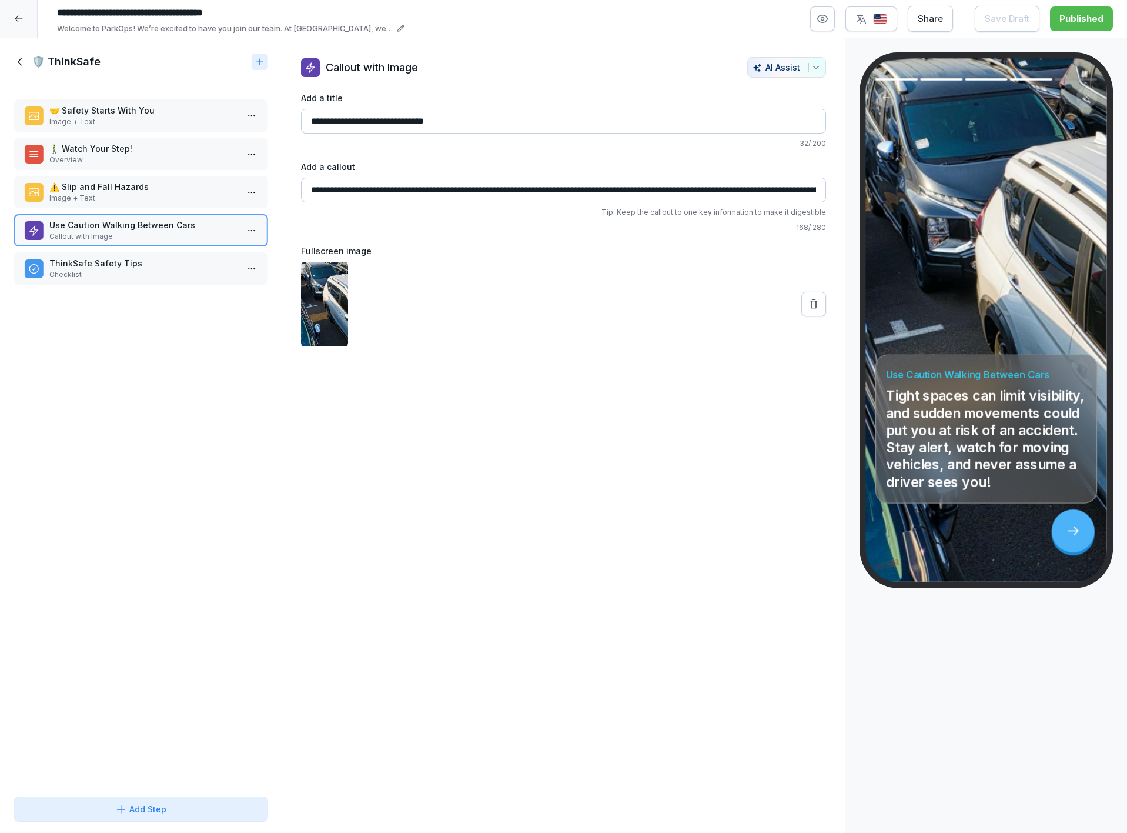
click at [152, 265] on p "ThinkSafe Safety Tips" at bounding box center [143, 263] width 188 height 12
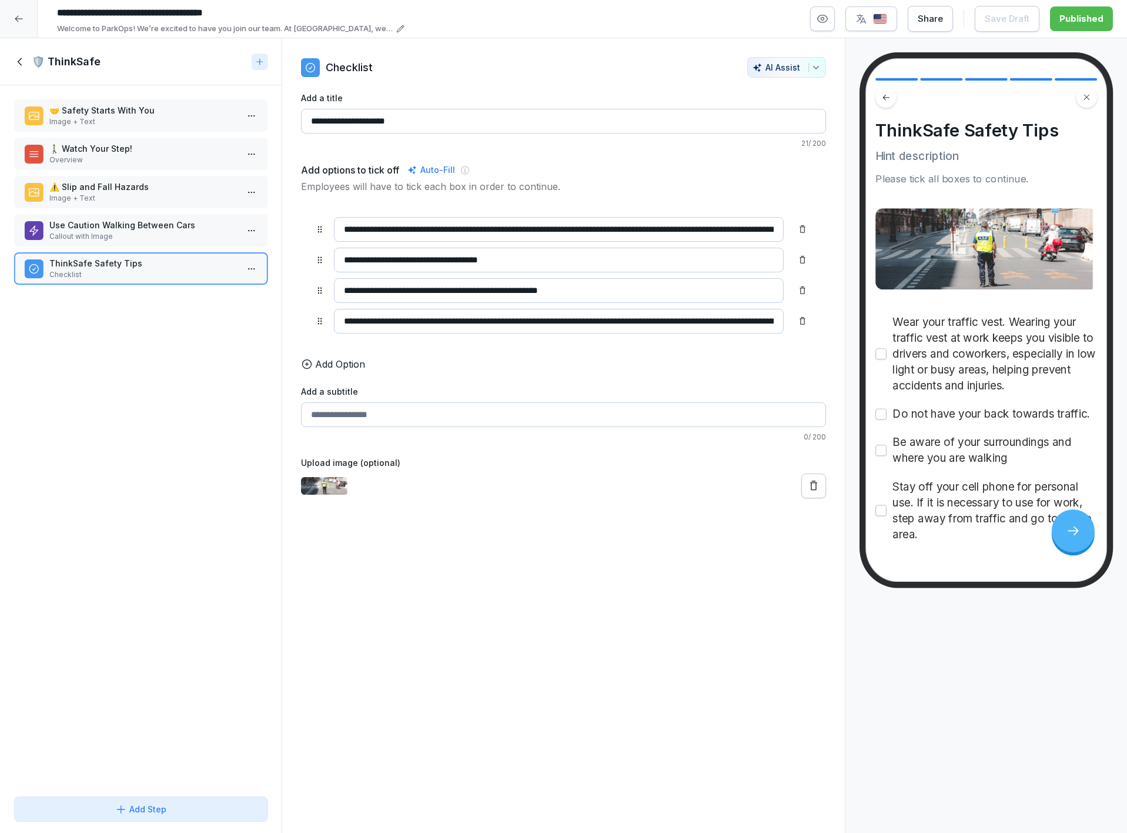
click at [20, 65] on icon at bounding box center [20, 61] width 13 height 13
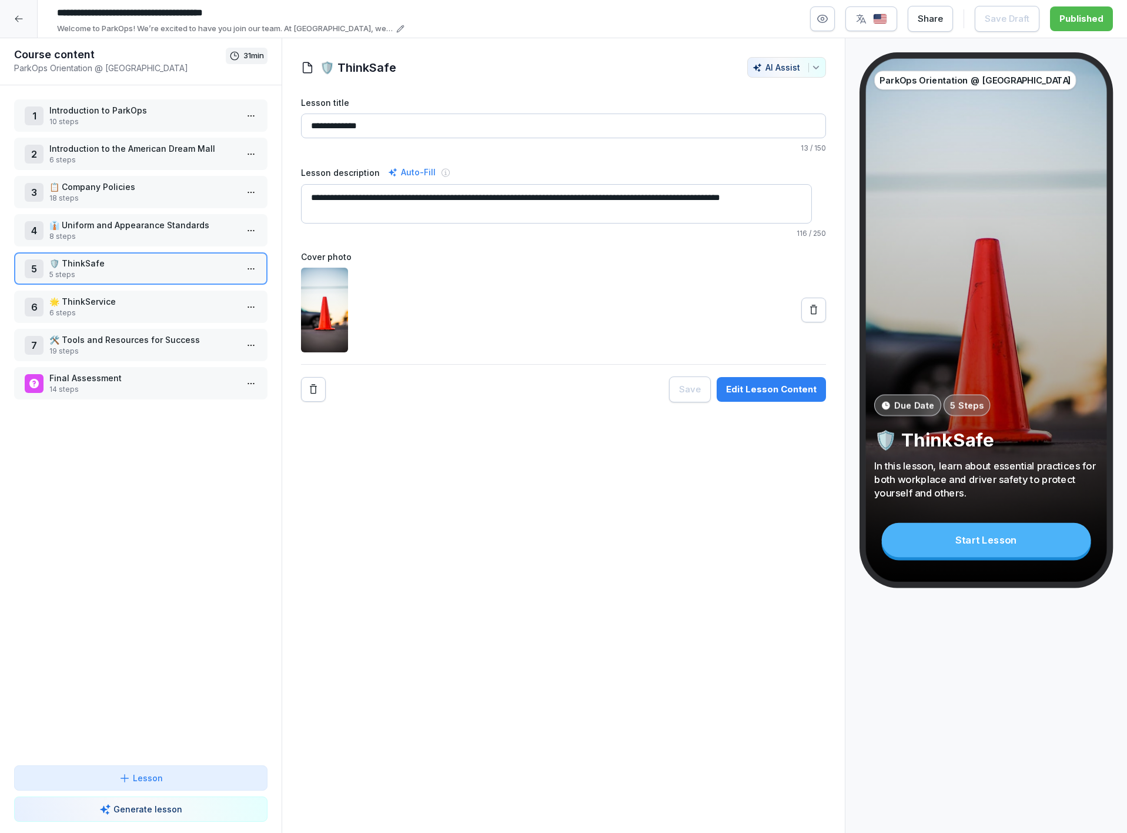
click at [172, 308] on p "6 steps" at bounding box center [143, 313] width 188 height 11
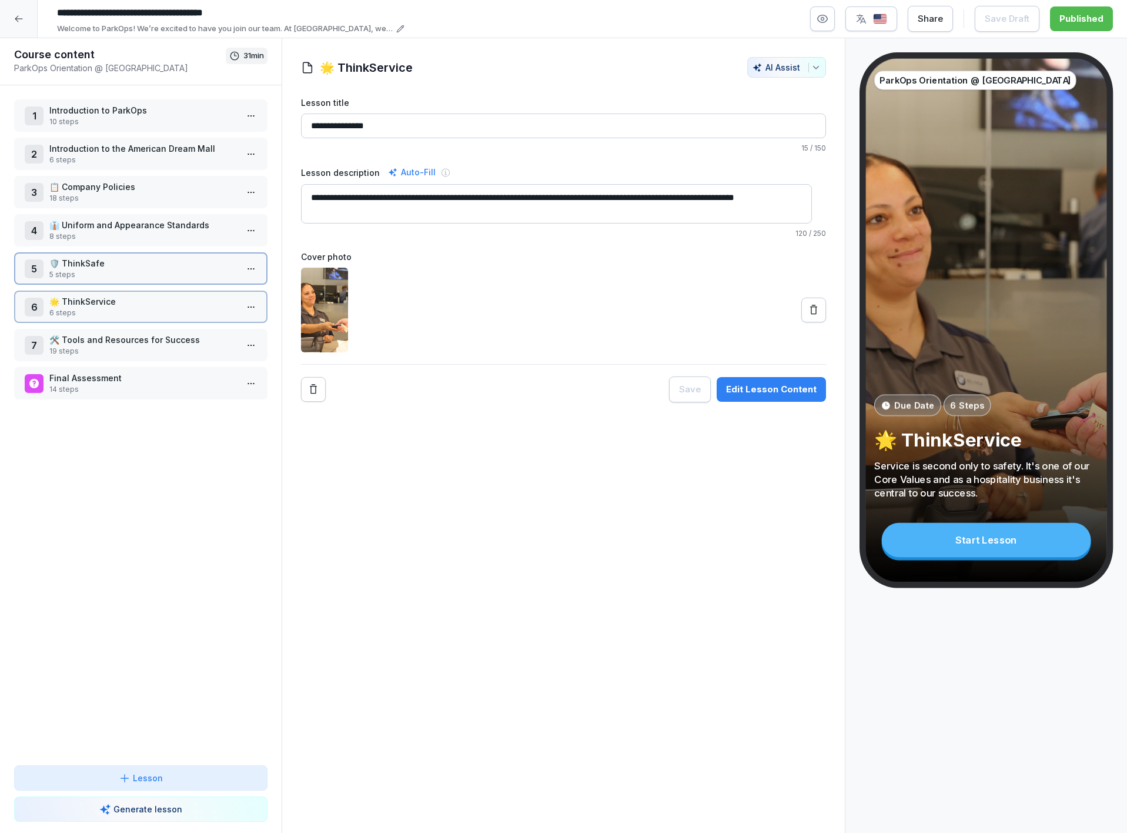
click at [172, 308] on p "6 steps" at bounding box center [143, 313] width 188 height 11
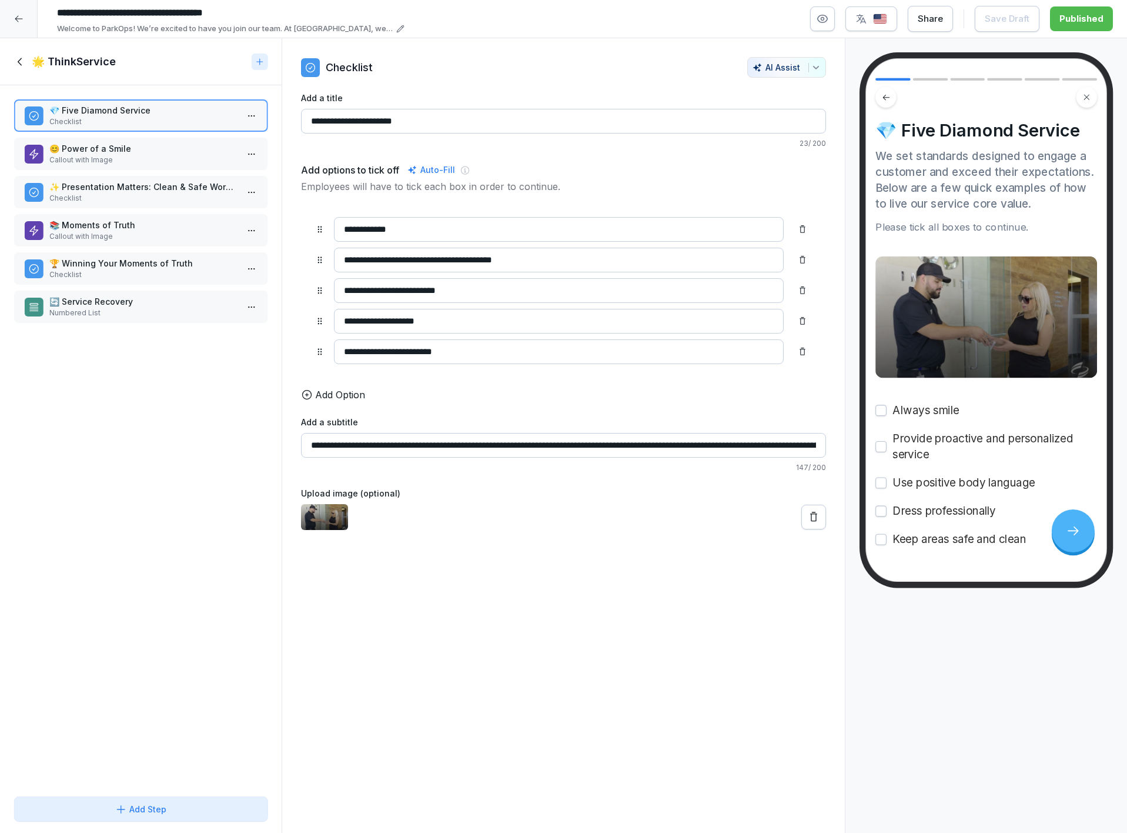
click at [161, 155] on p "Callout with Image" at bounding box center [143, 160] width 188 height 11
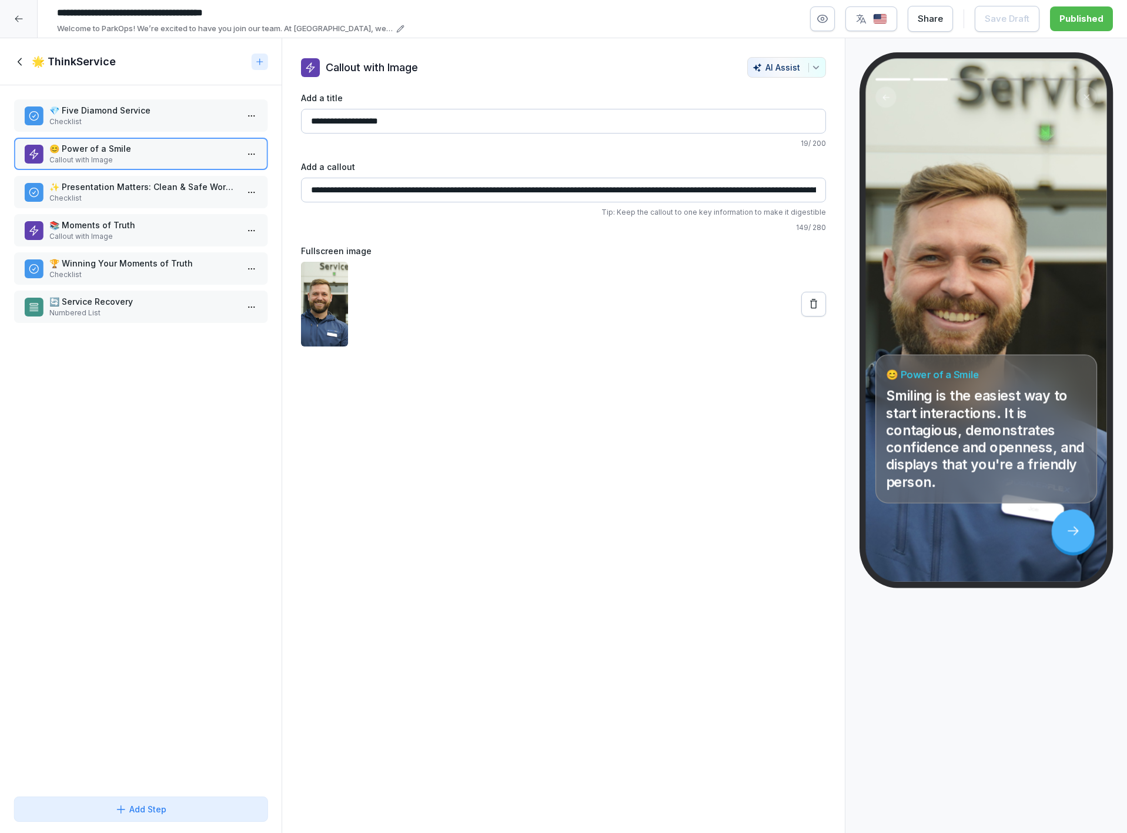
click at [148, 189] on p "✨ Presentation Matters: Clean & Safe Workspaces" at bounding box center [143, 187] width 188 height 12
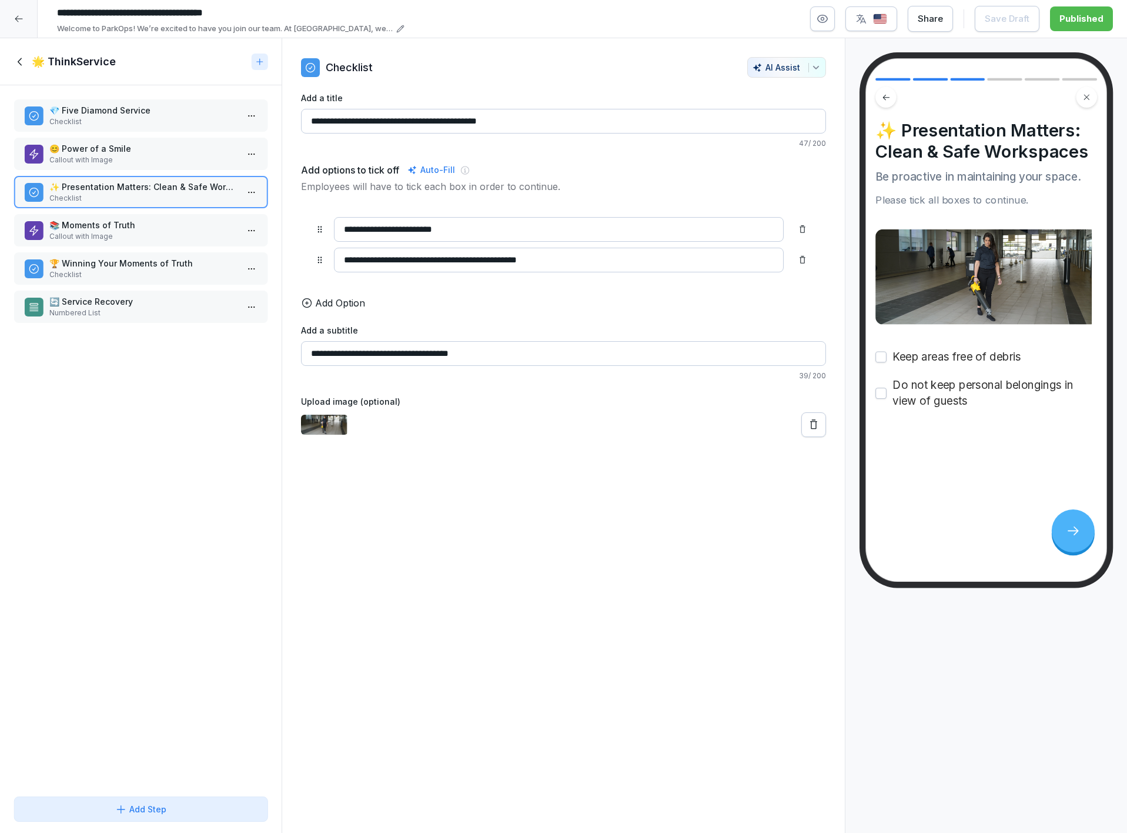
click at [140, 211] on div "💎 Five Diamond Service Checklist 😊 Power of a Smile Callout with Image ✨ Presen…" at bounding box center [141, 438] width 282 height 706
click at [126, 224] on p "📚 Moments of Truth" at bounding box center [143, 225] width 188 height 12
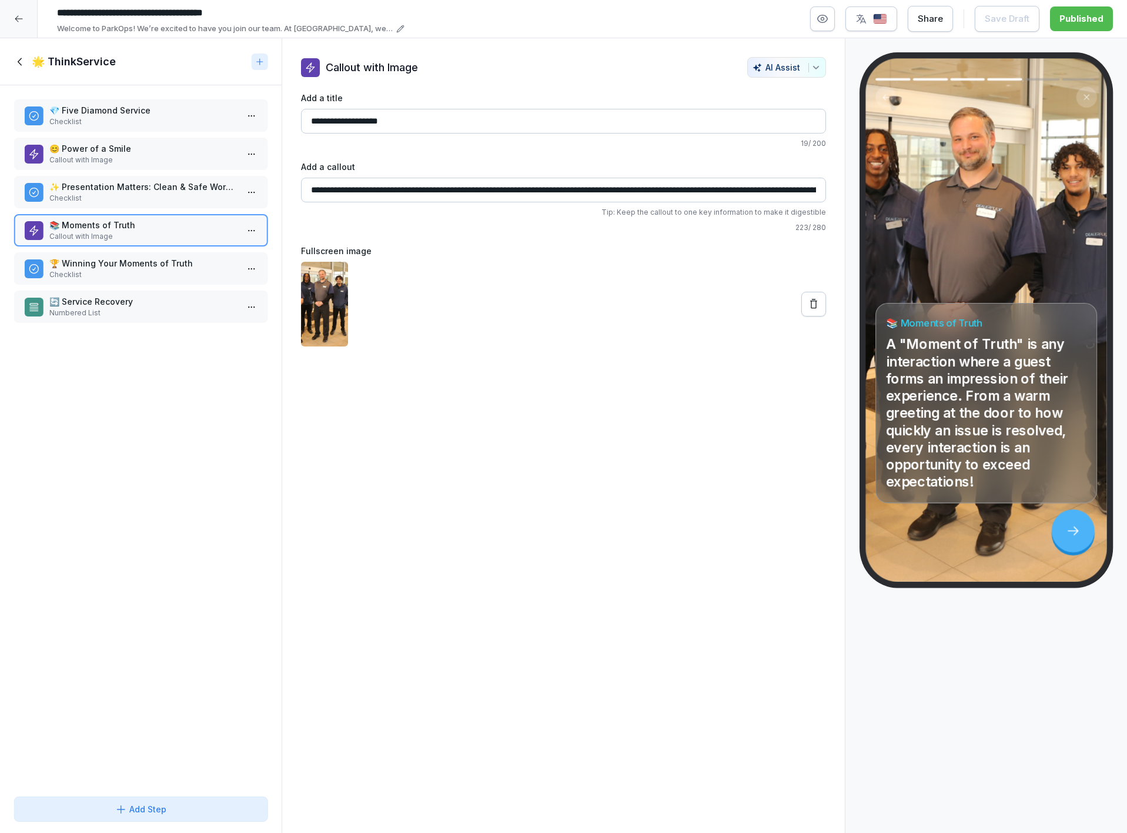
click at [128, 265] on p "🏆 Winning Your Moments of Truth" at bounding box center [143, 263] width 188 height 12
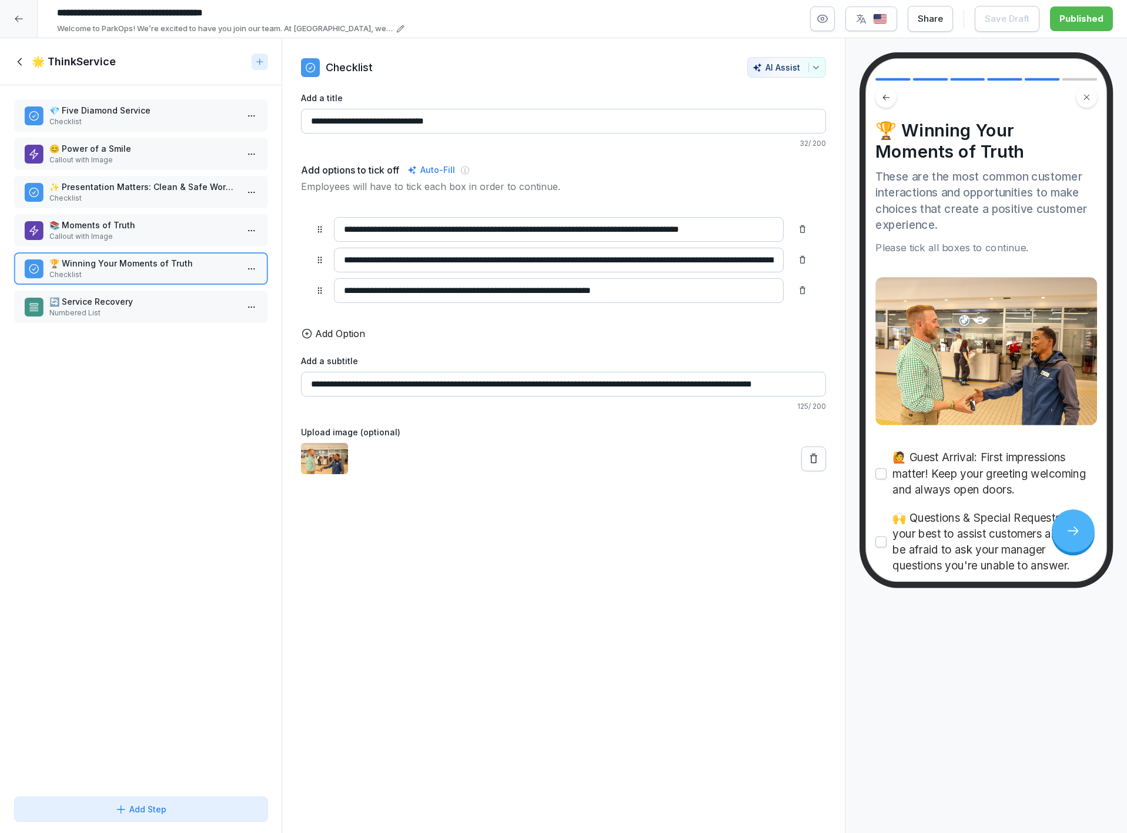
click at [143, 300] on p "🔄 Service Recovery" at bounding box center [143, 301] width 188 height 12
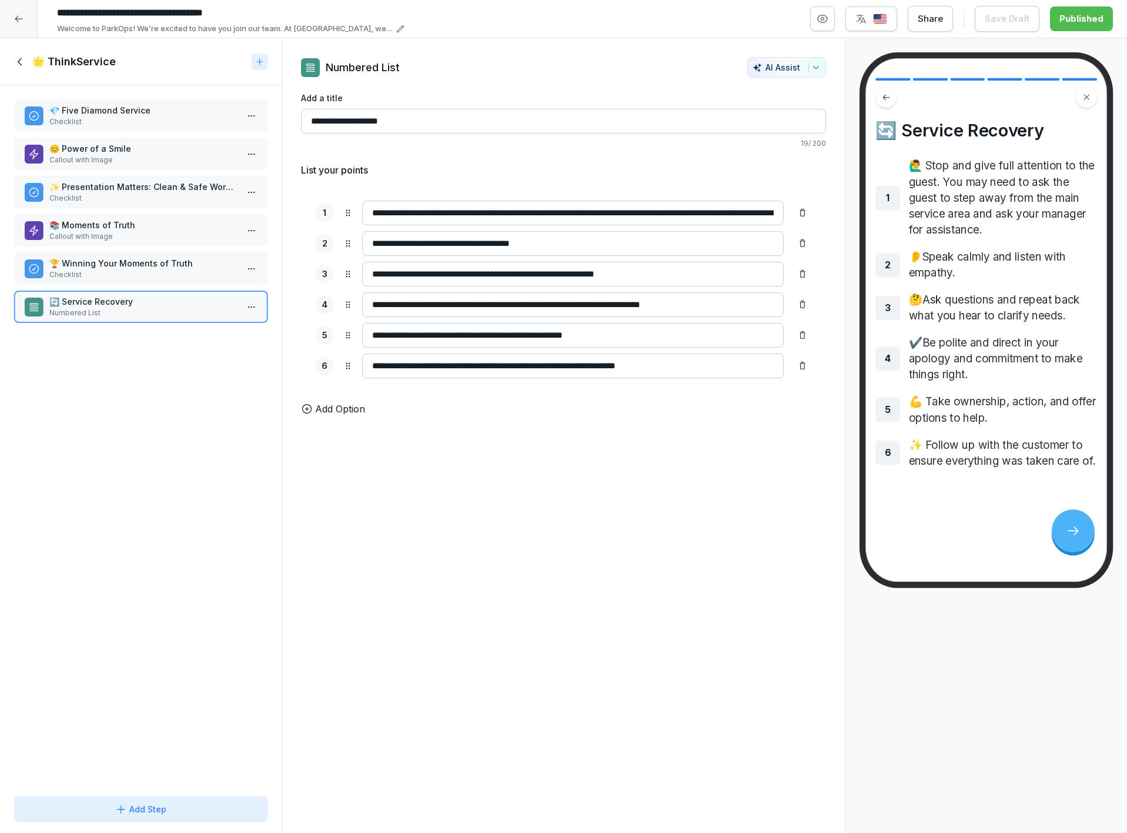
click at [26, 68] on icon at bounding box center [20, 61] width 13 height 13
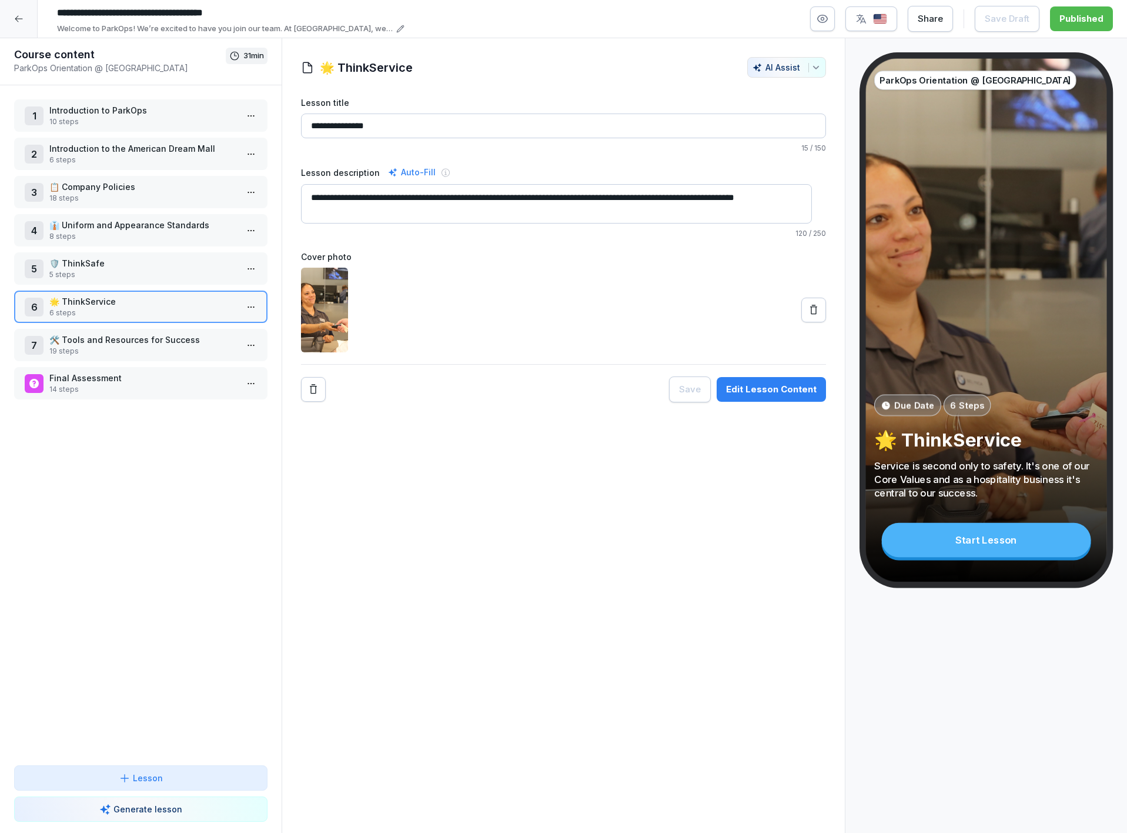
click at [136, 333] on p "🛠️ Tools and Resources for Success" at bounding box center [143, 339] width 188 height 12
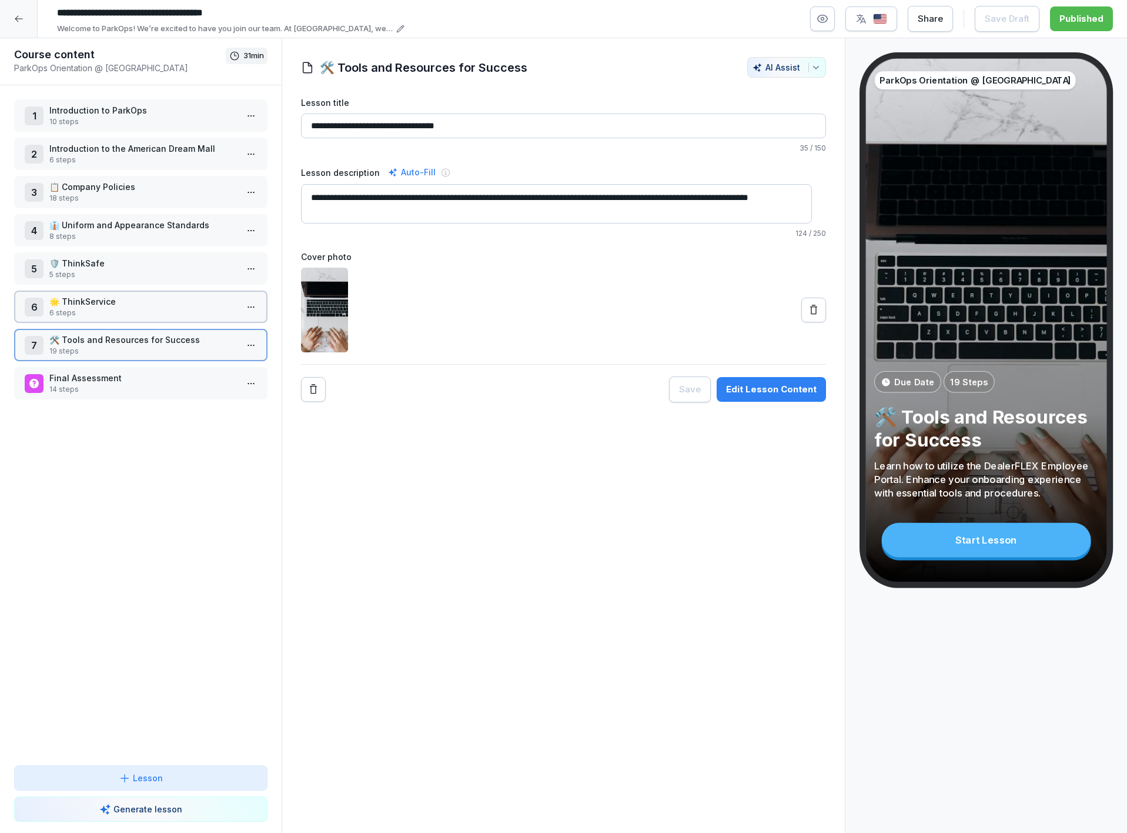
click at [136, 333] on p "🛠️ Tools and Resources for Success" at bounding box center [143, 339] width 188 height 12
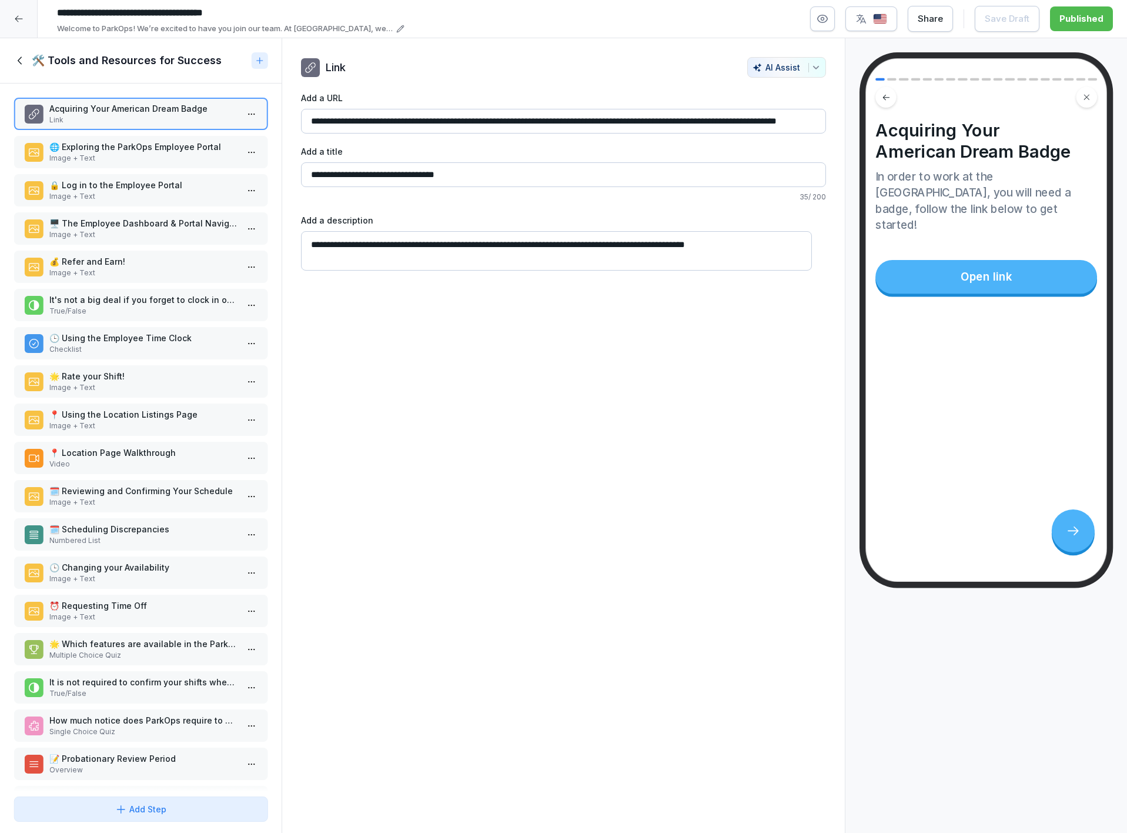
click at [78, 148] on p "🌐 Exploring the ParkOps Employee Portal" at bounding box center [143, 147] width 188 height 12
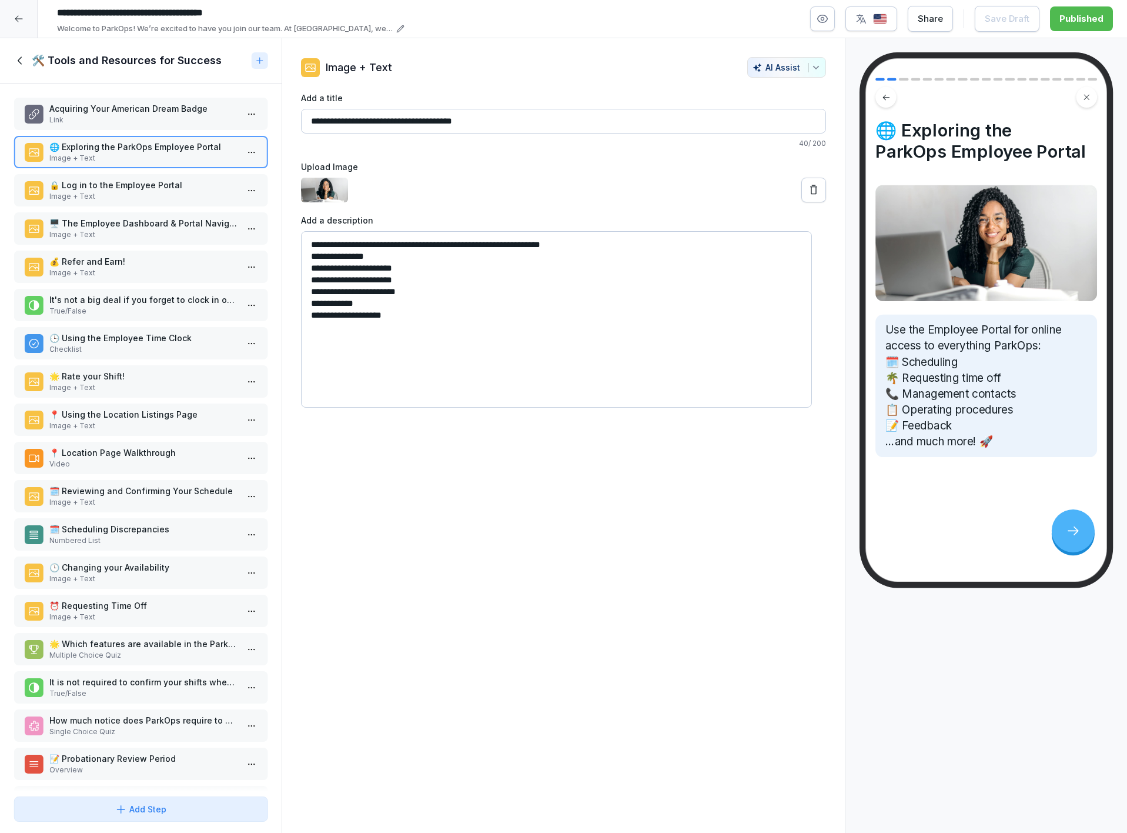
click at [94, 191] on p "Image + Text" at bounding box center [143, 196] width 188 height 11
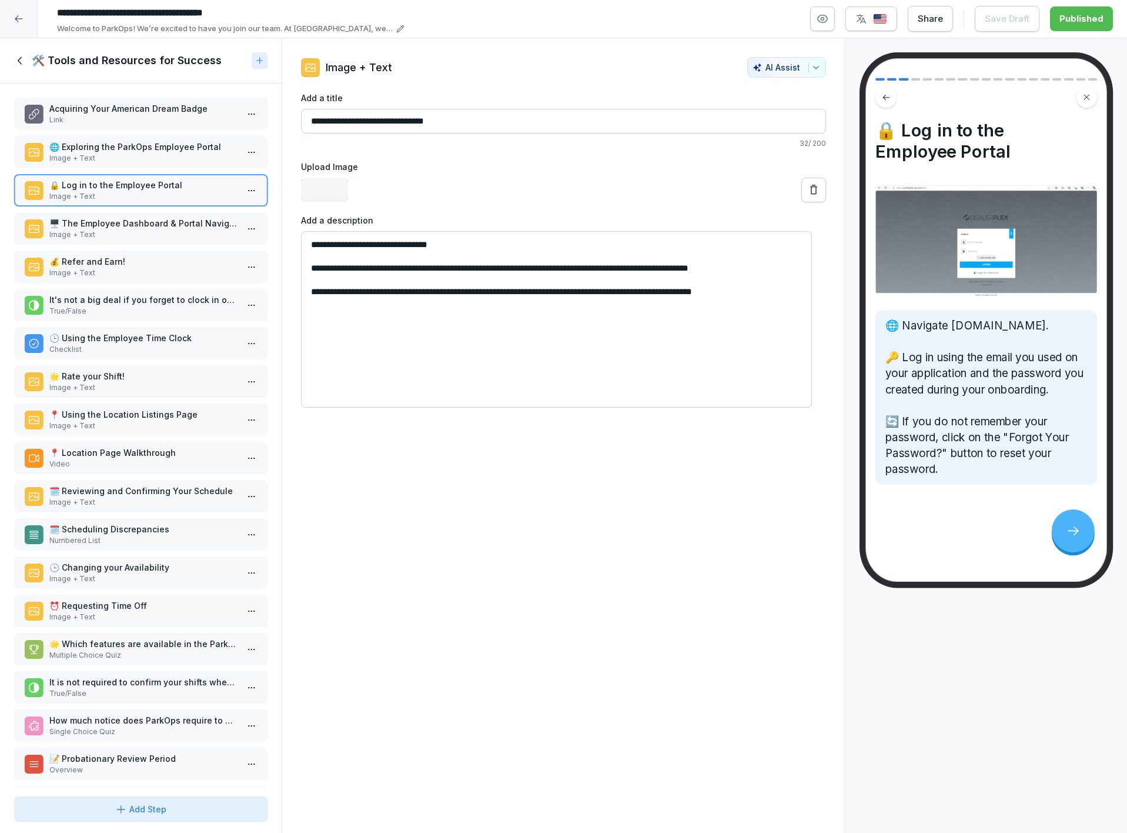
click at [104, 232] on p "Image + Text" at bounding box center [143, 234] width 188 height 11
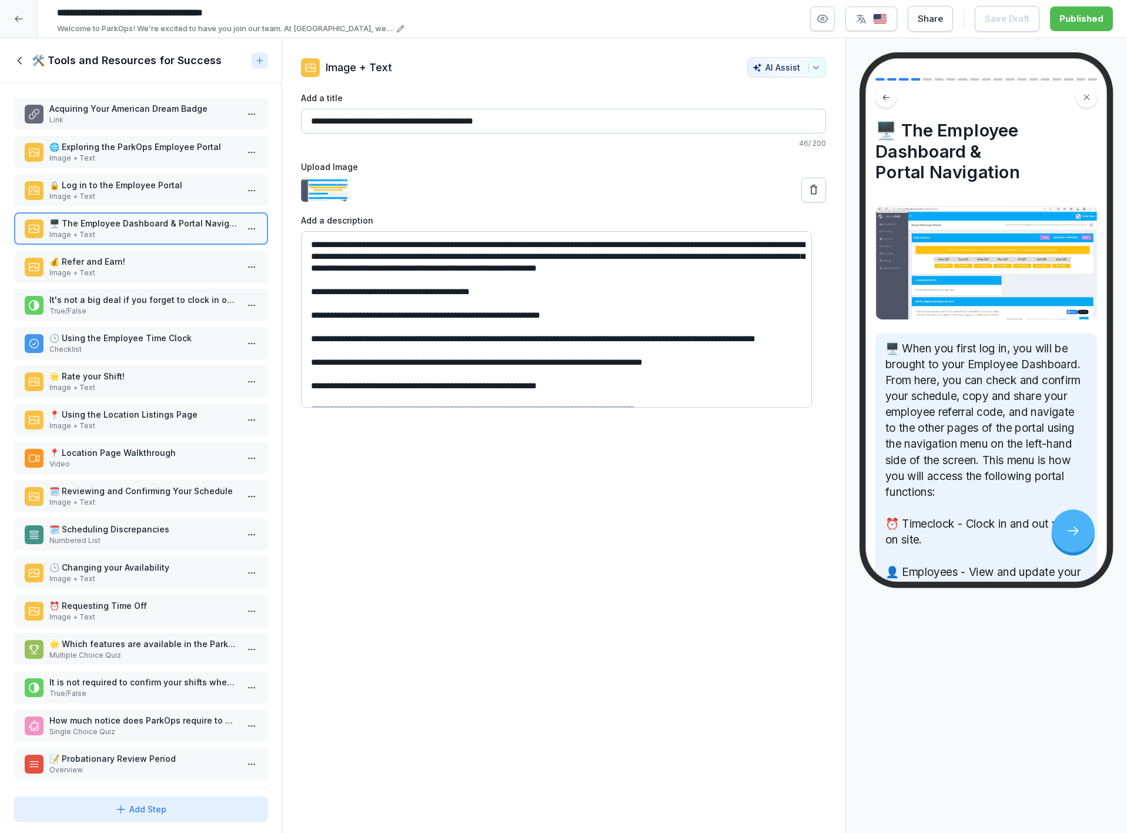
click at [128, 272] on p "Image + Text" at bounding box center [143, 273] width 188 height 11
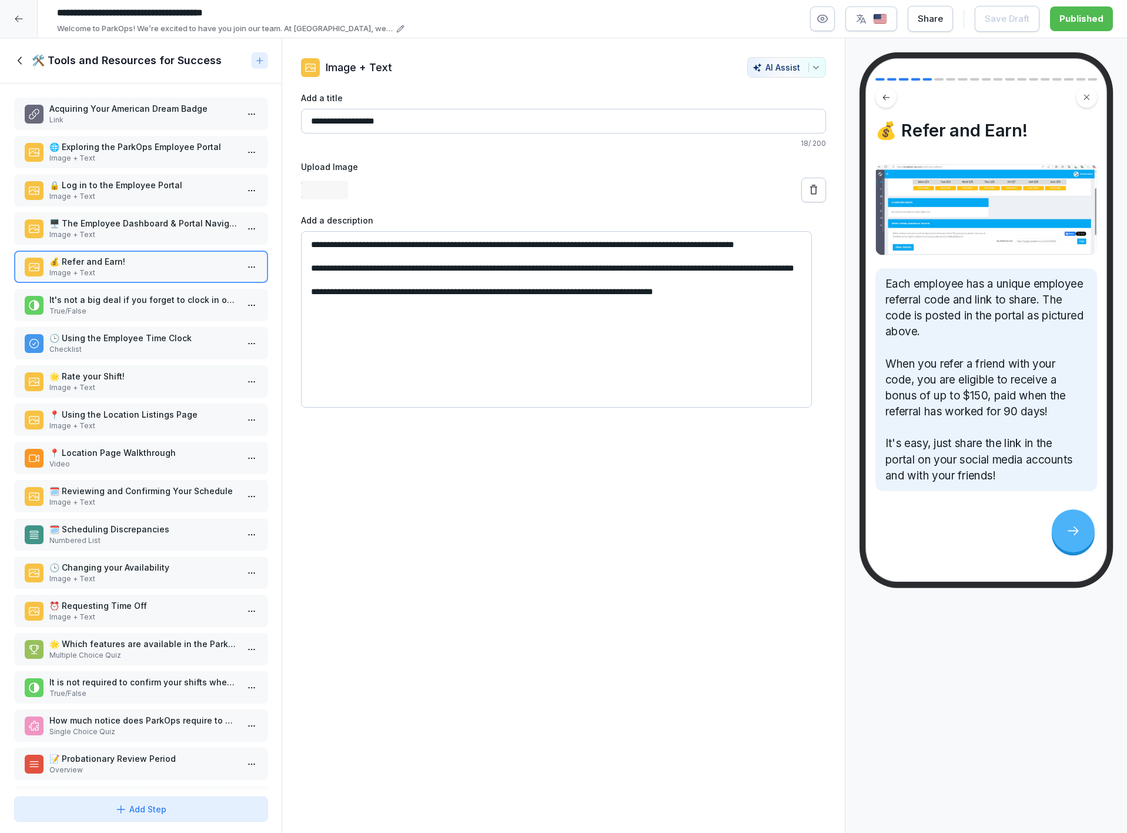
click at [133, 302] on p "It's not a big deal if you forget to clock in or out for your shift." at bounding box center [143, 299] width 188 height 12
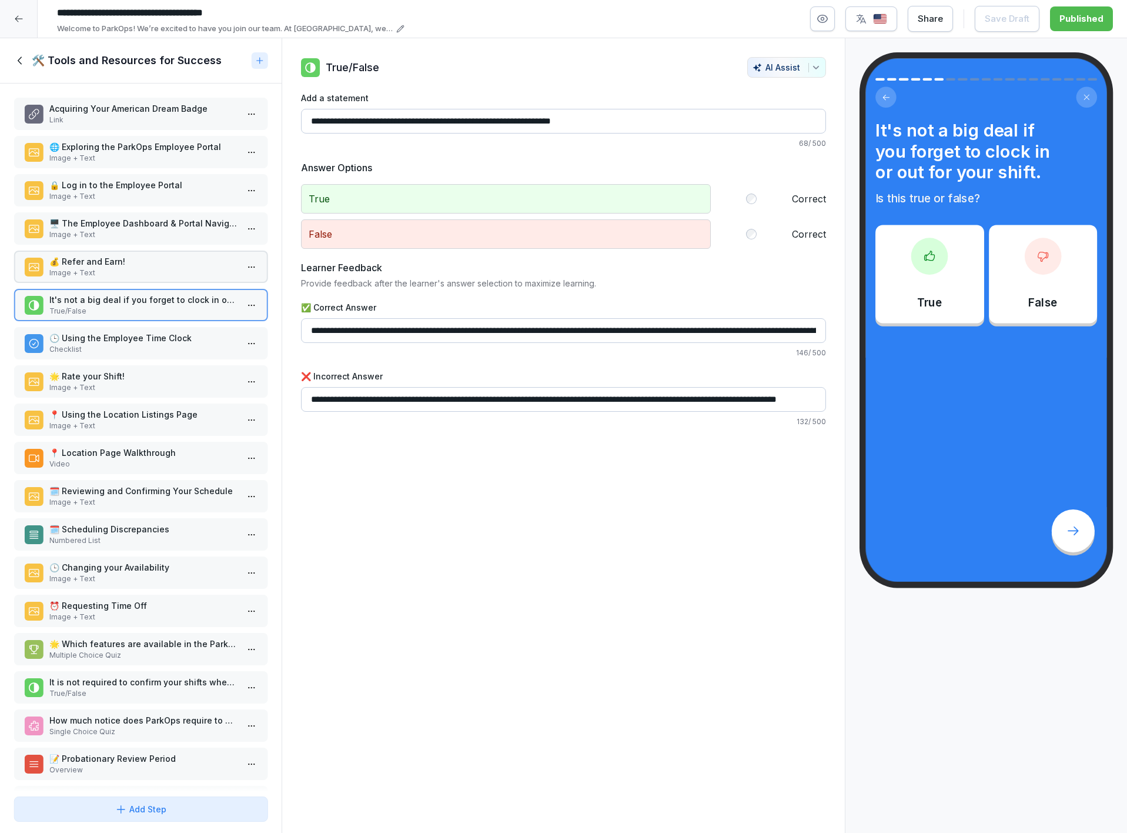
click at [143, 327] on div "🕒 Using the Employee Time Clock Checklist" at bounding box center [140, 343] width 253 height 32
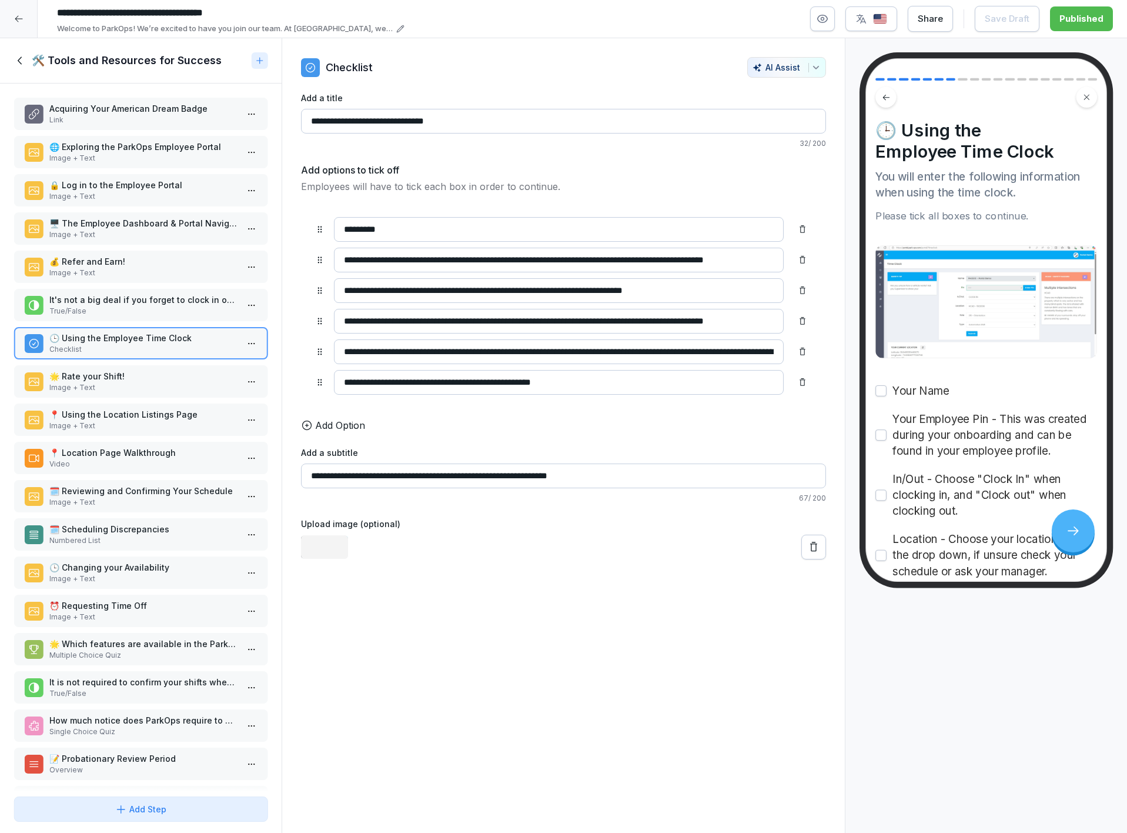
click at [170, 371] on p "🌟 Rate your Shift!" at bounding box center [143, 376] width 188 height 12
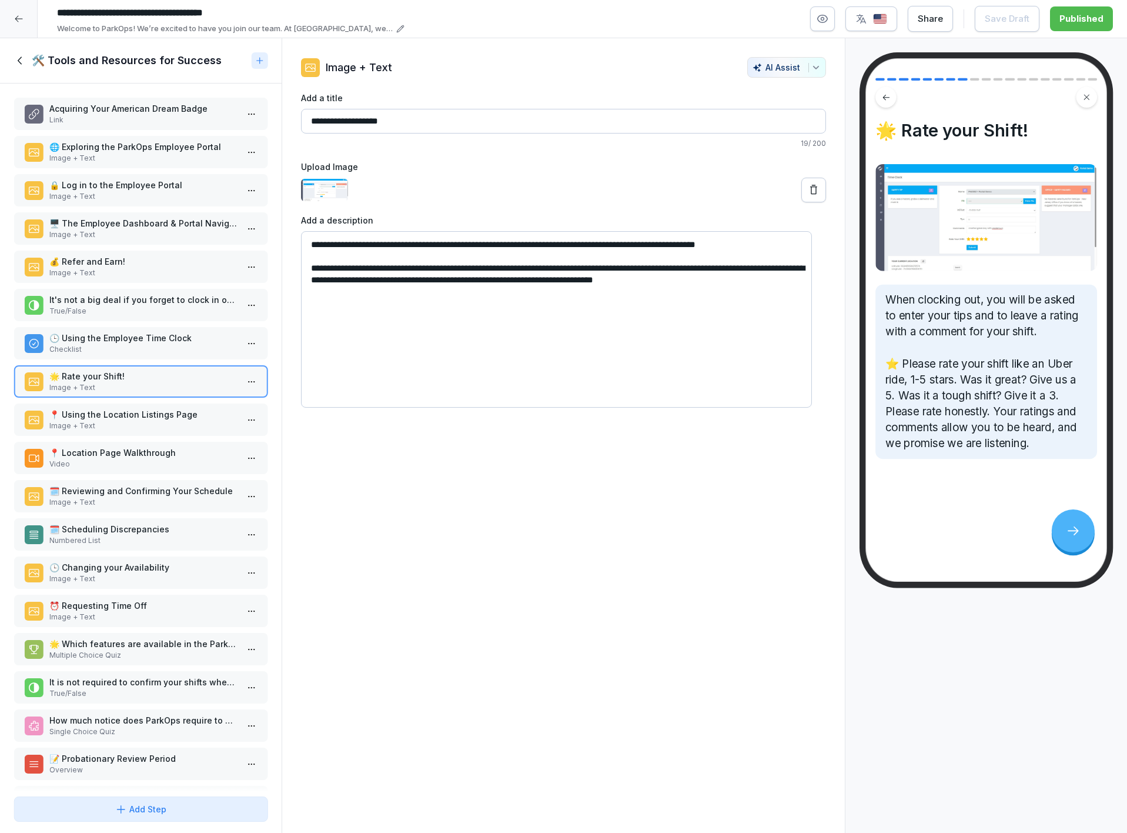
click at [170, 415] on p "📍 Using the Location Listings Page" at bounding box center [143, 414] width 188 height 12
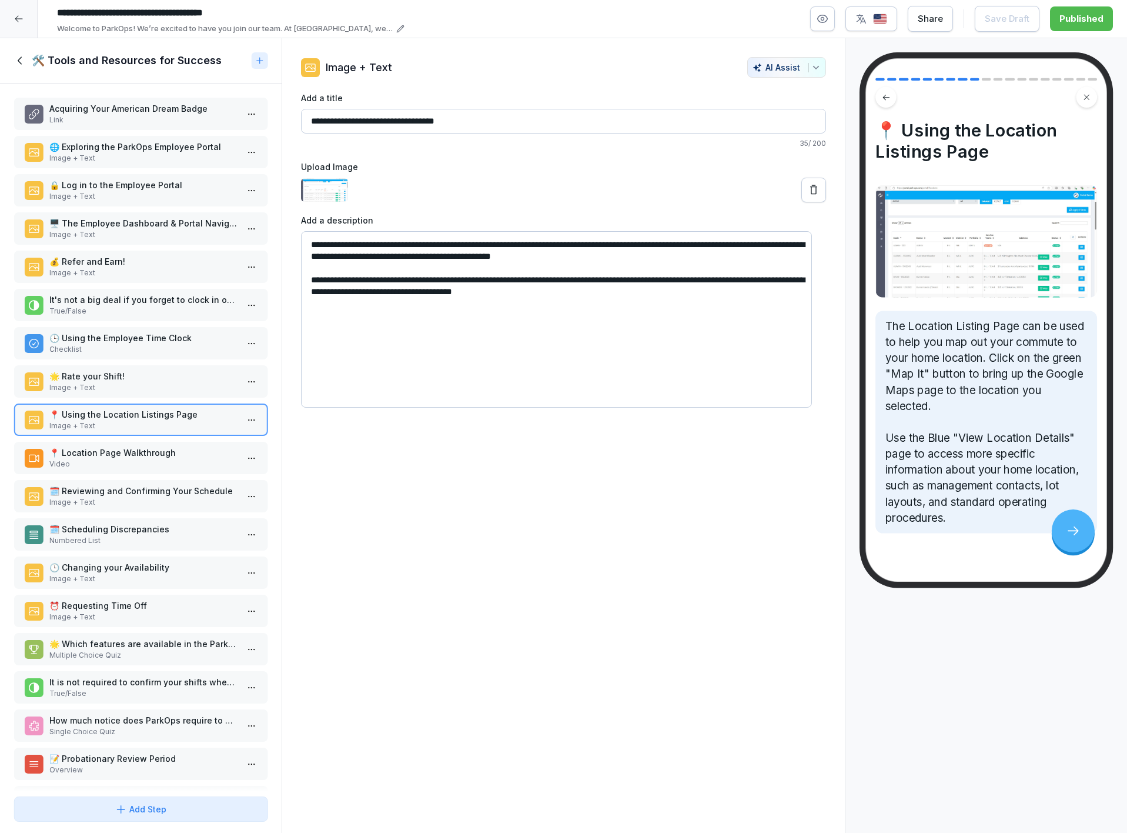
click at [92, 465] on div "📍 Location Page Walkthrough Video" at bounding box center [140, 458] width 253 height 32
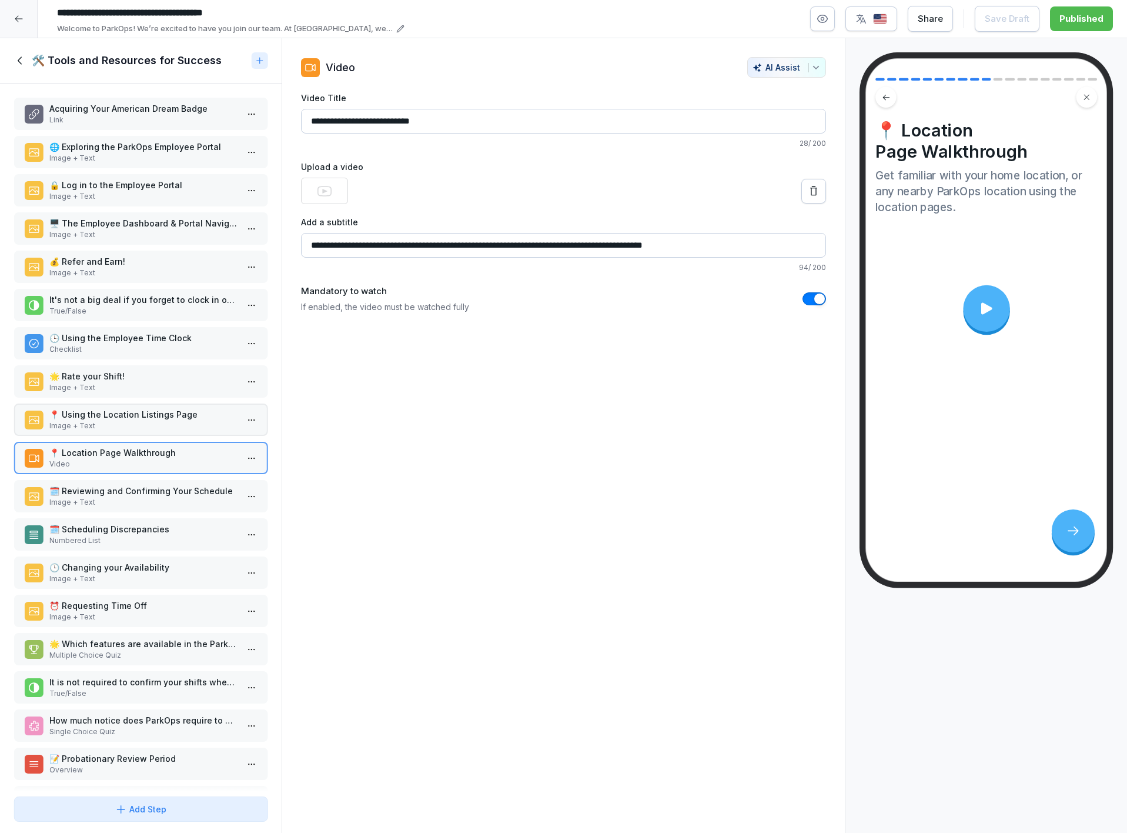
click at [94, 497] on p "Image + Text" at bounding box center [143, 502] width 188 height 11
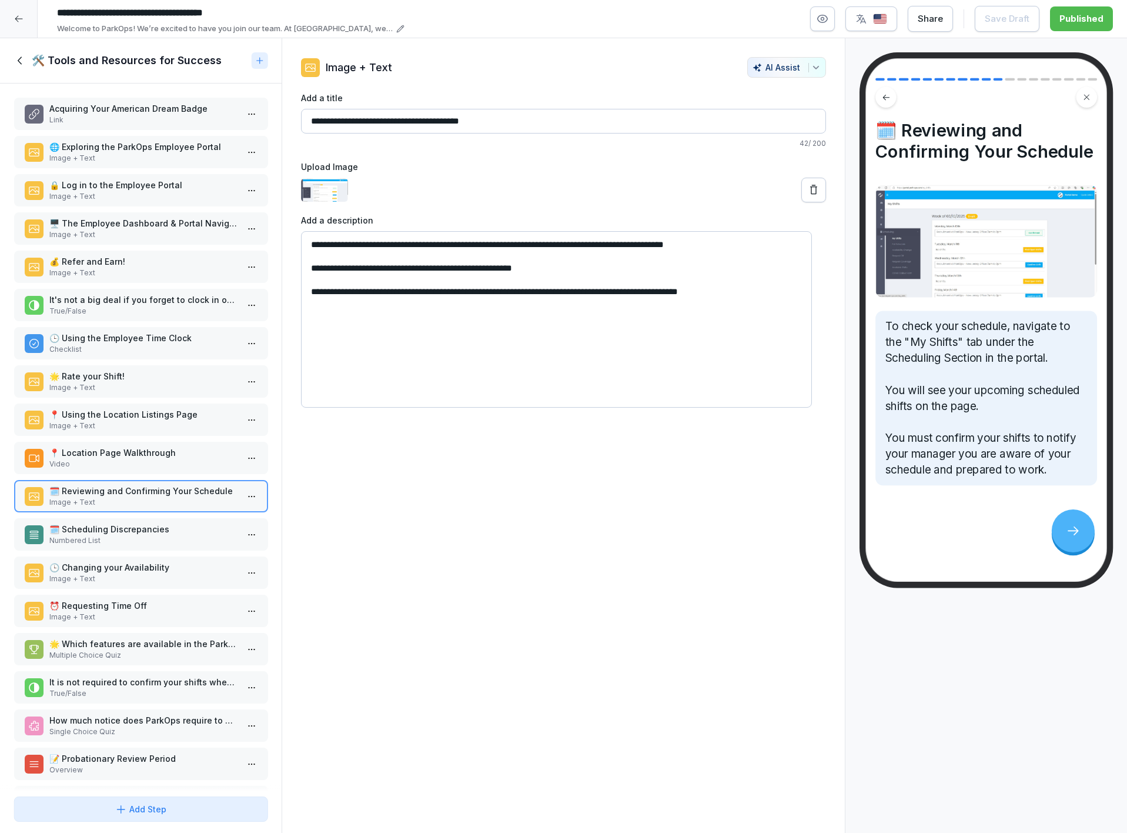
click at [112, 537] on p "Numbered List" at bounding box center [143, 540] width 188 height 11
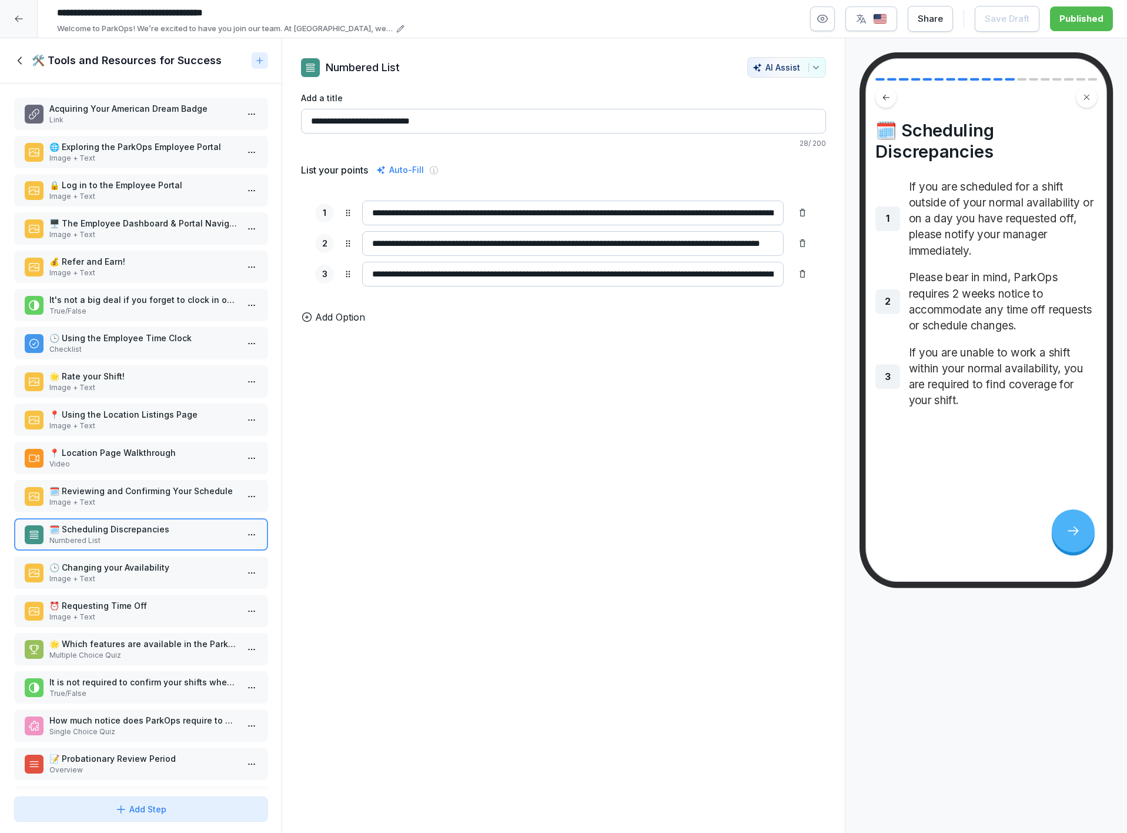
click at [121, 573] on p "Image + Text" at bounding box center [143, 578] width 188 height 11
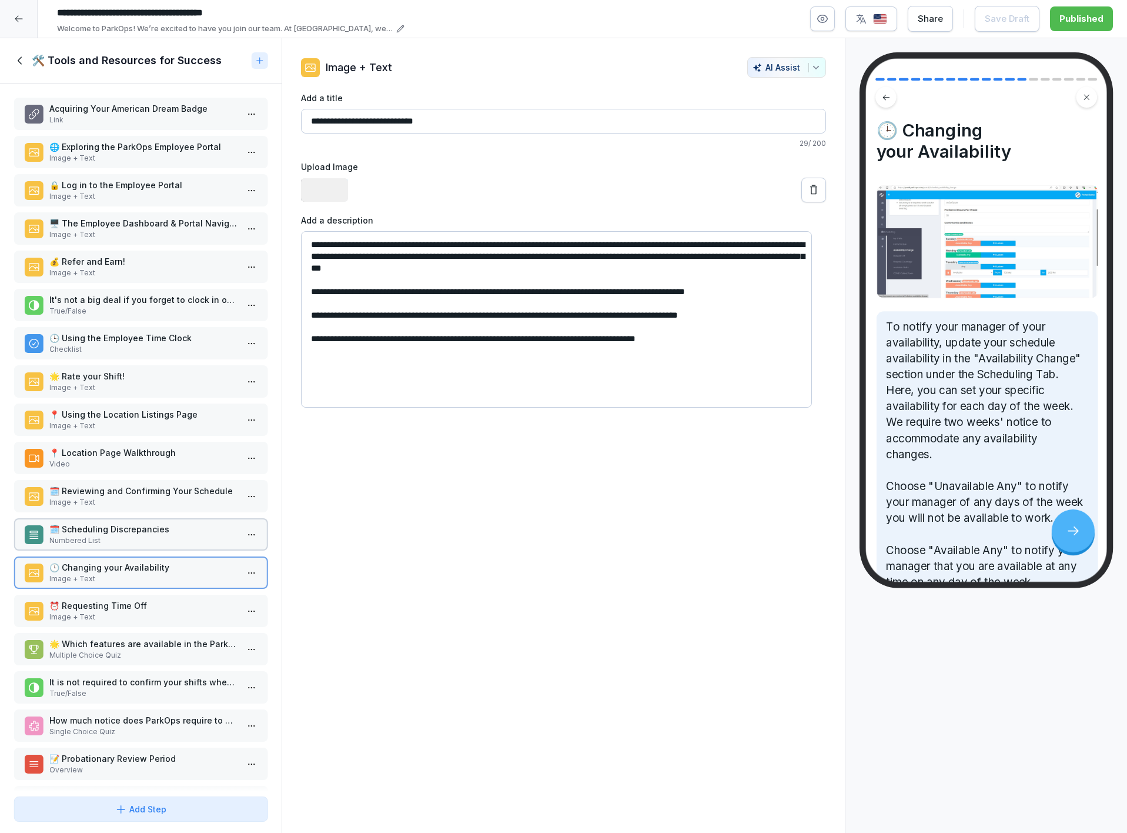
click at [122, 599] on p "⏰ Requesting Time Off" at bounding box center [143, 605] width 188 height 12
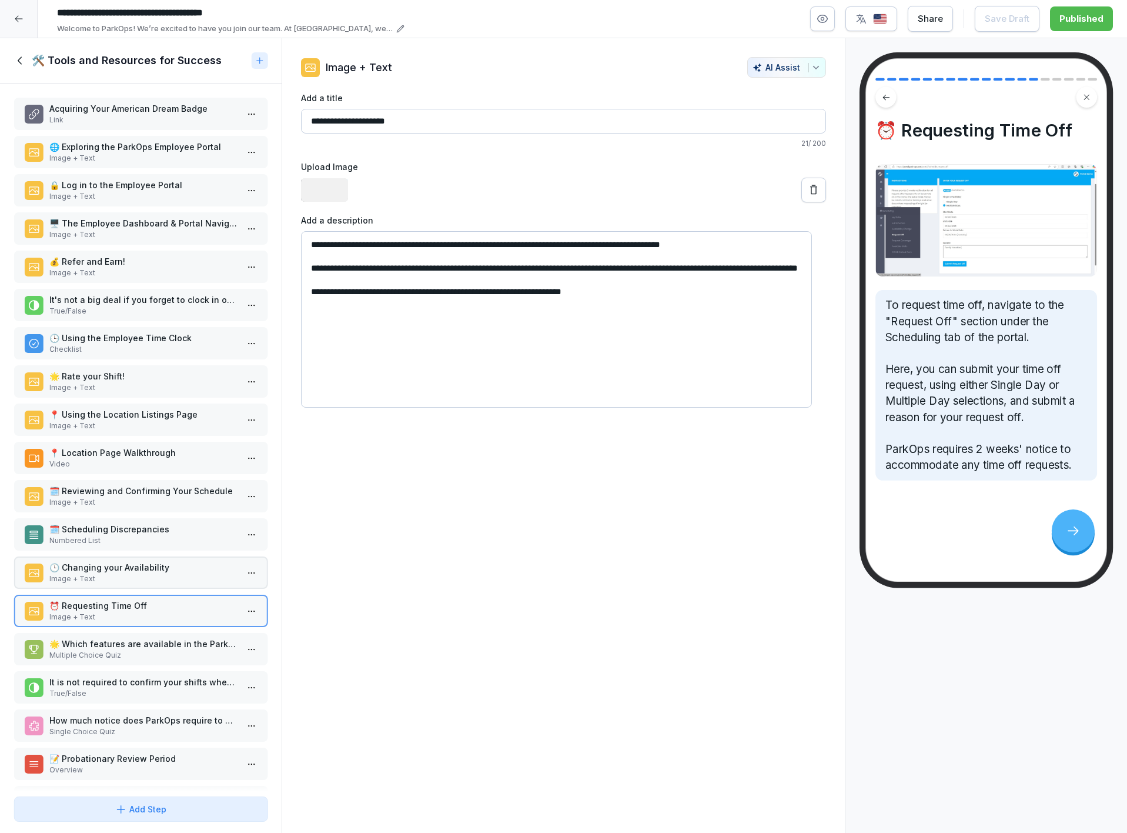
click at [115, 637] on p "🌟 Which features are available in the ParkOps Employee Portal? (Choose all that…" at bounding box center [143, 643] width 188 height 12
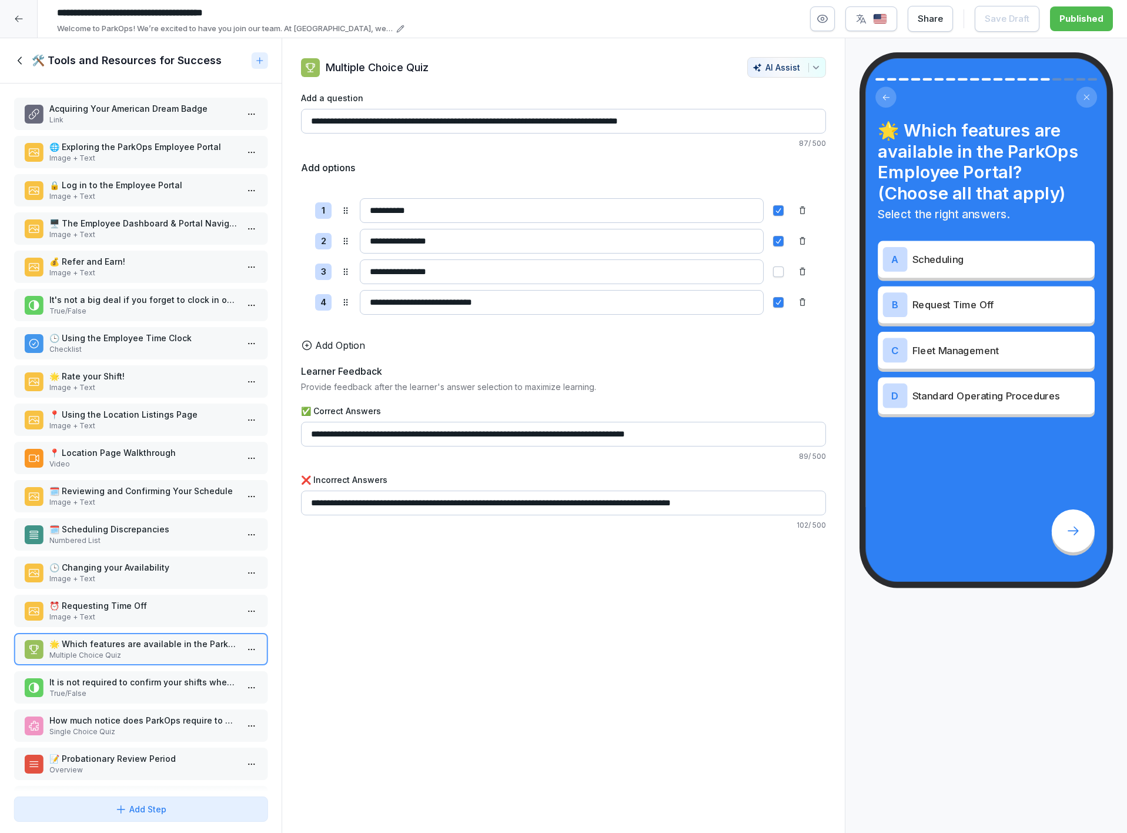
click at [115, 676] on p "It is not required to confirm your shifts when your schedule is posted." at bounding box center [143, 682] width 188 height 12
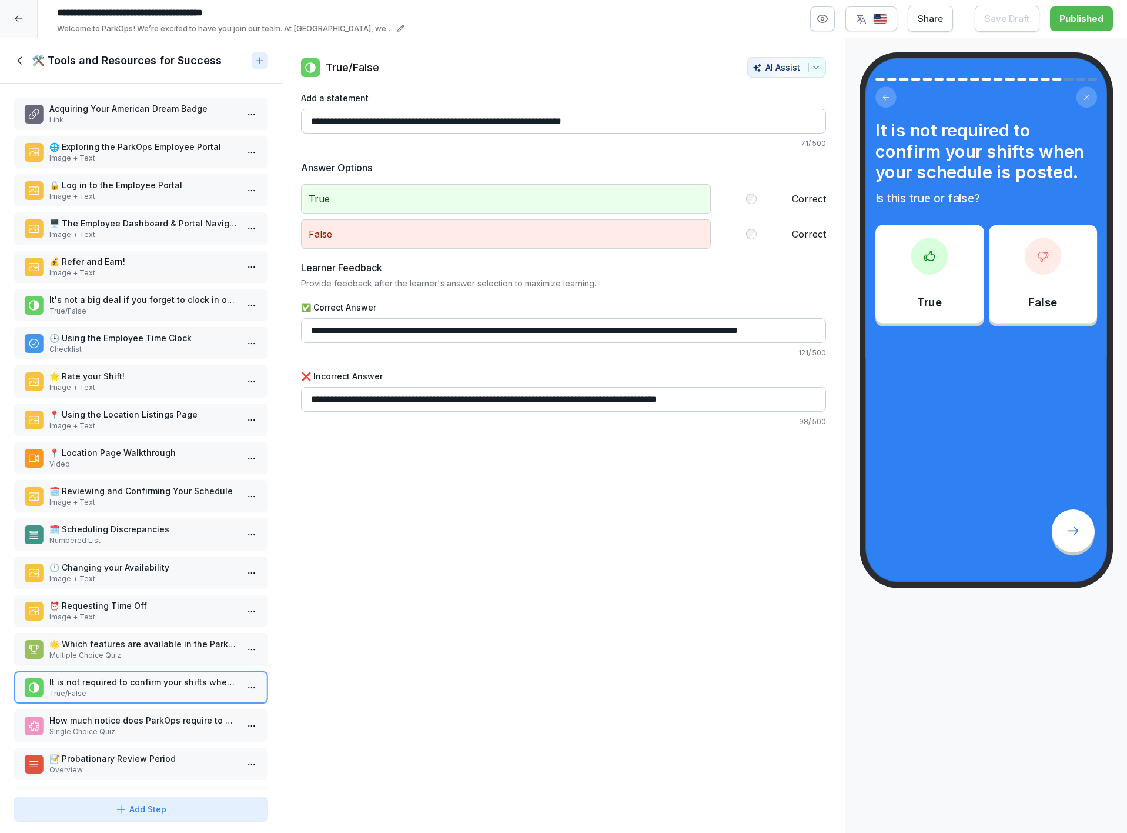
scroll to position [43, 0]
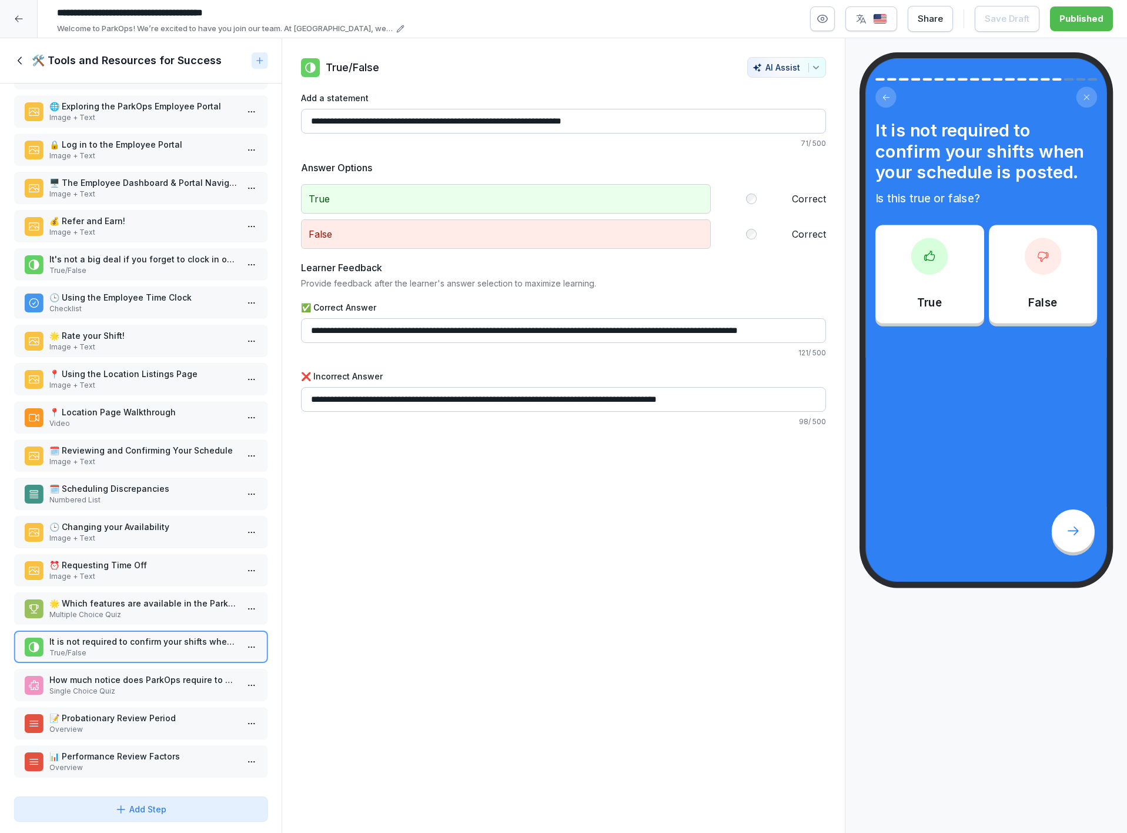
click at [78, 673] on p "How much notice does ParkOps require to accommodate time off requests or schedu…" at bounding box center [143, 679] width 188 height 12
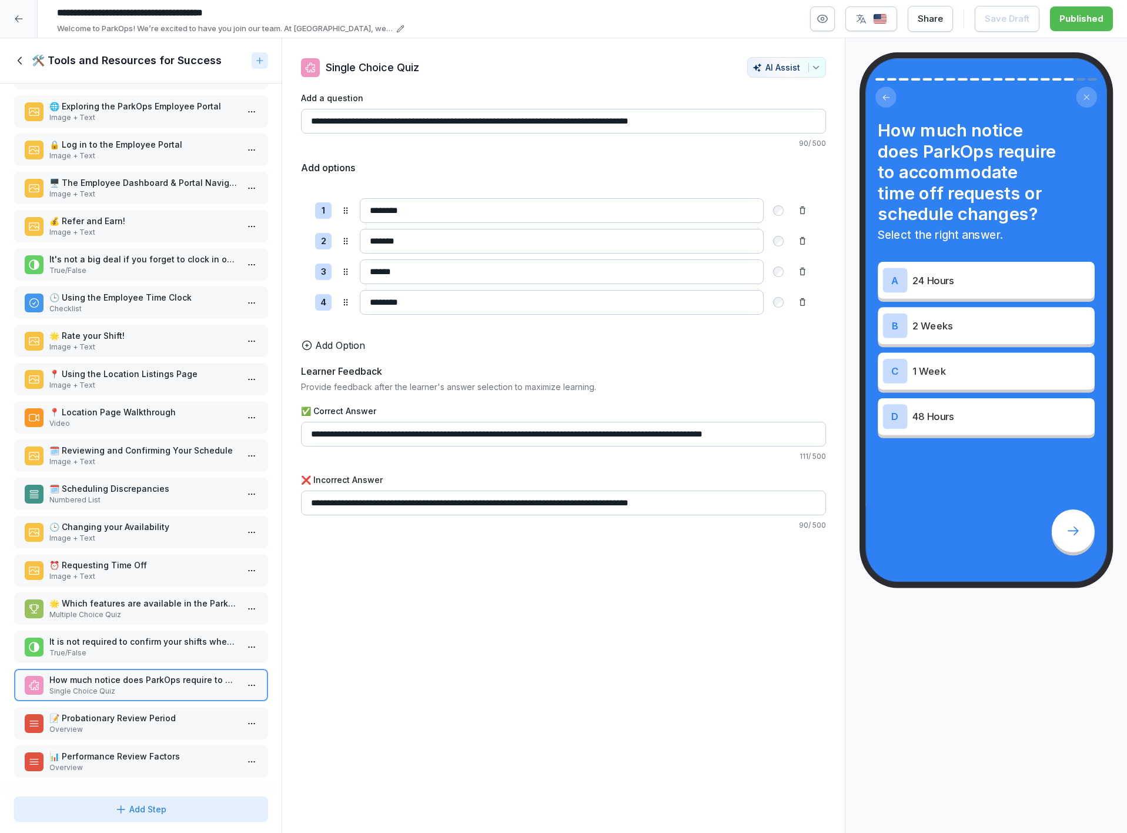
click at [78, 707] on div "📝 Probationary Review Period Overview" at bounding box center [140, 723] width 253 height 32
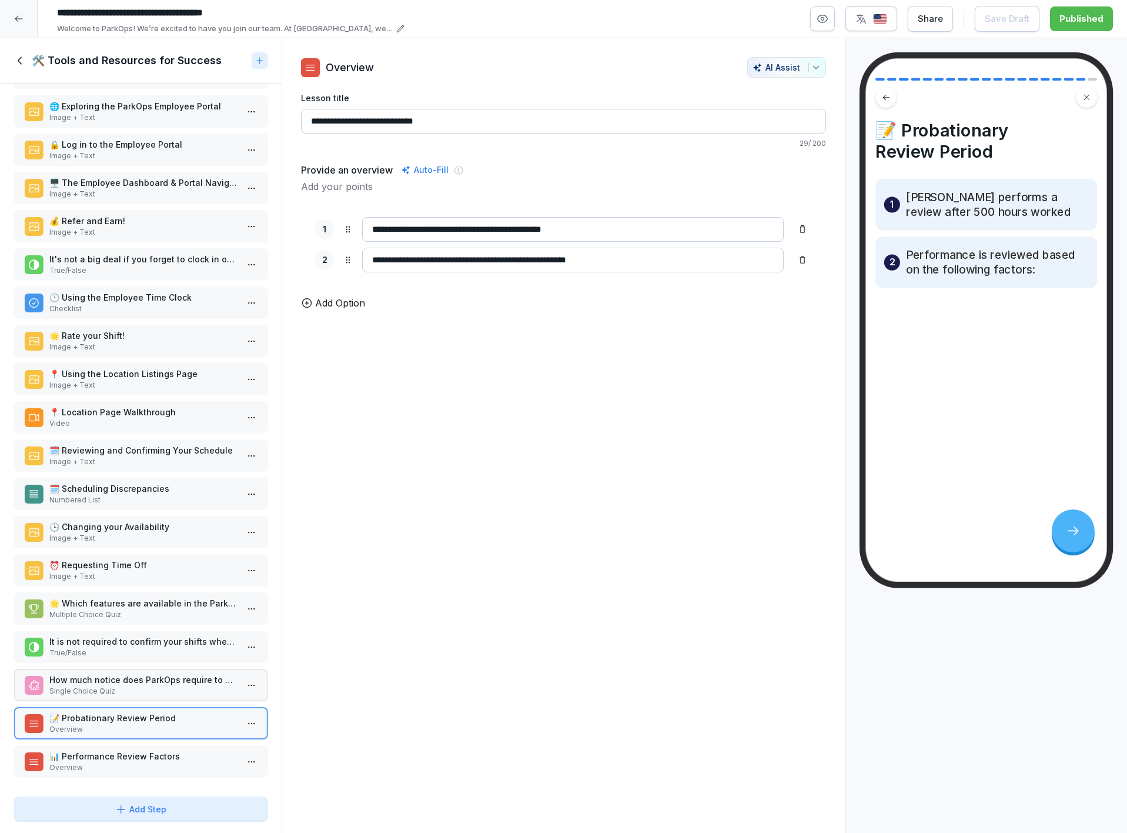
click at [80, 750] on p "📊 Performance Review Factors" at bounding box center [143, 756] width 188 height 12
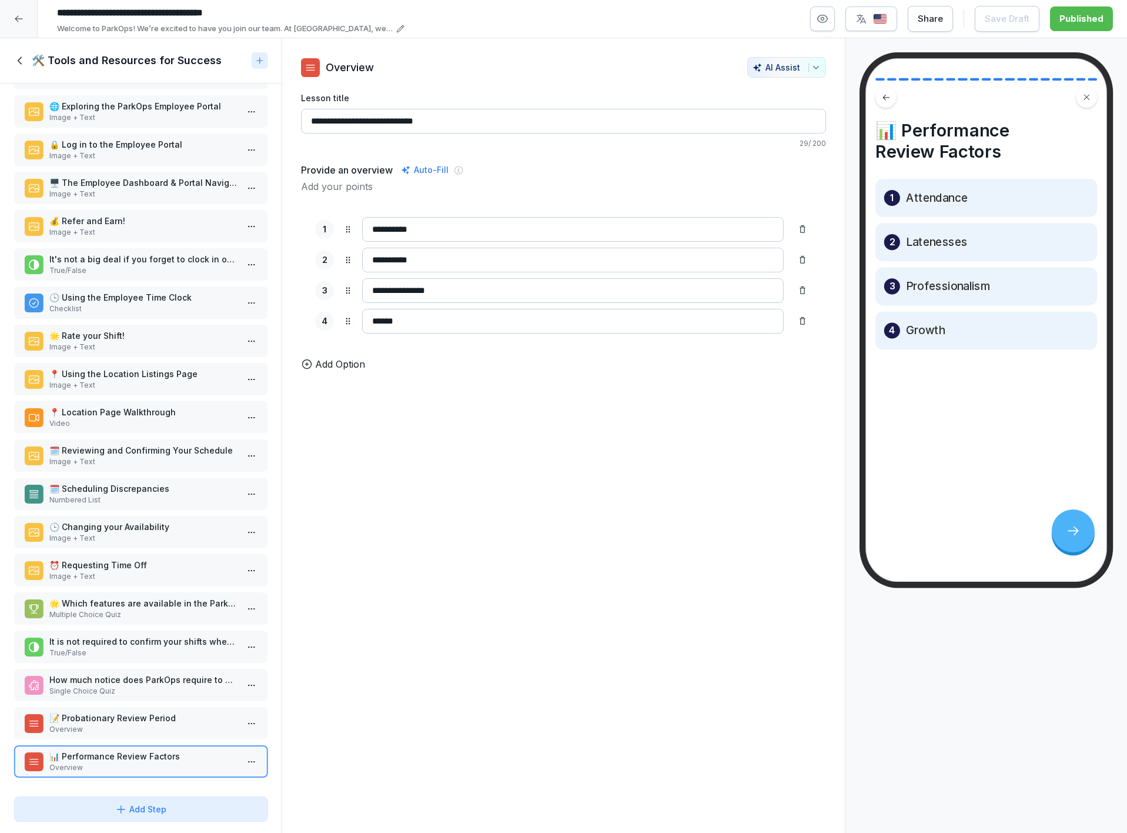
click at [21, 60] on icon at bounding box center [20, 60] width 13 height 13
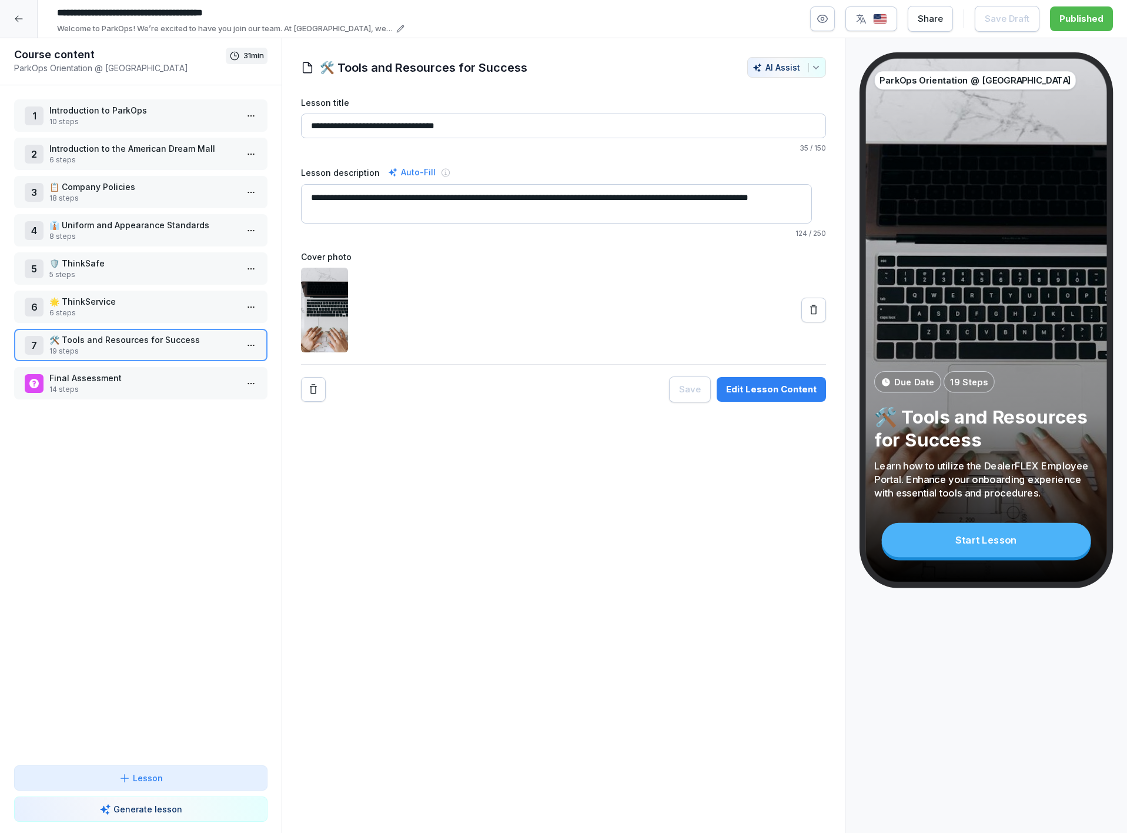
click at [118, 385] on p "14 steps" at bounding box center [143, 389] width 188 height 11
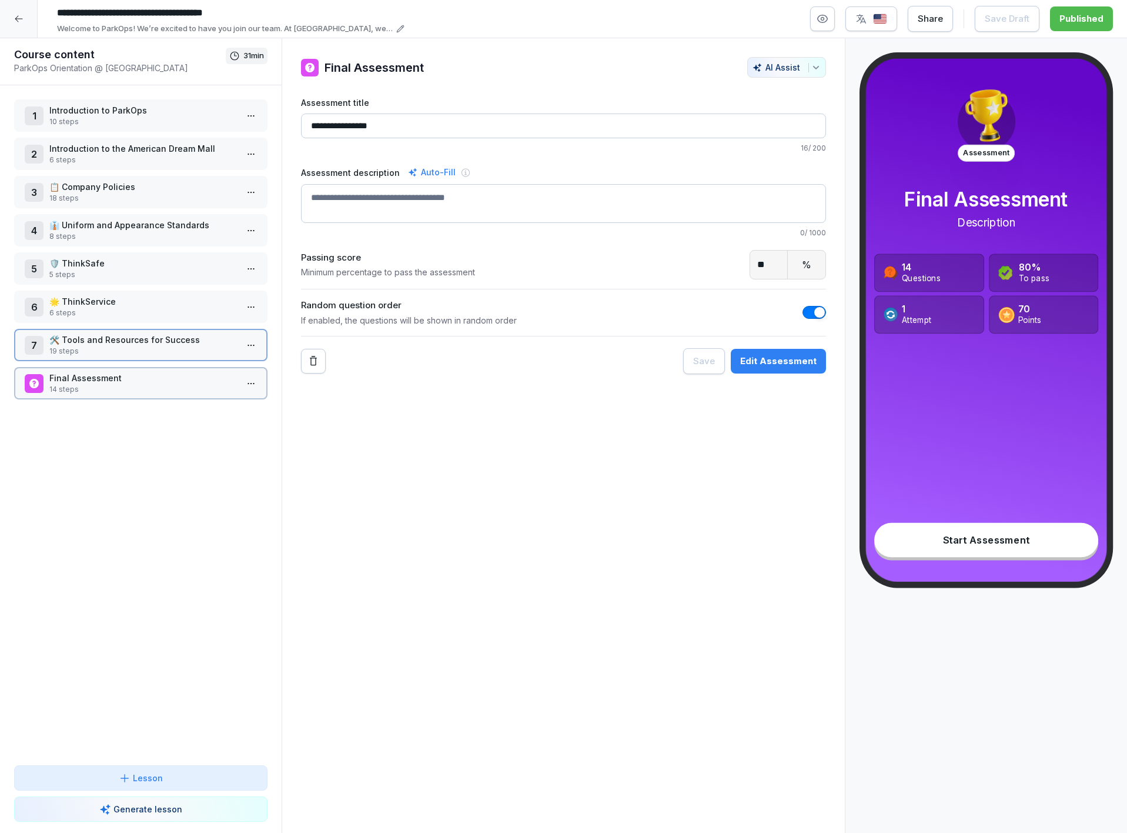
click at [118, 385] on p "14 steps" at bounding box center [143, 389] width 188 height 11
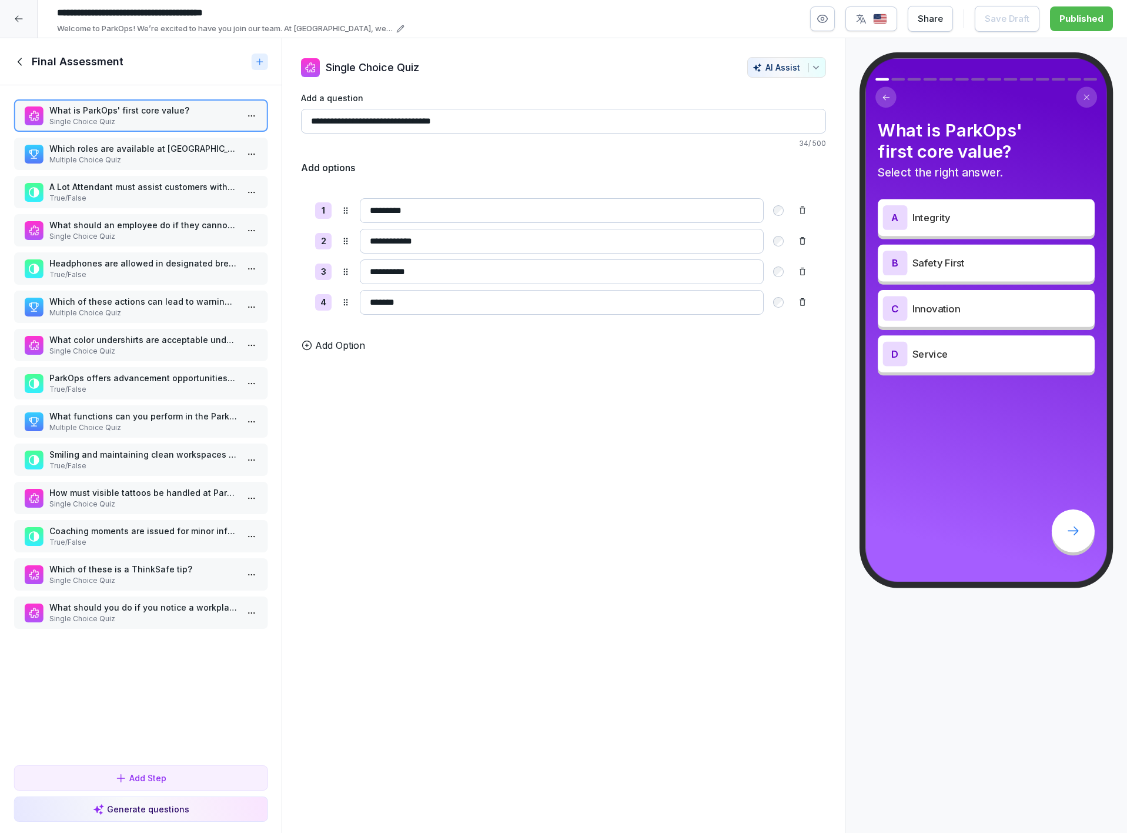
click at [20, 57] on icon at bounding box center [20, 61] width 13 height 13
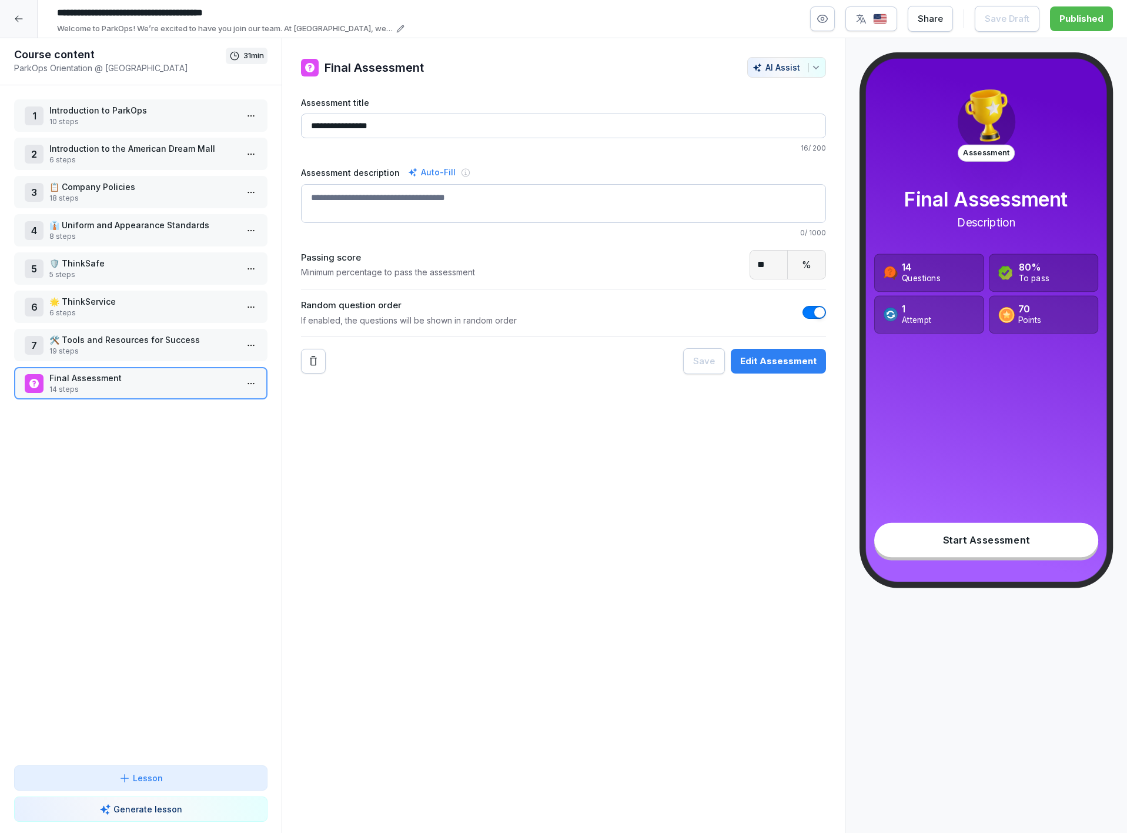
click at [9, 25] on div at bounding box center [19, 19] width 38 height 38
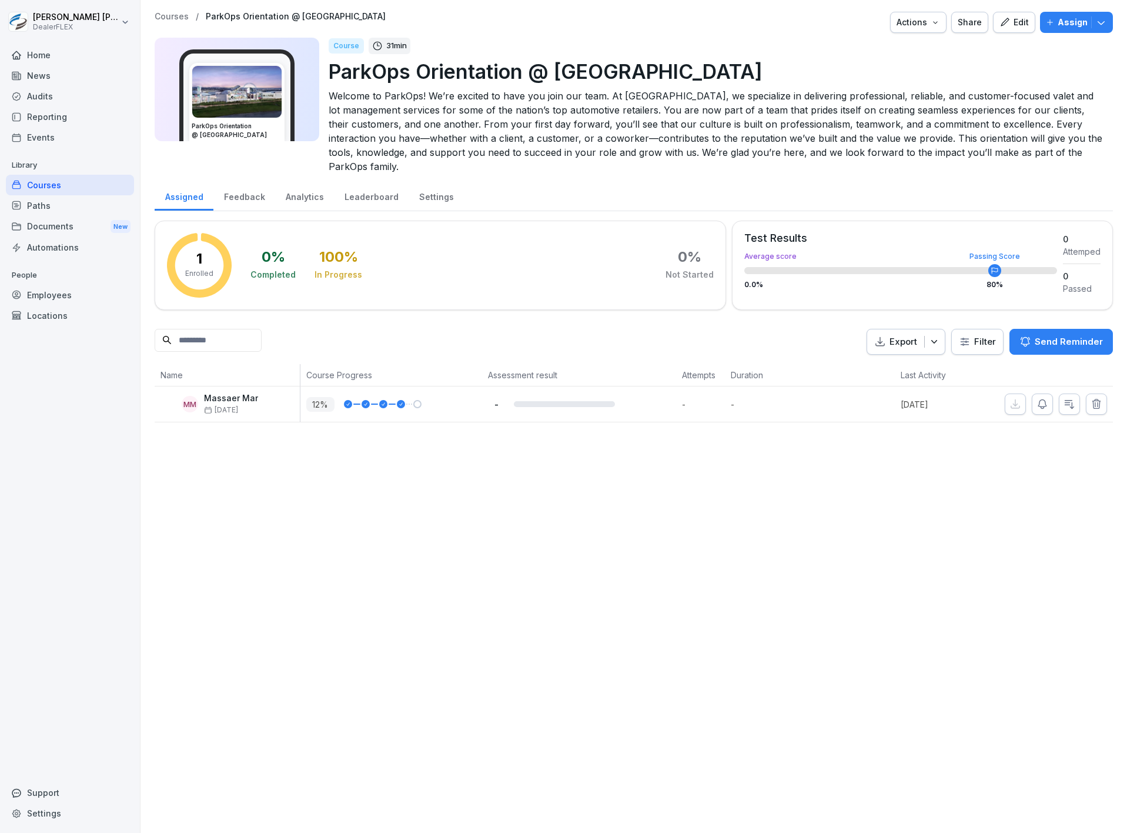
click at [1063, 24] on p "Assign" at bounding box center [1073, 22] width 30 height 13
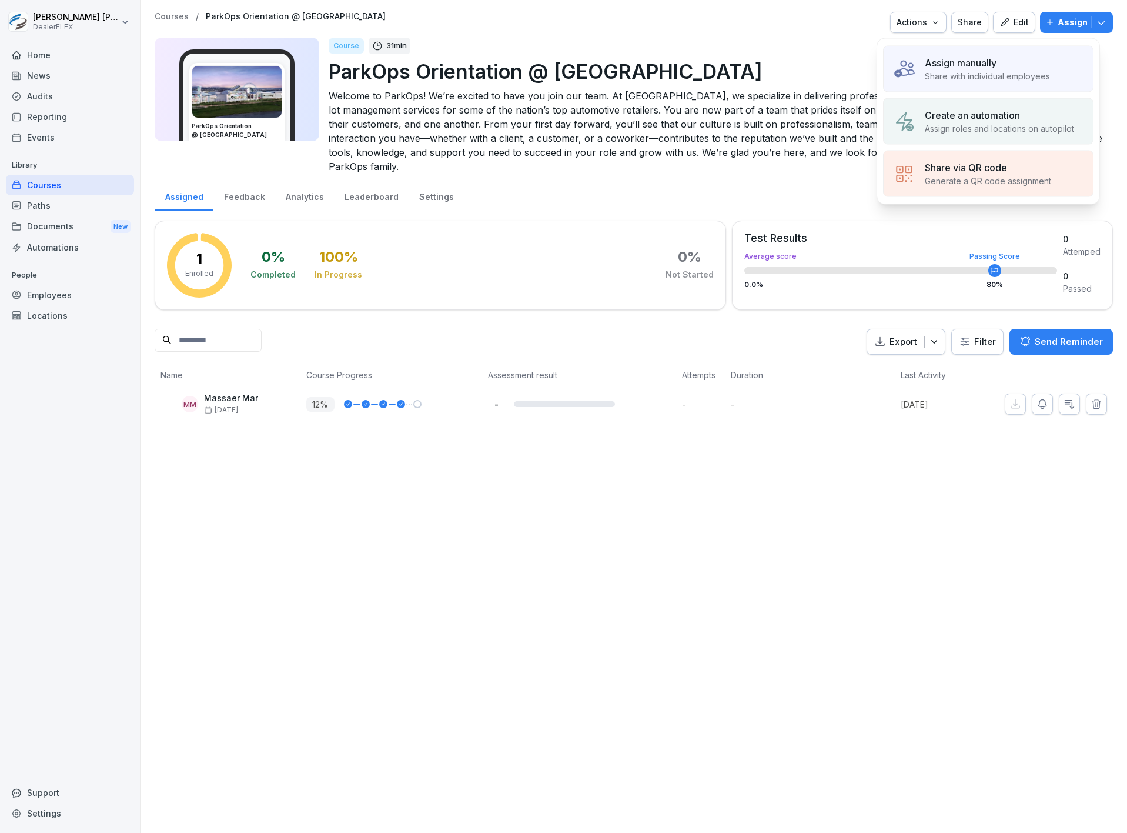
click at [1032, 78] on p "Share with individual employees" at bounding box center [987, 76] width 125 height 12
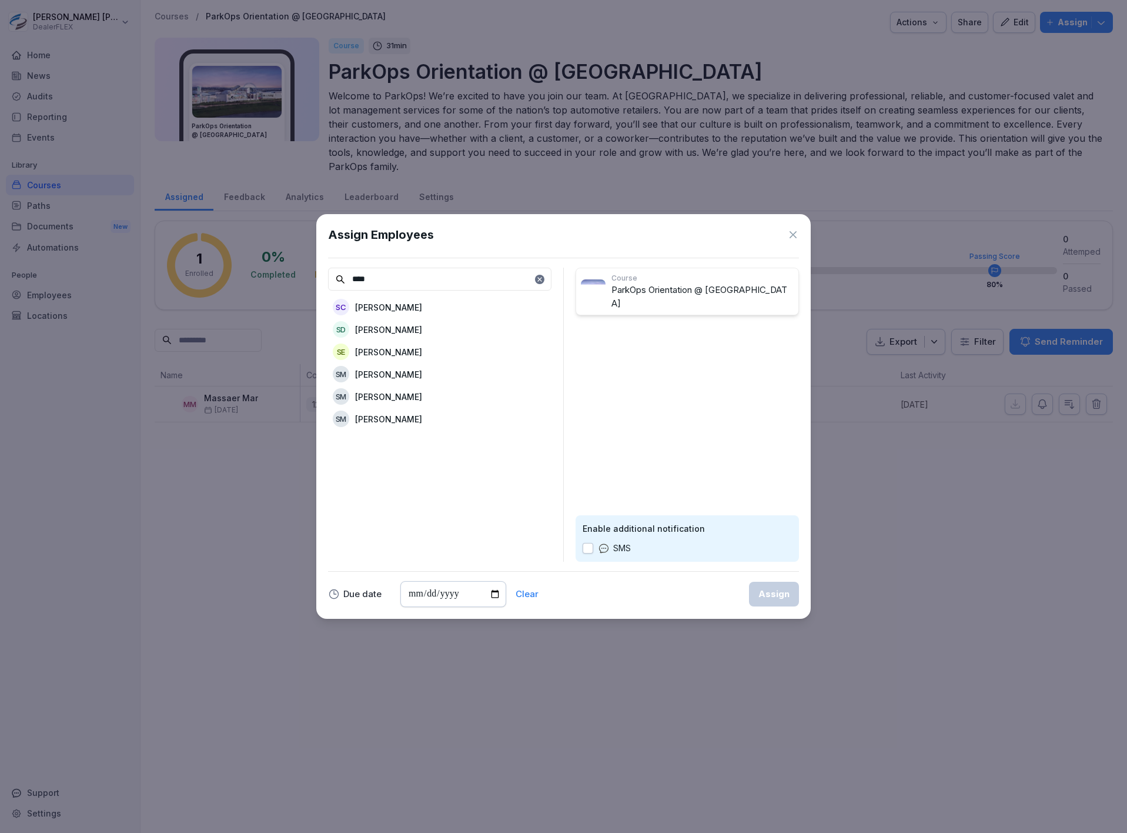
type input "****"
click at [429, 306] on div "SC Sean Connelly" at bounding box center [439, 306] width 223 height 21
click at [766, 584] on button "Assign" at bounding box center [774, 594] width 50 height 25
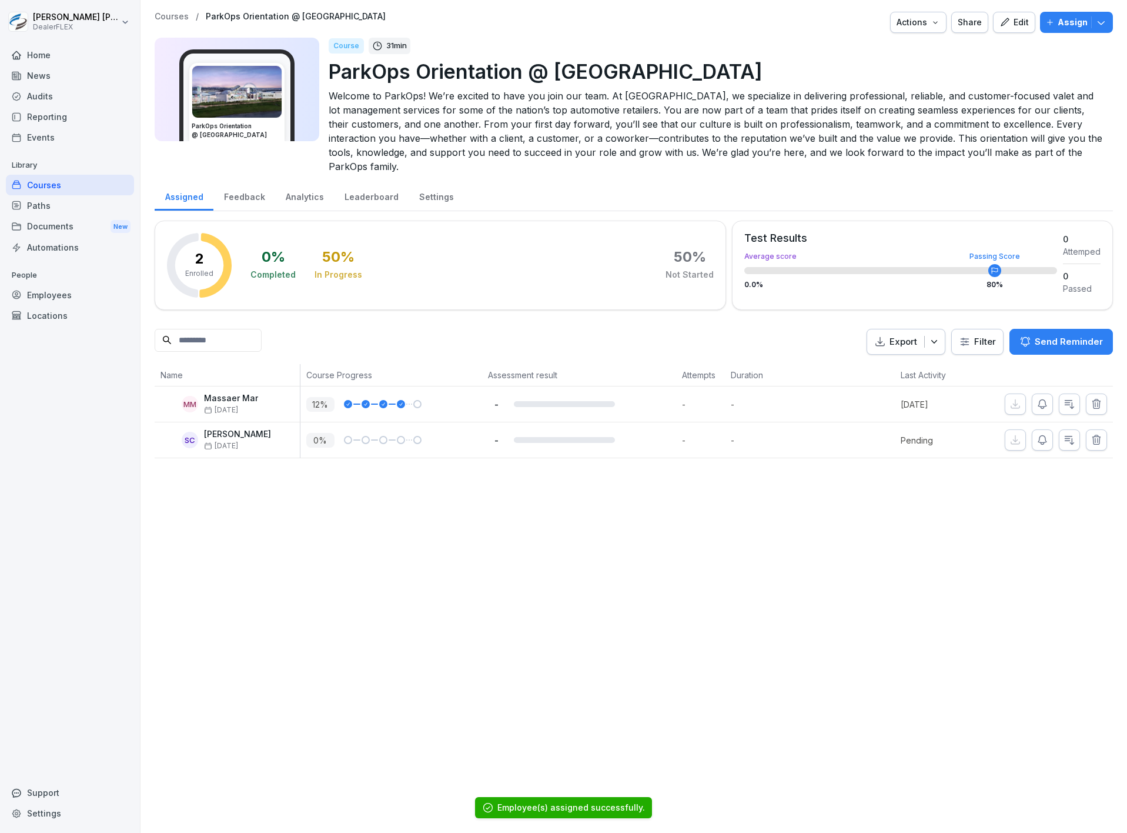
click at [1008, 22] on div "Edit" at bounding box center [1014, 22] width 29 height 13
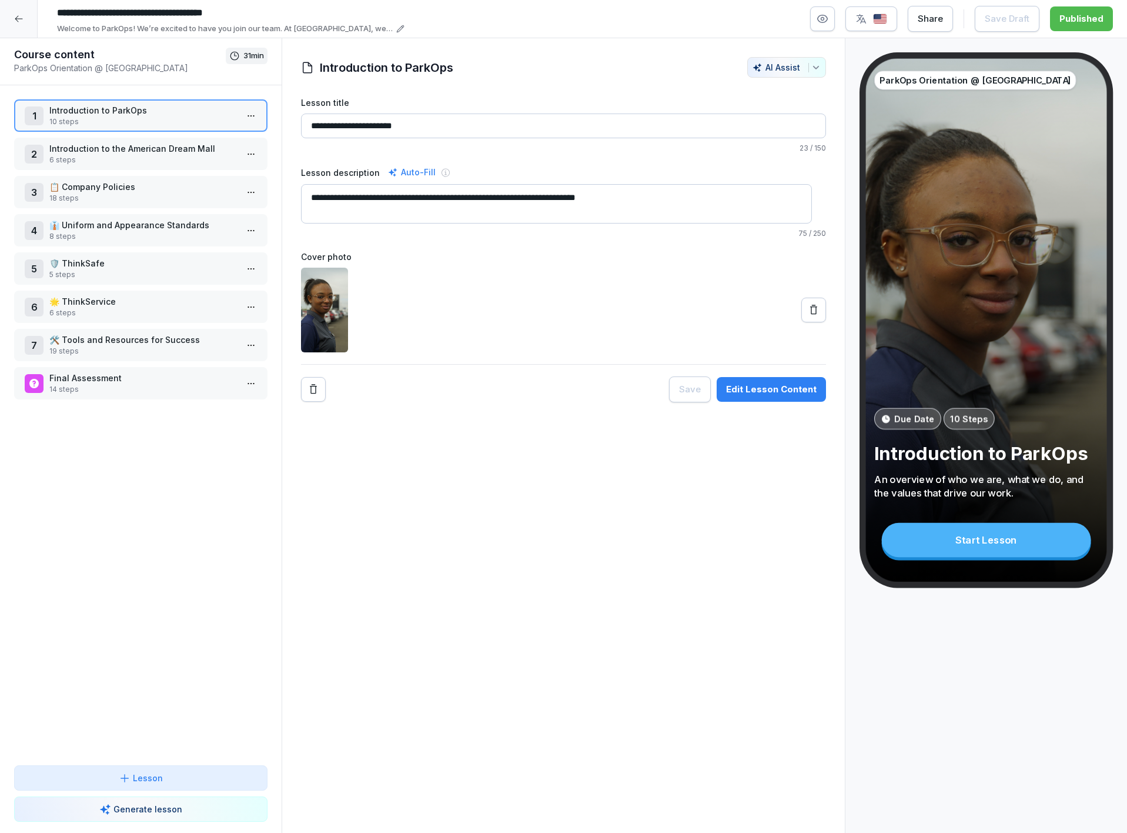
click at [173, 115] on p "Introduction to ParkOps" at bounding box center [143, 110] width 188 height 12
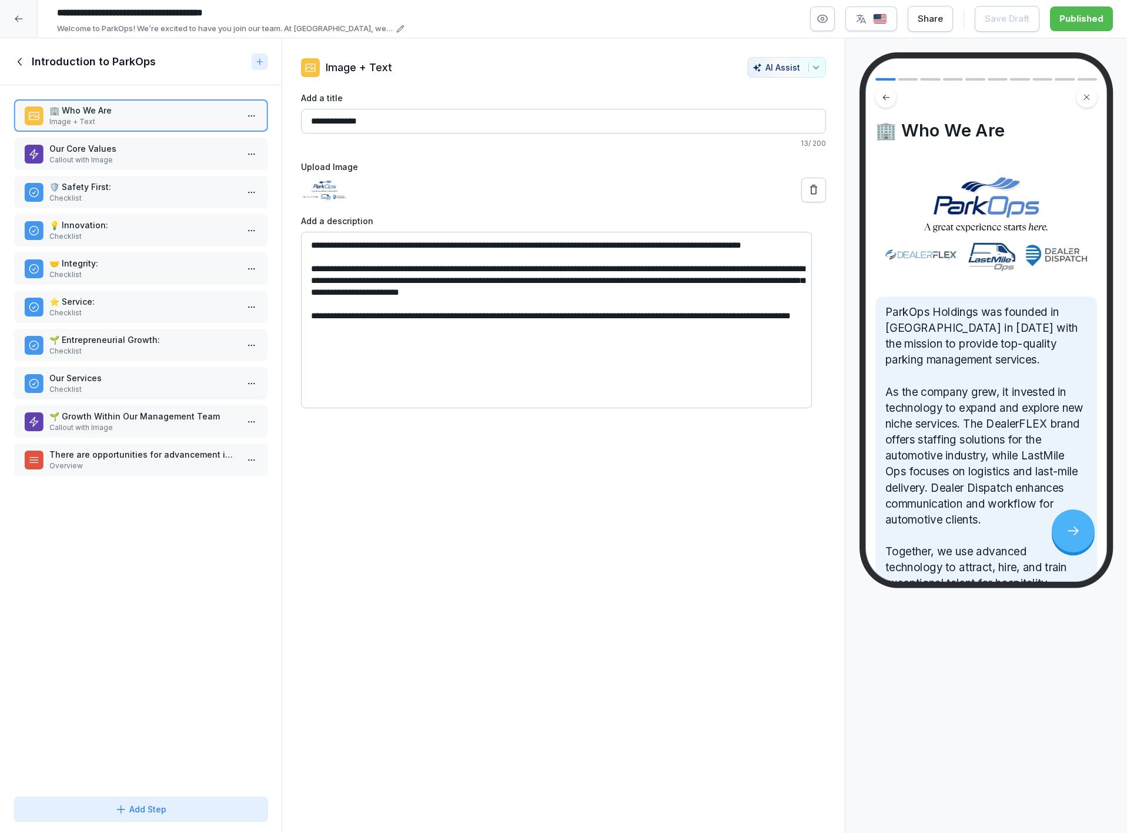
click at [16, 18] on icon at bounding box center [18, 18] width 9 height 9
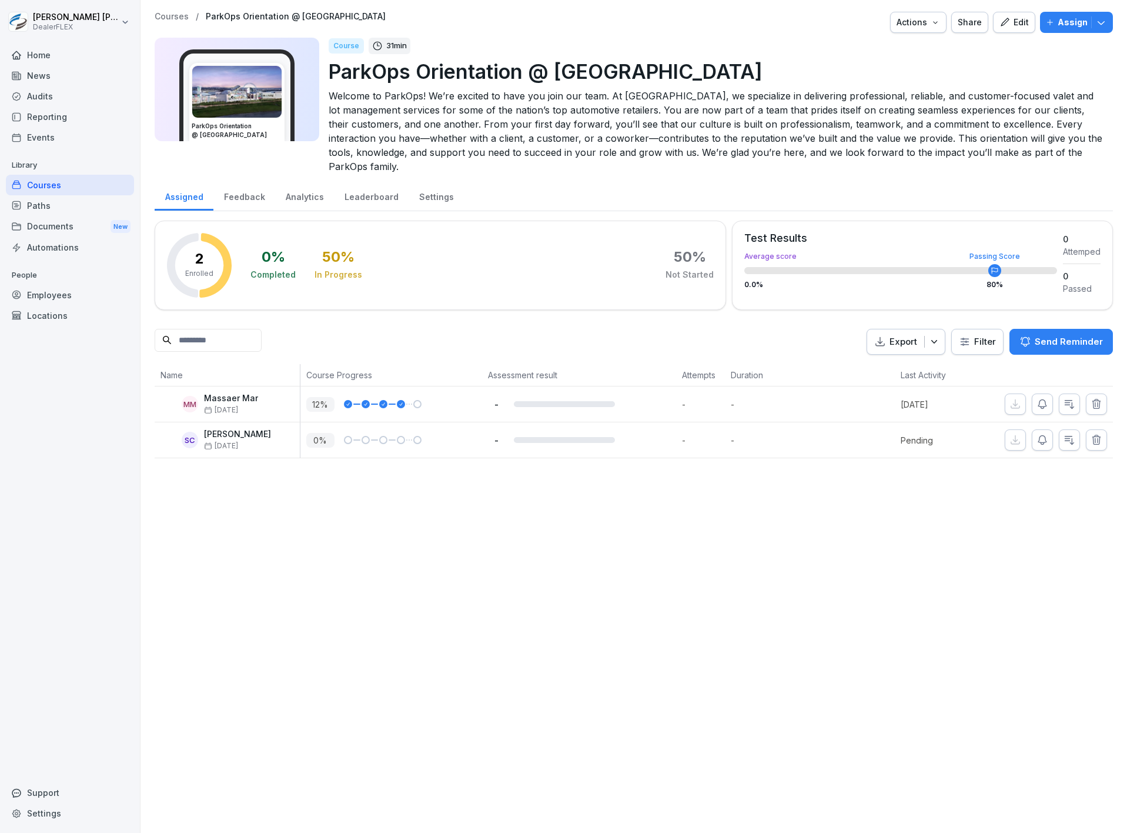
click at [1003, 14] on button "Edit" at bounding box center [1014, 22] width 42 height 21
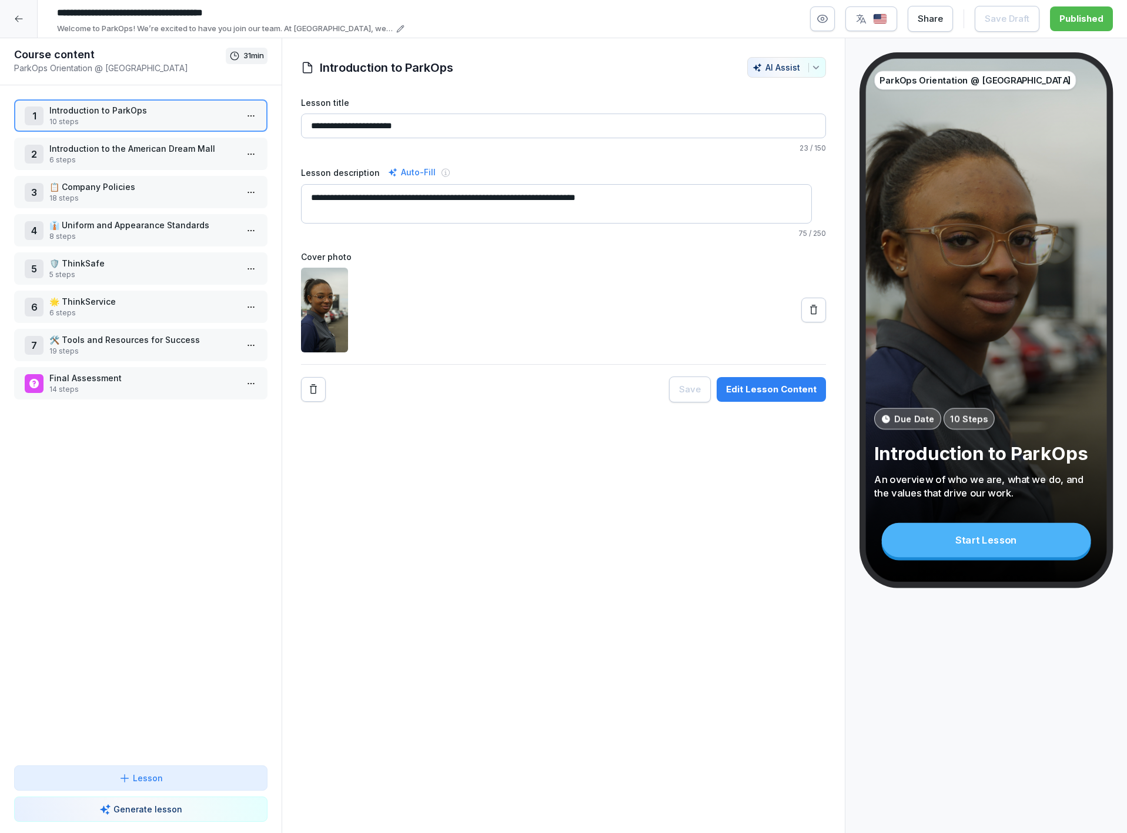
click at [153, 156] on p "6 steps" at bounding box center [143, 160] width 188 height 11
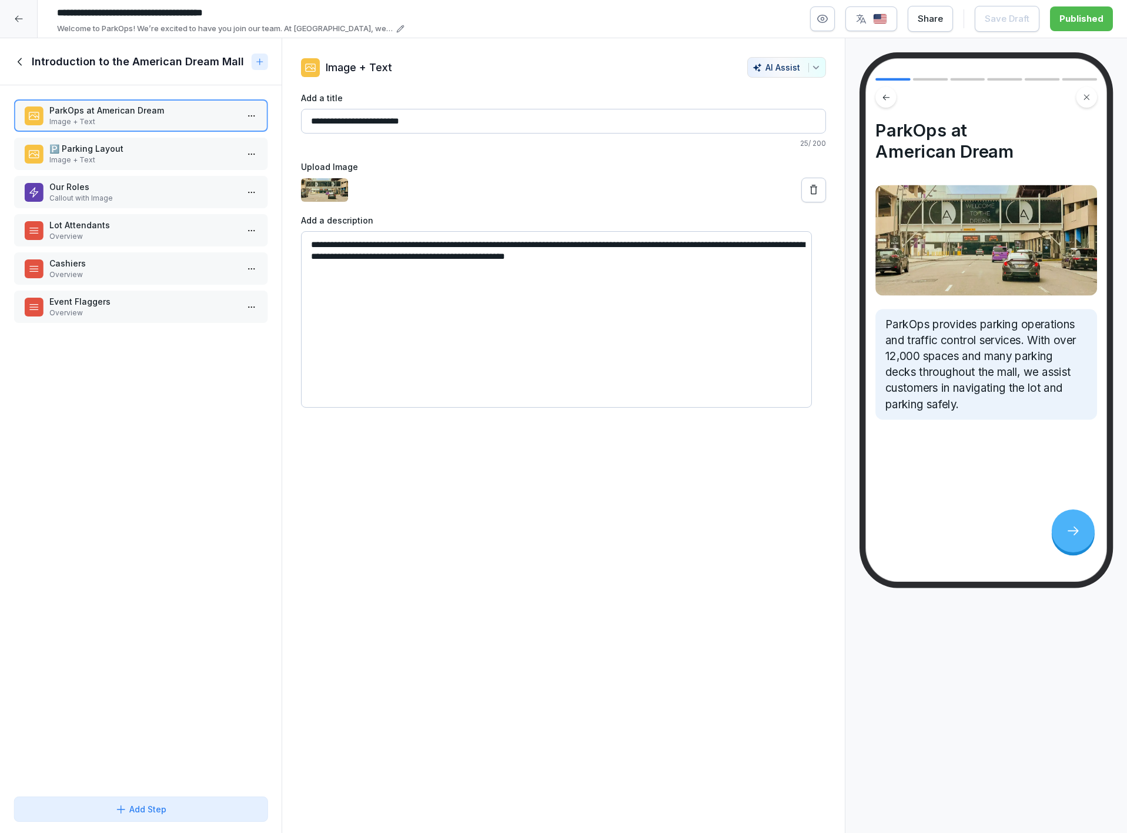
click at [152, 215] on div "Lot Attendants Overview" at bounding box center [140, 230] width 253 height 32
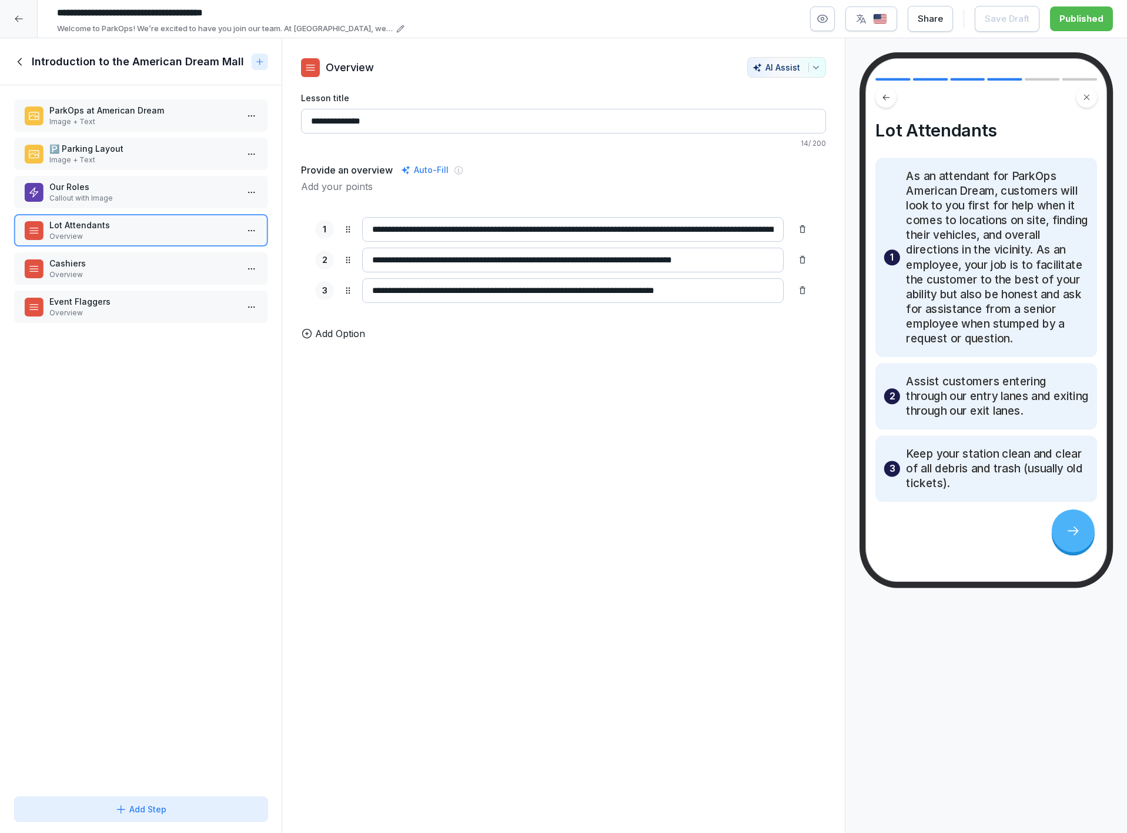
click at [161, 257] on p "Cashiers" at bounding box center [143, 263] width 188 height 12
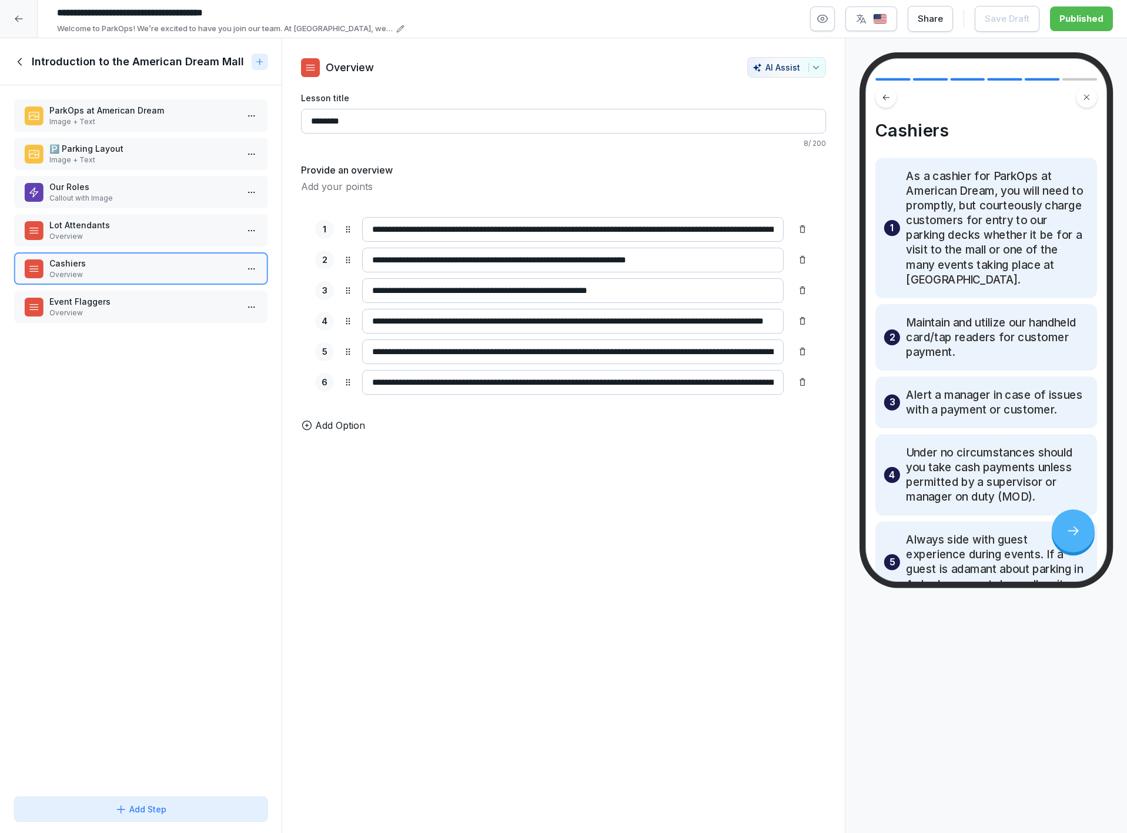
click at [165, 303] on p "Event Flaggers" at bounding box center [143, 301] width 188 height 12
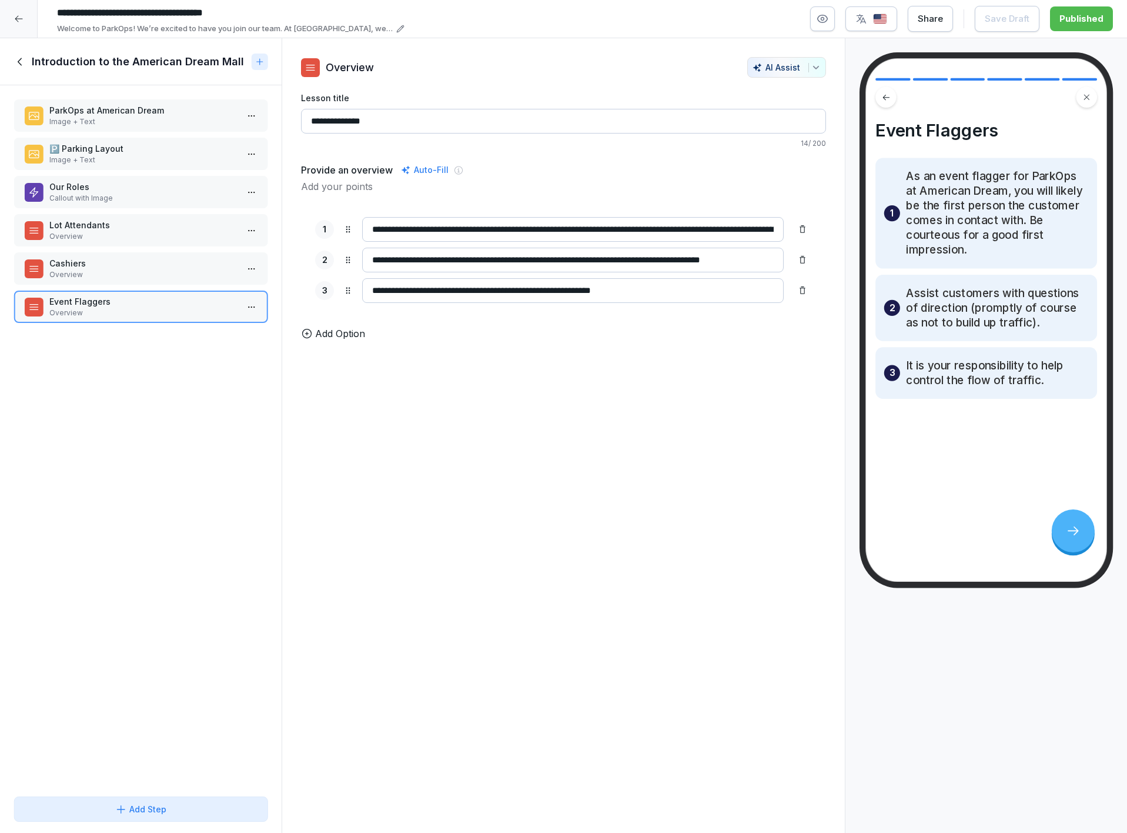
click at [23, 55] on div "Introduction to the American Dream Mall" at bounding box center [130, 62] width 232 height 14
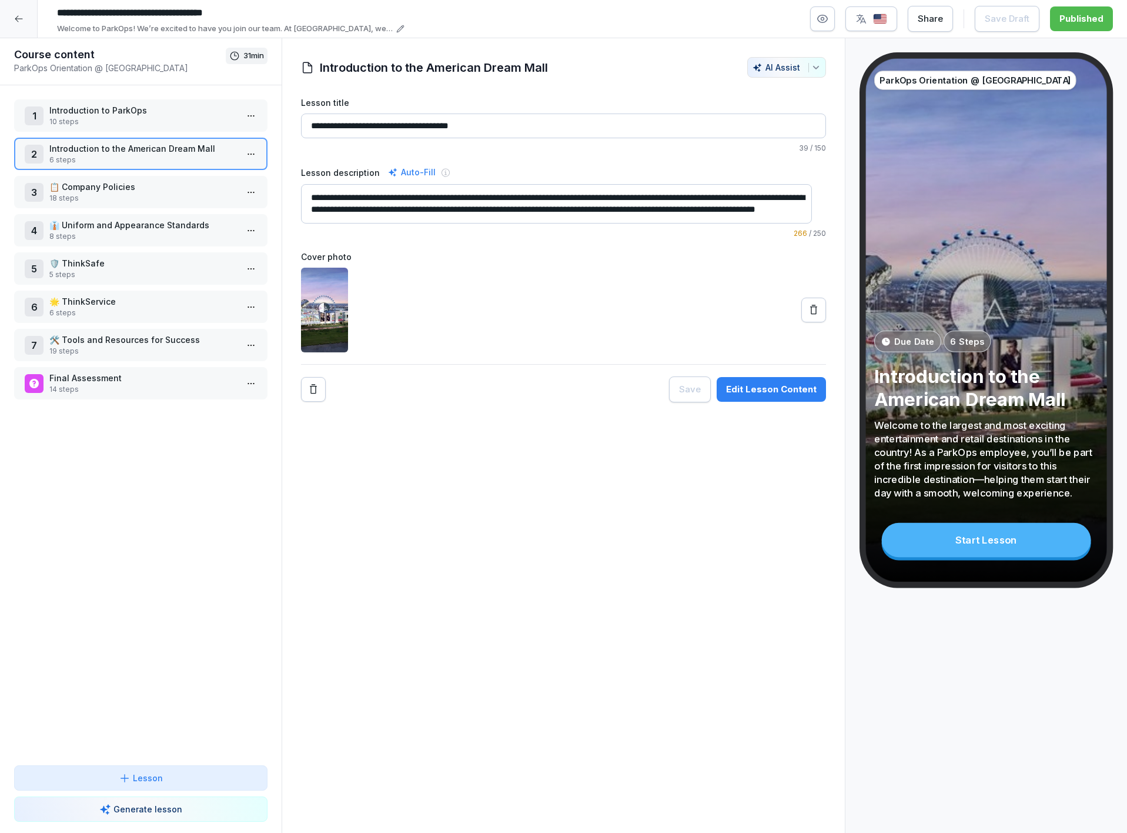
click at [138, 118] on p "10 steps" at bounding box center [143, 121] width 188 height 11
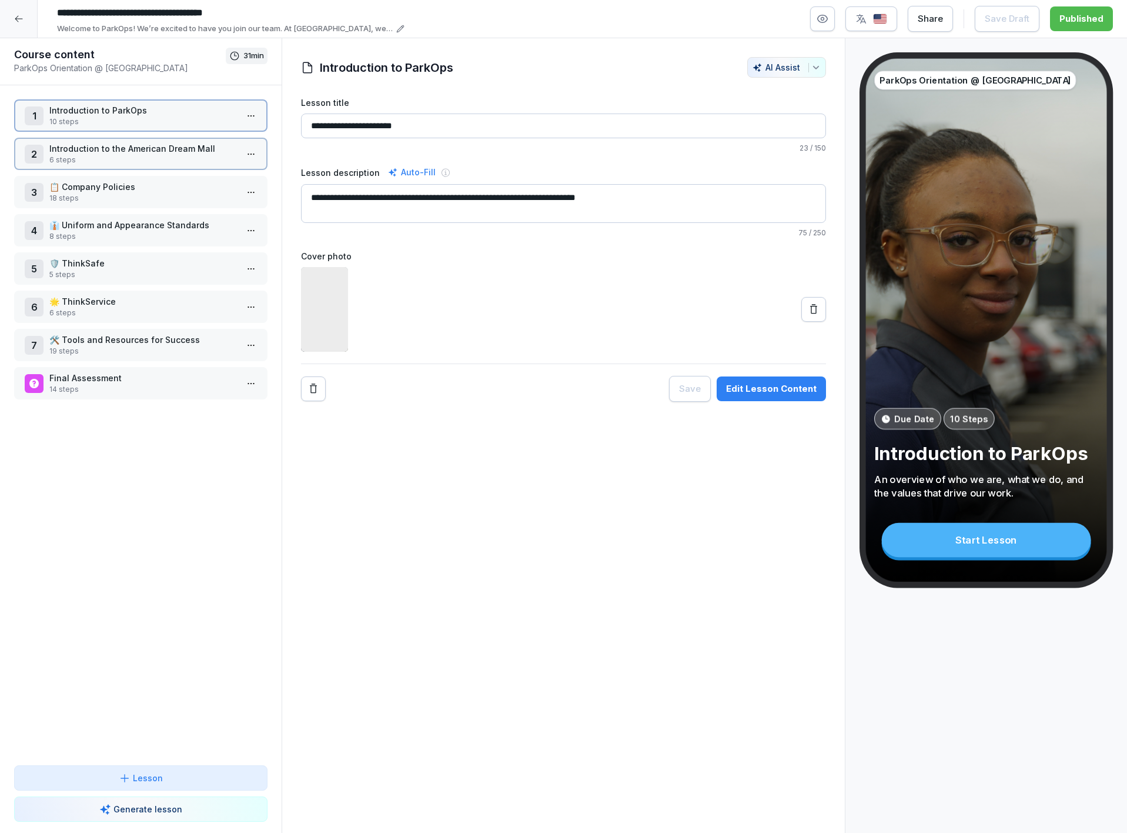
click at [138, 116] on p "10 steps" at bounding box center [143, 121] width 188 height 11
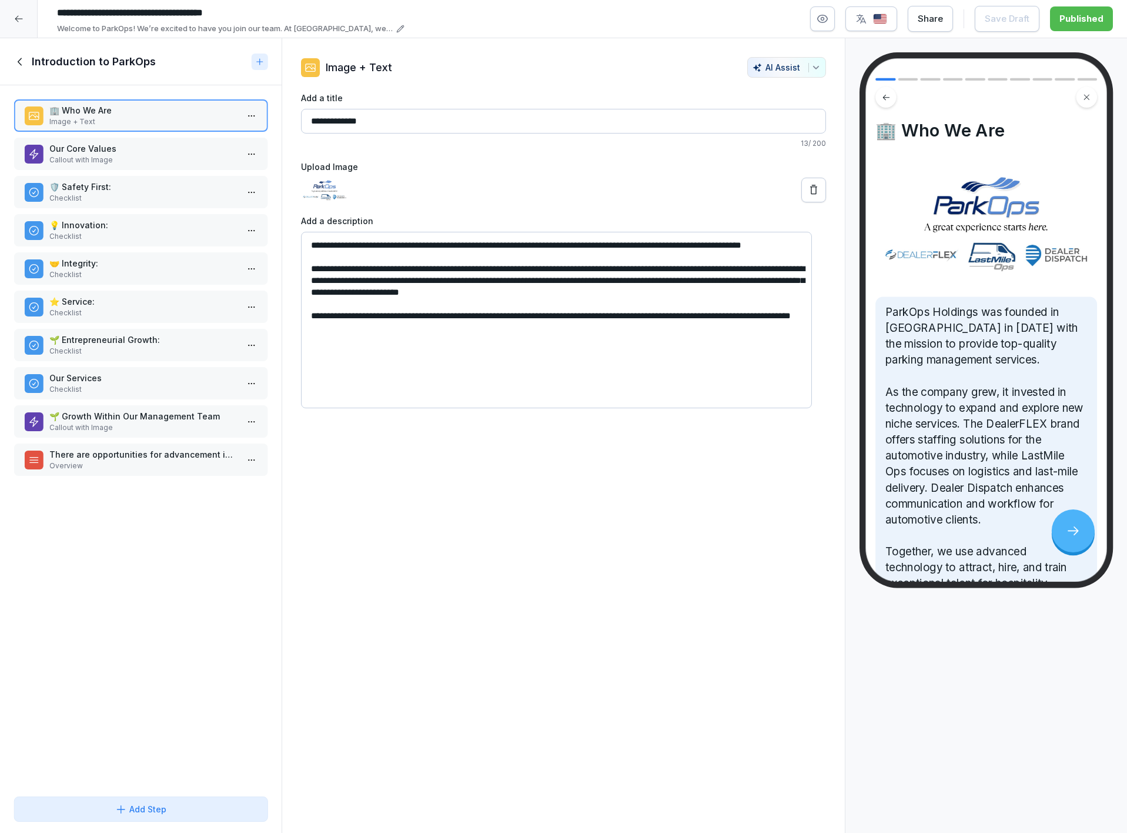
click at [158, 189] on p "🛡️ Safety First:" at bounding box center [143, 187] width 188 height 12
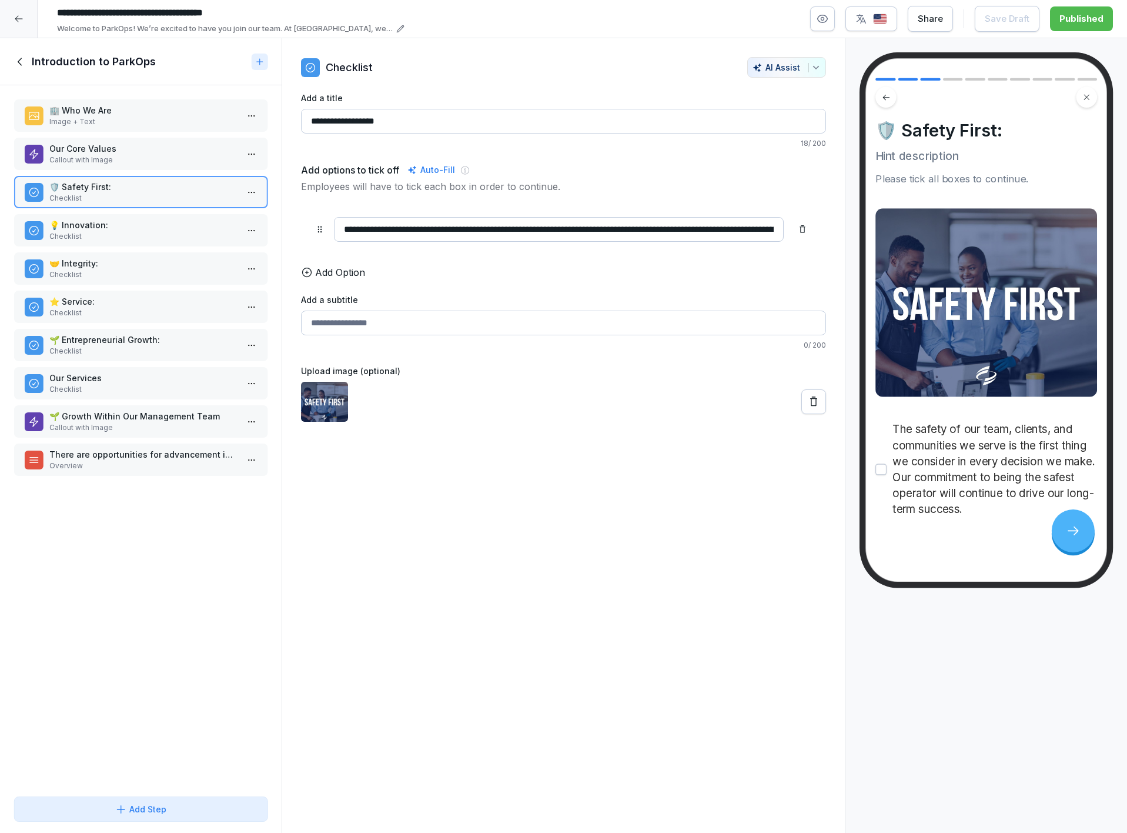
click at [113, 269] on p "Checklist" at bounding box center [143, 274] width 188 height 11
